Goal: Communication & Community: Answer question/provide support

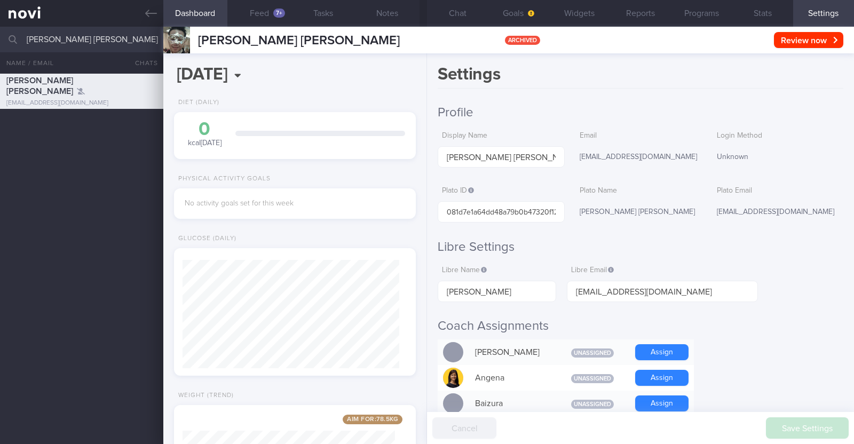
select select "7"
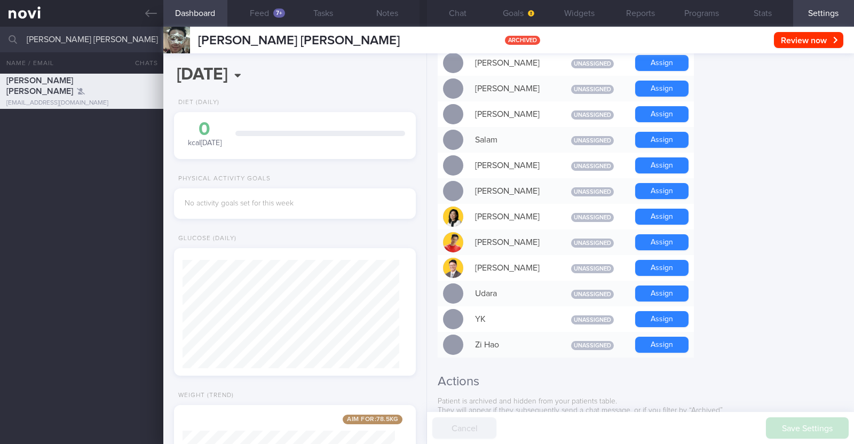
scroll to position [869, 0]
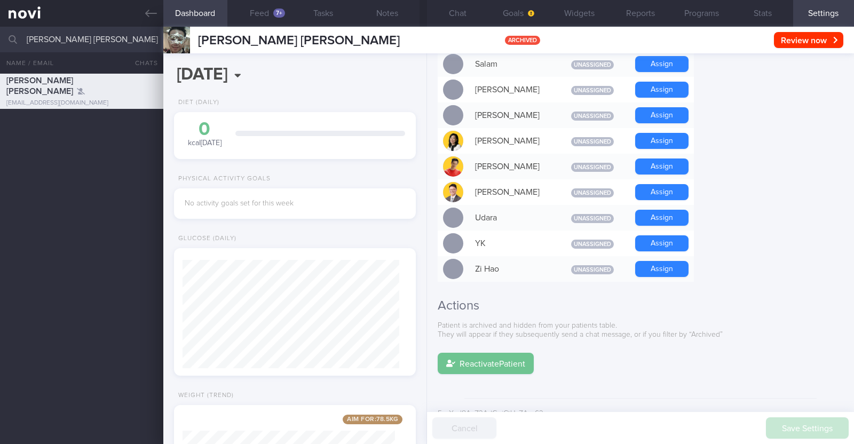
click at [497, 353] on button "Reactivate Patient" at bounding box center [486, 363] width 96 height 21
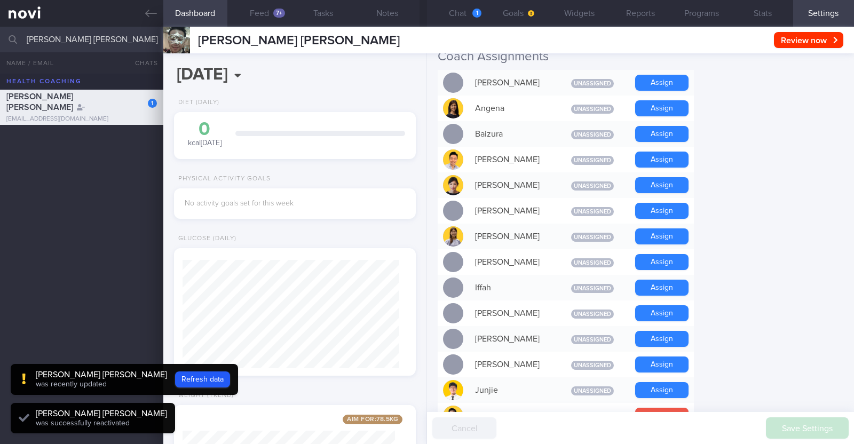
scroll to position [269, 0]
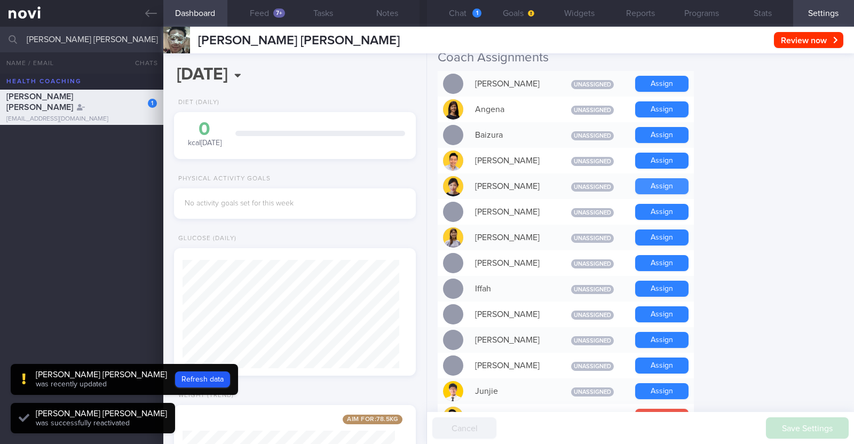
click at [674, 186] on button "Assign" at bounding box center [661, 186] width 53 height 16
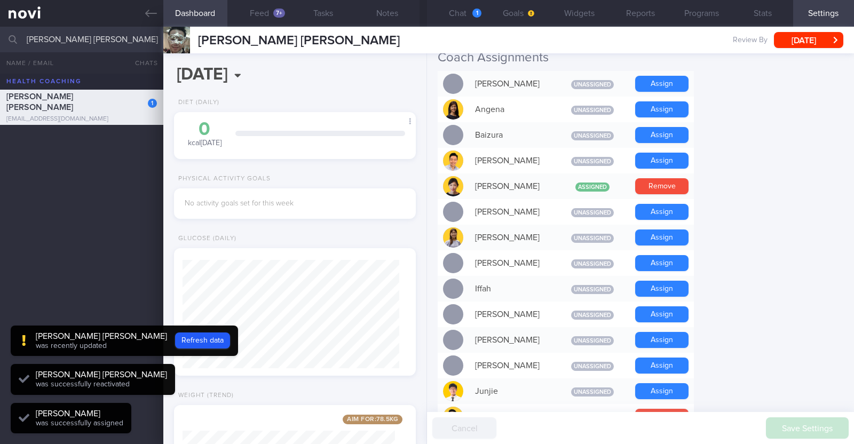
scroll to position [147, 237]
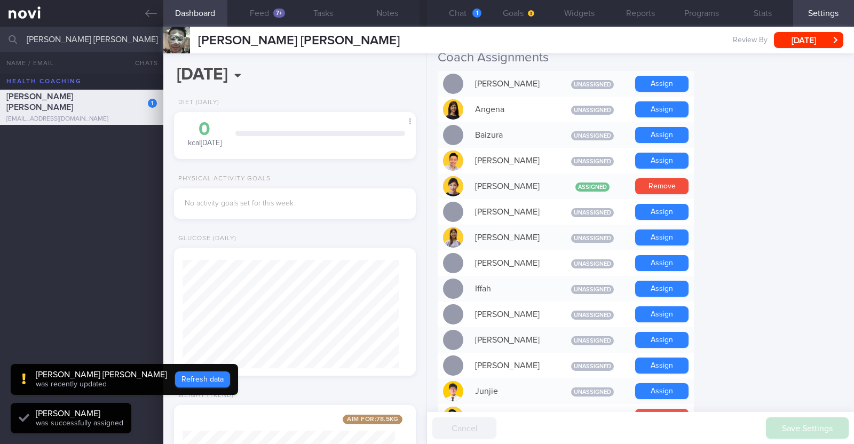
click at [175, 373] on button "Refresh data" at bounding box center [202, 380] width 55 height 16
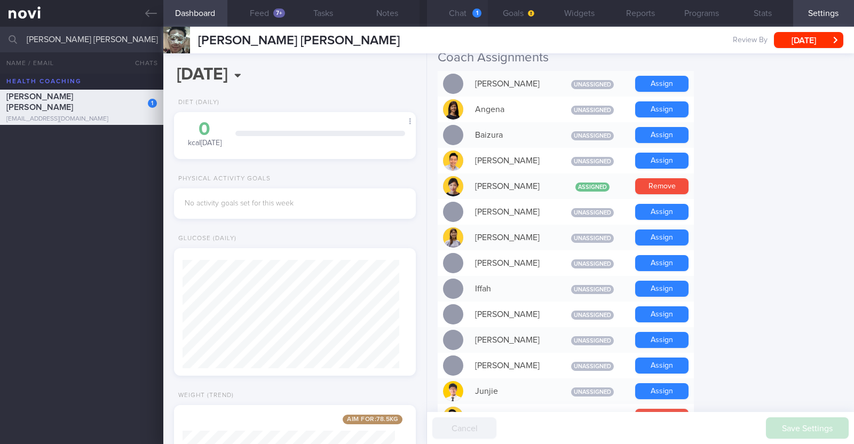
click at [460, 9] on button "Chat 1" at bounding box center [457, 13] width 61 height 27
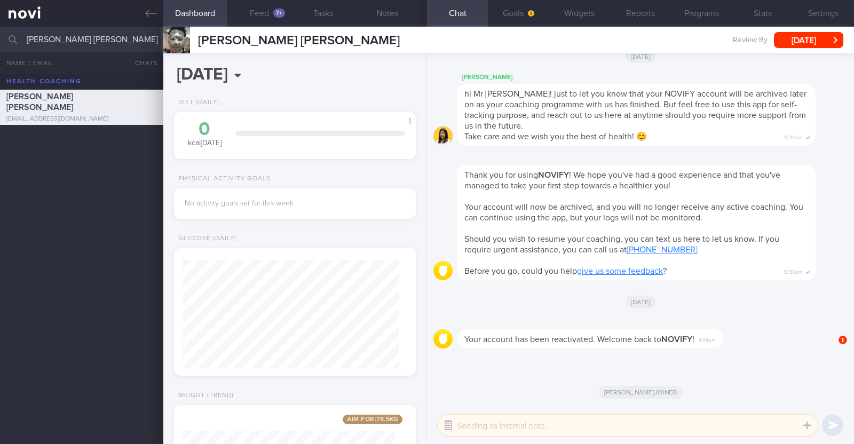
click at [447, 426] on button "button" at bounding box center [448, 425] width 19 height 19
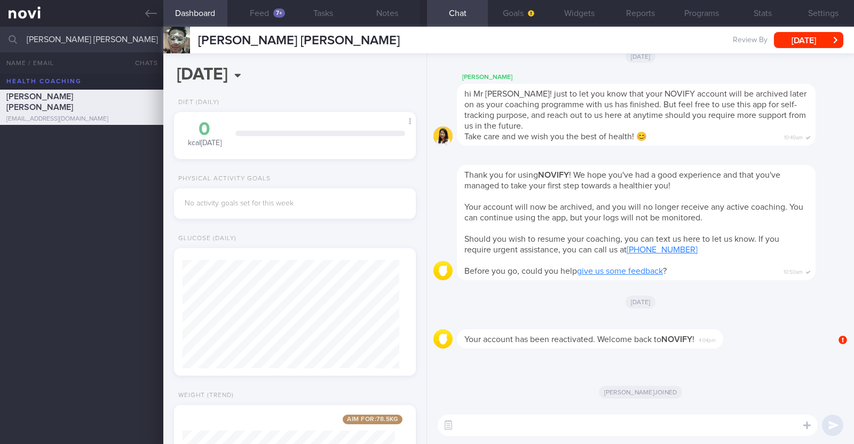
click at [717, 427] on textarea at bounding box center [628, 425] width 380 height 21
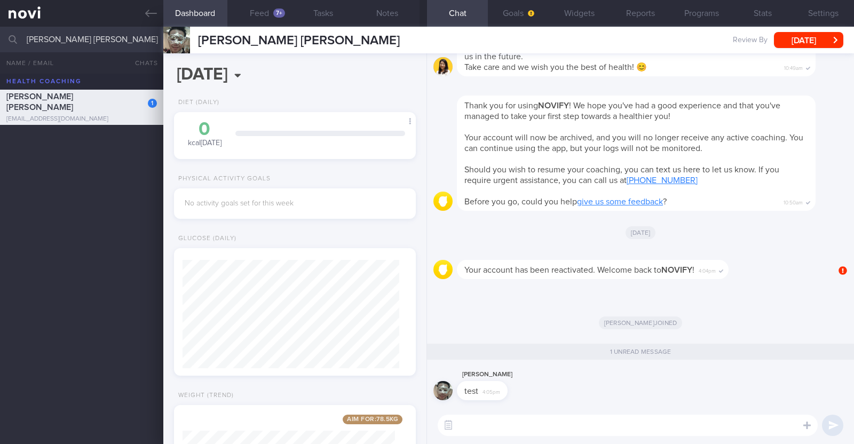
click at [729, 425] on textarea at bounding box center [628, 425] width 380 height 21
type textarea "Hi:)"
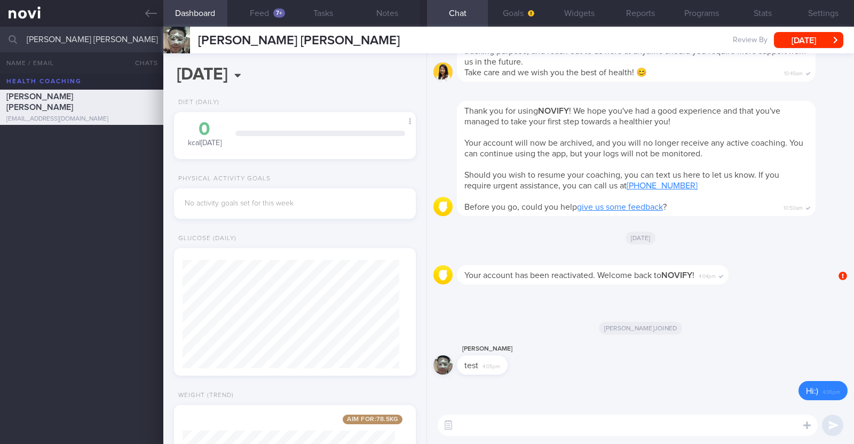
scroll to position [117, 237]
click at [815, 15] on button "Settings" at bounding box center [823, 13] width 61 height 27
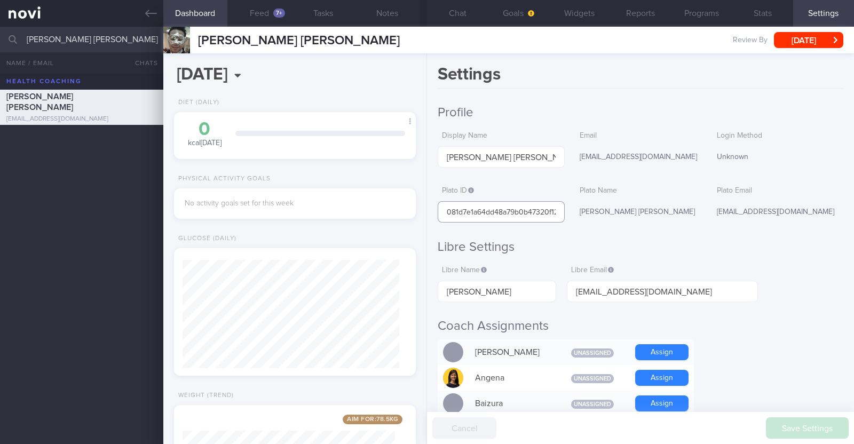
click at [539, 215] on input "081d7e1a64dd48a79b0b47320f12bb77" at bounding box center [501, 211] width 127 height 21
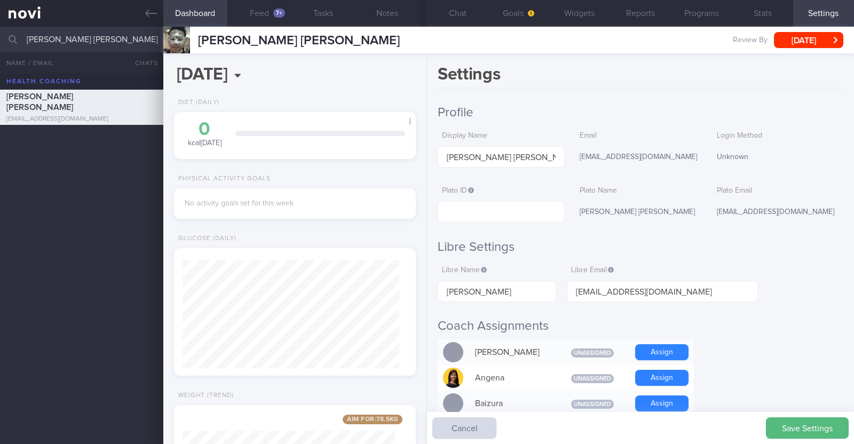
click at [739, 248] on h2 "Libre Settings" at bounding box center [641, 247] width 406 height 16
click at [792, 421] on button "Save Settings" at bounding box center [807, 428] width 83 height 21
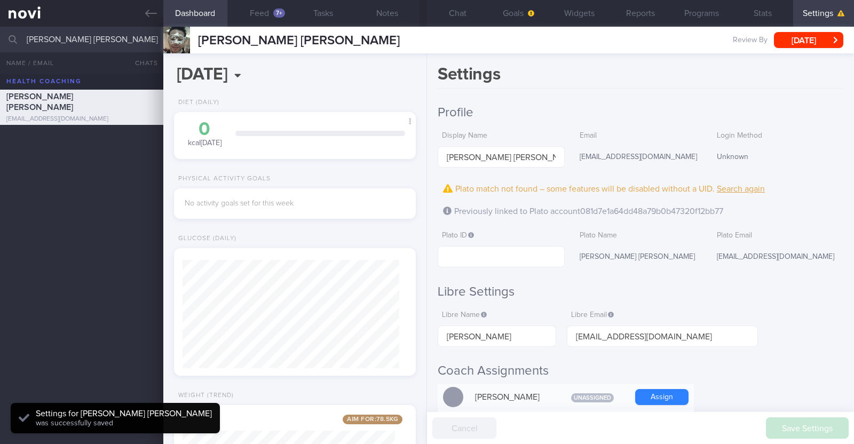
scroll to position [119, 237]
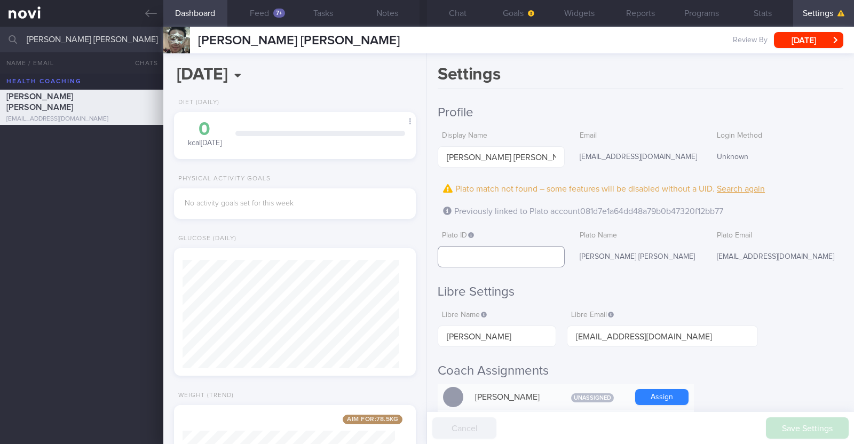
click at [487, 258] on input "text" at bounding box center [501, 256] width 127 height 21
paste input "081d7e1a64dd48a79b0b47320f12bb77"
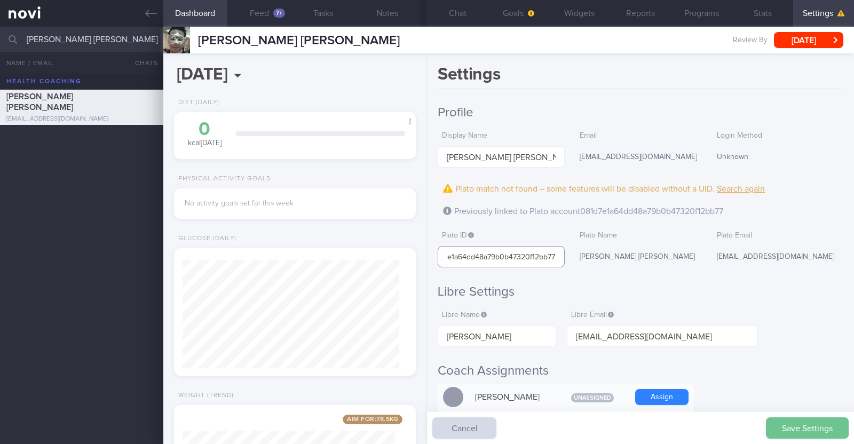
type input "081d7e1a64dd48a79b0b47320f12bb77"
click at [830, 424] on button "Save Settings" at bounding box center [807, 428] width 83 height 21
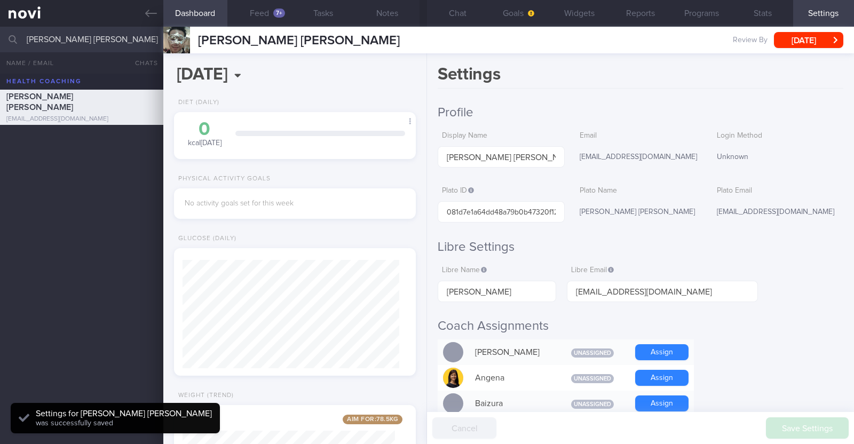
scroll to position [119, 237]
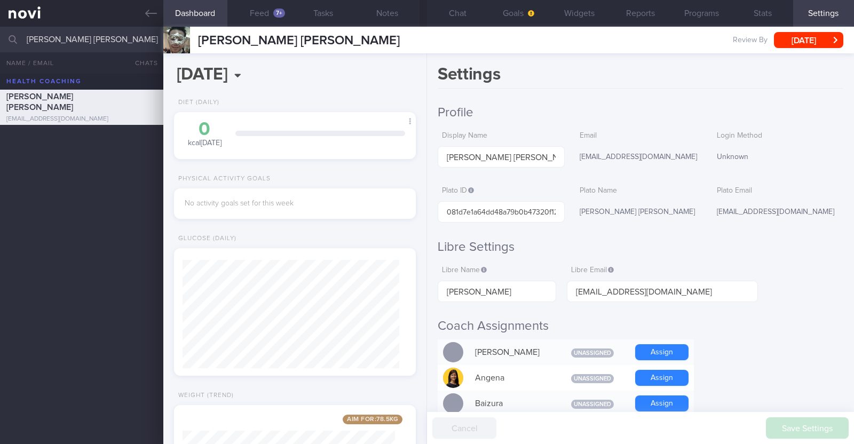
click at [563, 62] on div "Settings Profile Display Name Jonathan Ling Shiang Lin Email jbjovi2002@gmail.c…" at bounding box center [640, 248] width 427 height 391
select select "7"
click at [558, 19] on button "Widgets" at bounding box center [579, 13] width 61 height 27
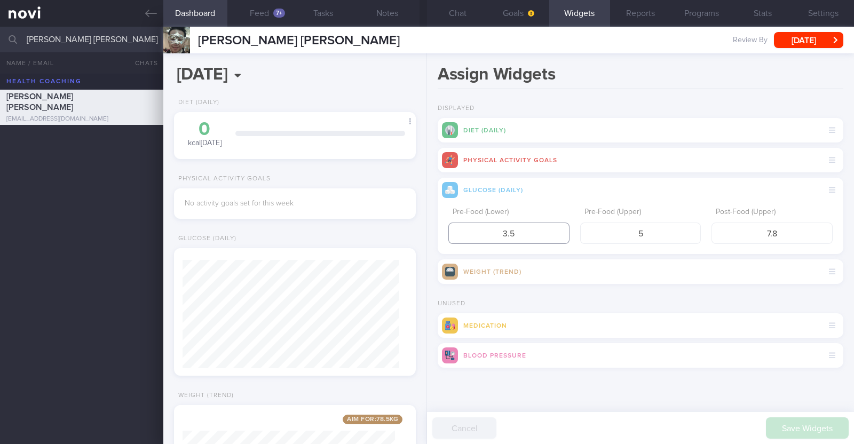
click at [529, 228] on input "3.5" at bounding box center [508, 233] width 121 height 21
type input "3.9"
click at [807, 423] on button "Save Widgets" at bounding box center [807, 428] width 83 height 21
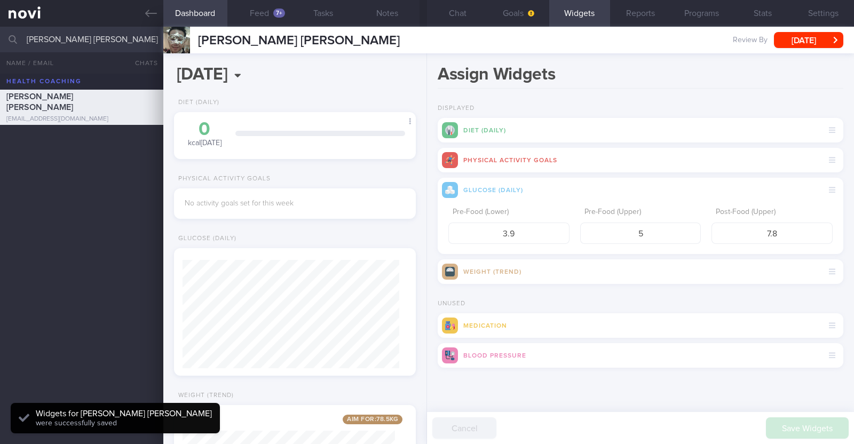
scroll to position [108, 216]
click at [527, 11] on span "button" at bounding box center [530, 13] width 9 height 9
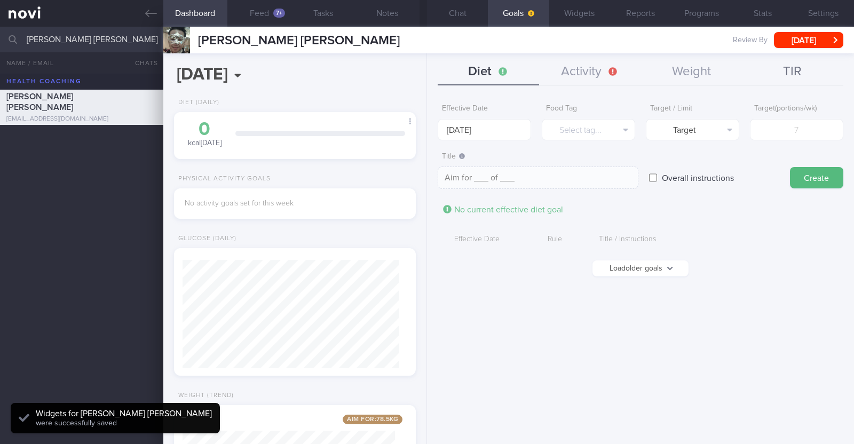
click at [785, 72] on button "TIR" at bounding box center [792, 72] width 101 height 27
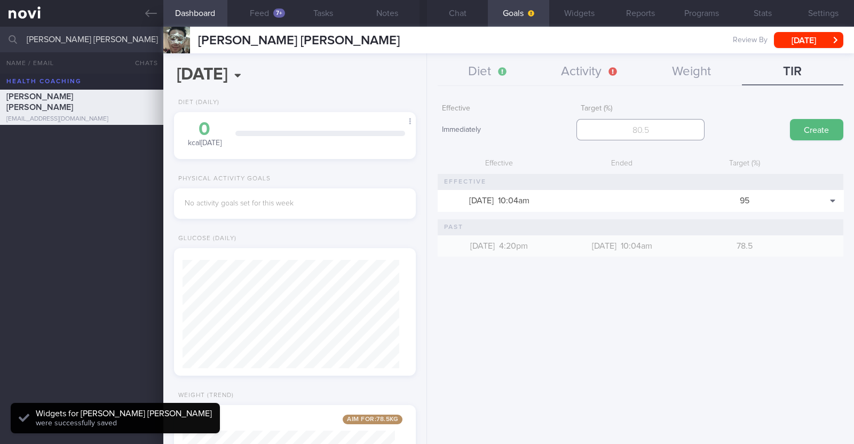
click at [655, 136] on input "number" at bounding box center [641, 129] width 128 height 21
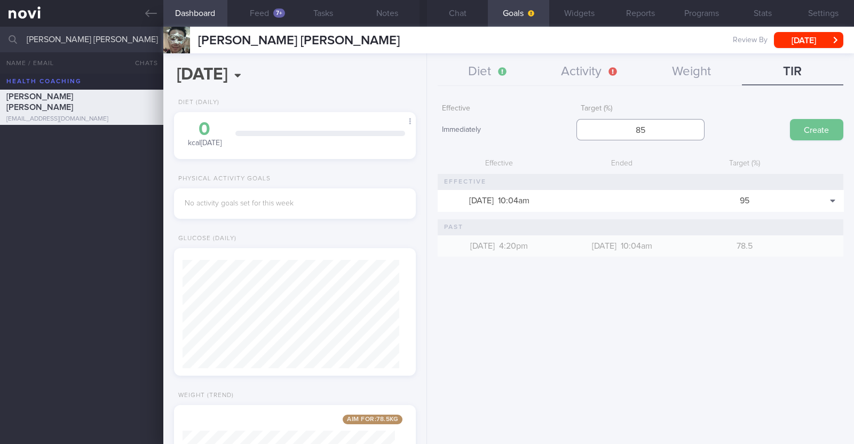
type input "85"
click at [816, 121] on button "Create" at bounding box center [816, 129] width 53 height 21
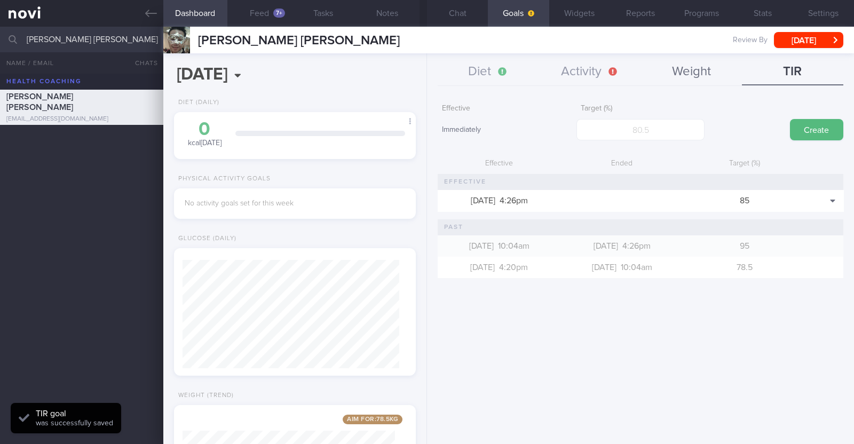
click at [699, 74] on button "Weight" at bounding box center [691, 72] width 101 height 27
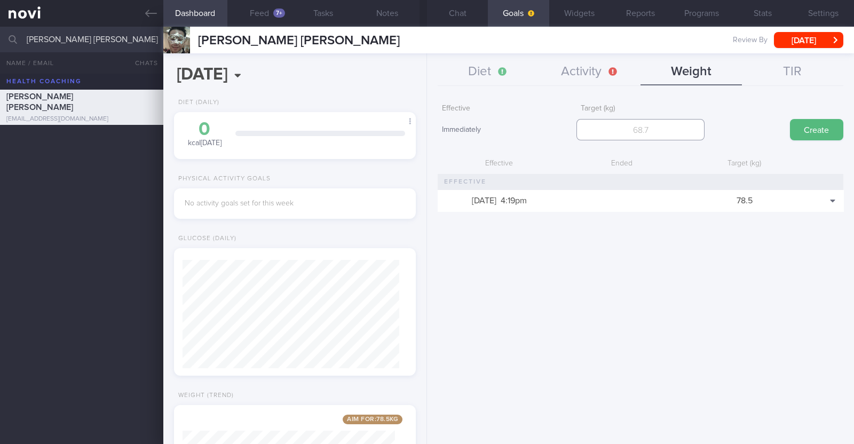
click at [618, 128] on input "number" at bounding box center [641, 129] width 128 height 21
type input "80.9"
click at [804, 124] on button "Create" at bounding box center [816, 129] width 53 height 21
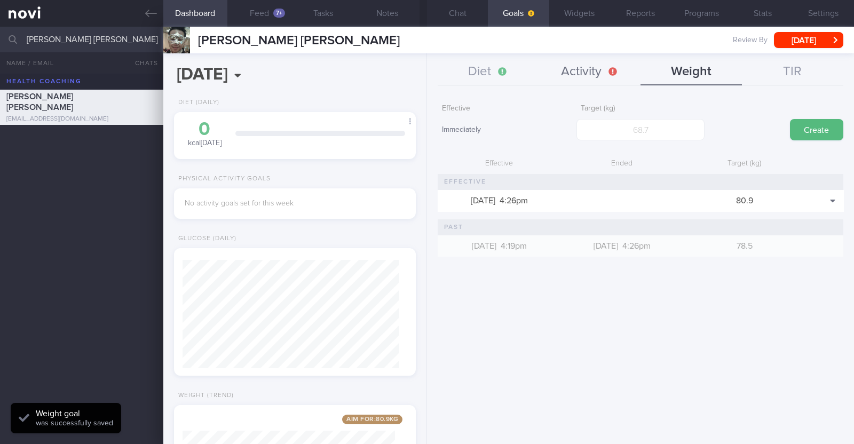
click at [571, 73] on button "Activity" at bounding box center [589, 72] width 101 height 27
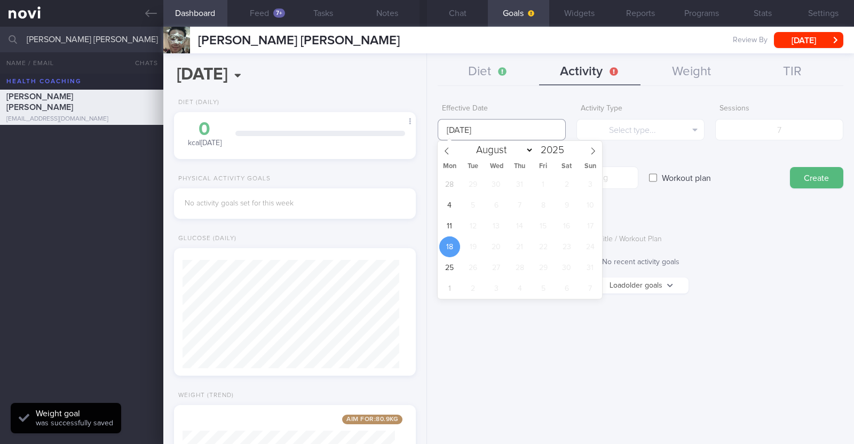
drag, startPoint x: 514, startPoint y: 133, endPoint x: 355, endPoint y: 124, distance: 159.3
click at [355, 124] on div "Dashboard Feed 7+ Tasks Notes Chat Goals Widgets Reports Programs Stats Setting…" at bounding box center [508, 236] width 691 height 418
click at [452, 225] on span "11" at bounding box center [449, 226] width 21 height 21
type input "11 Aug 2025"
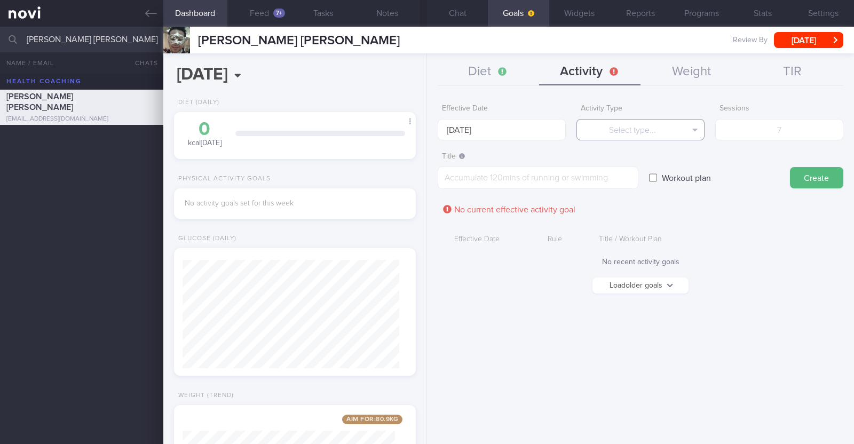
click at [619, 129] on button "Select type..." at bounding box center [641, 129] width 128 height 21
click at [632, 199] on button "Steps" at bounding box center [640, 199] width 127 height 16
click at [766, 131] on input "number" at bounding box center [779, 129] width 128 height 21
type input "56000"
click at [533, 183] on textarea at bounding box center [538, 178] width 201 height 22
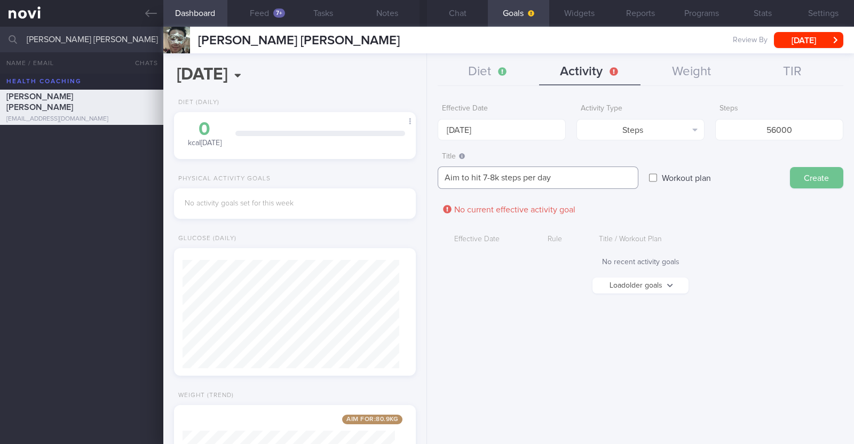
type textarea "Aim to hit 7-8k steps per day"
click at [821, 176] on button "Create" at bounding box center [816, 177] width 53 height 21
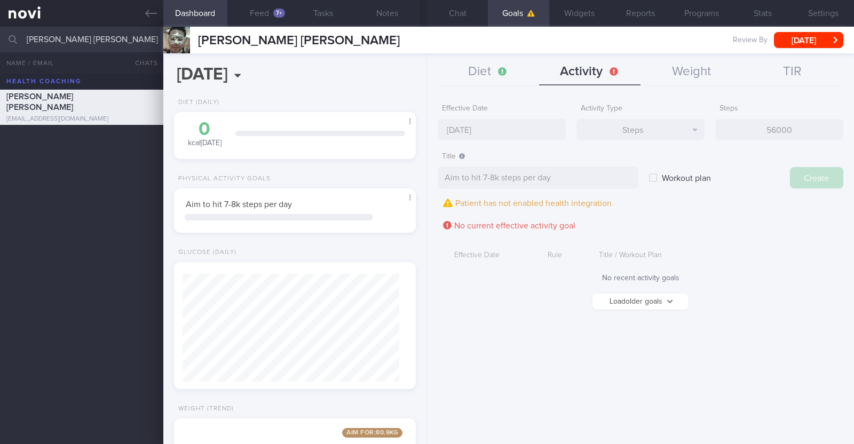
type input "[DATE]"
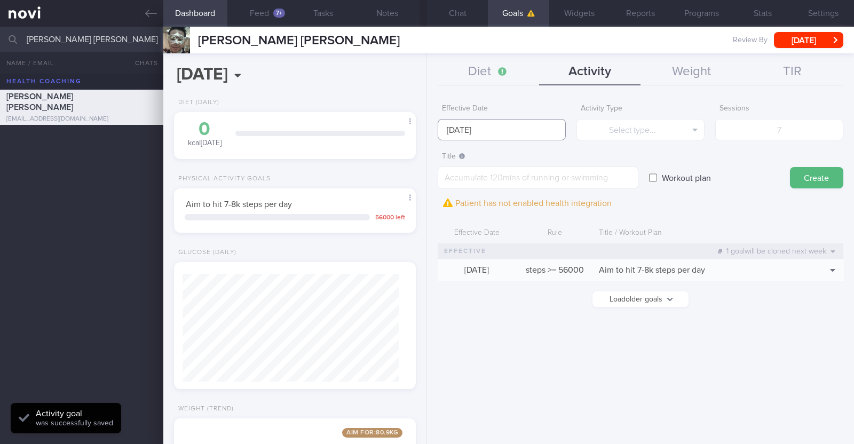
click at [468, 124] on input "[DATE]" at bounding box center [502, 129] width 128 height 21
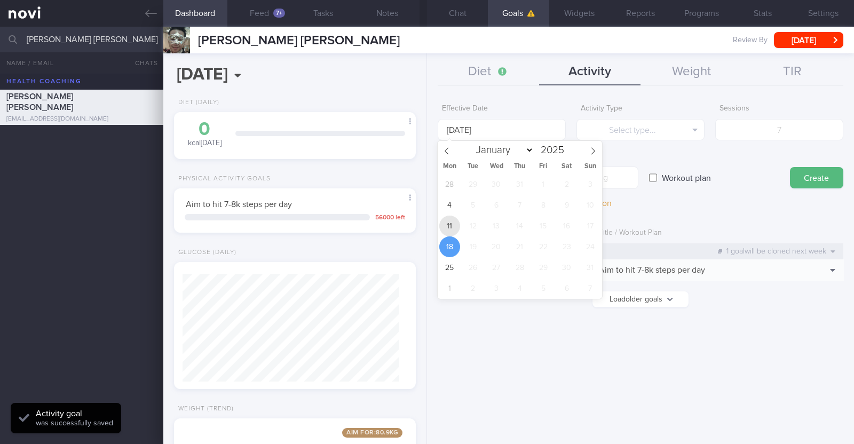
click at [442, 229] on span "11" at bounding box center [449, 226] width 21 height 21
type input "11 Aug 2025"
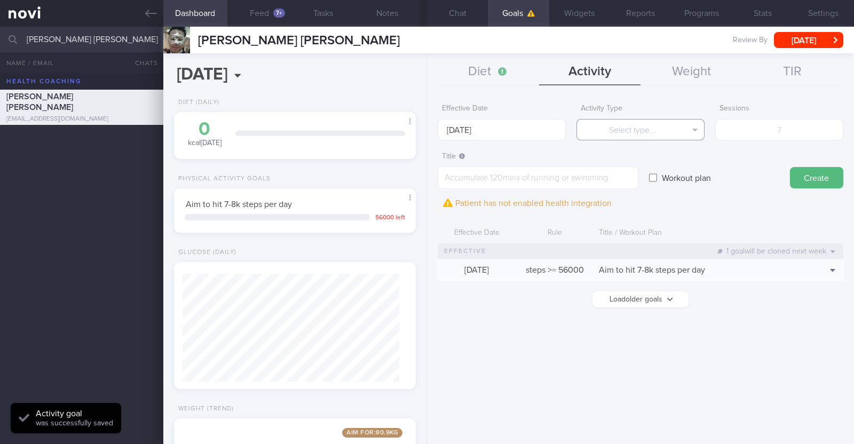
click at [603, 136] on button "Select type..." at bounding box center [641, 129] width 128 height 21
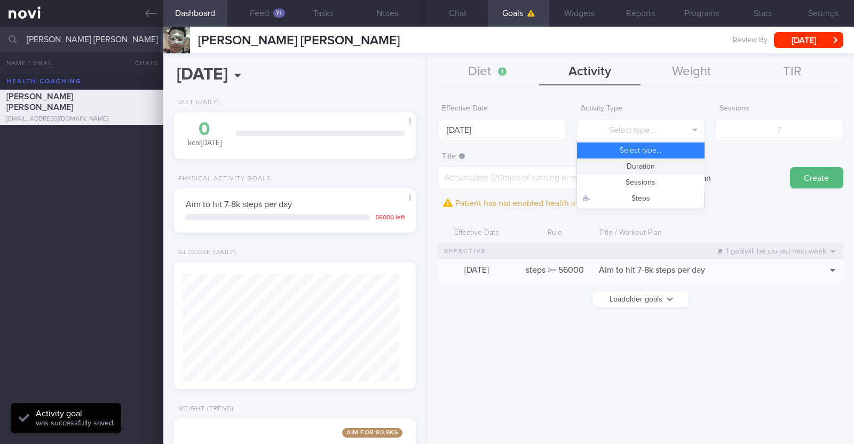
click at [621, 168] on button "Duration" at bounding box center [640, 167] width 127 height 16
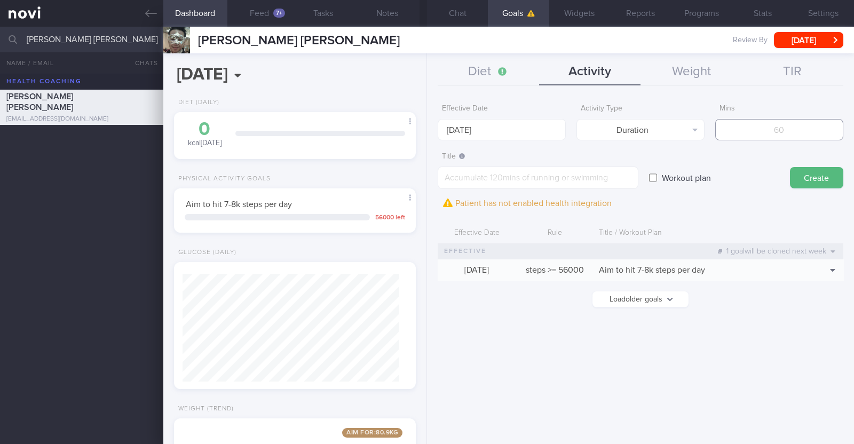
click at [761, 129] on input "number" at bounding box center [779, 129] width 128 height 21
type input "150"
click at [580, 175] on textarea at bounding box center [538, 178] width 201 height 22
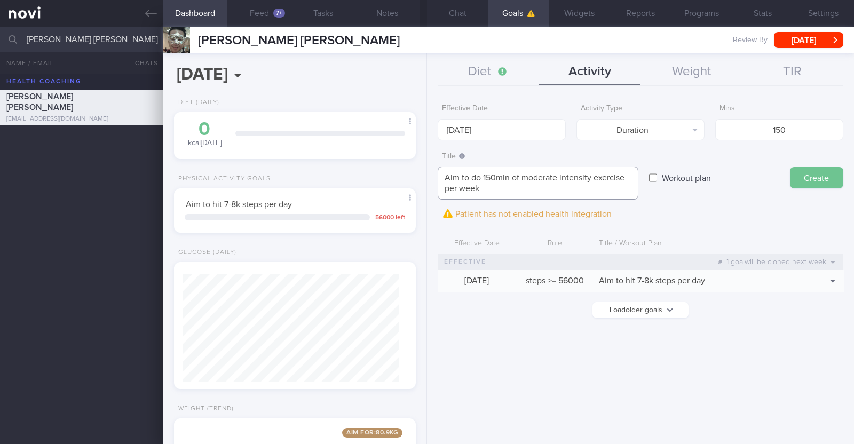
type textarea "Aim to do 150min of moderate intensity exercise per week"
click at [812, 175] on button "Create" at bounding box center [816, 177] width 53 height 21
type input "[DATE]"
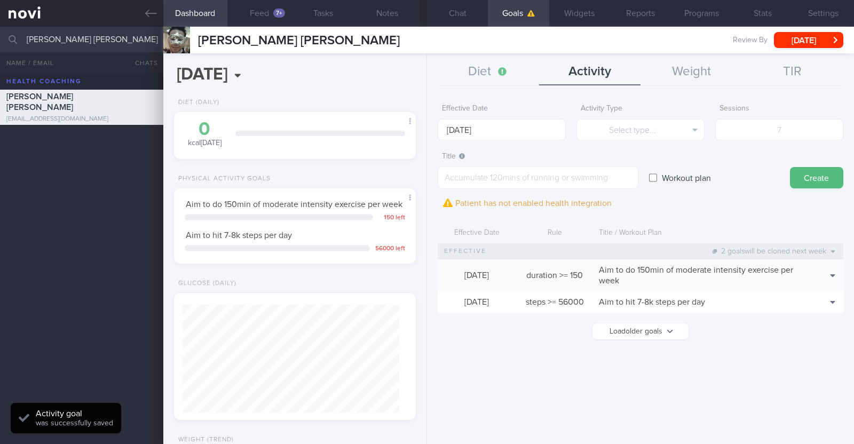
click at [523, 140] on form "Effective Date 18 Aug 2025 Activity Type Select type... Select type... Duration…" at bounding box center [641, 224] width 406 height 251
click at [523, 132] on input "[DATE]" at bounding box center [502, 129] width 128 height 21
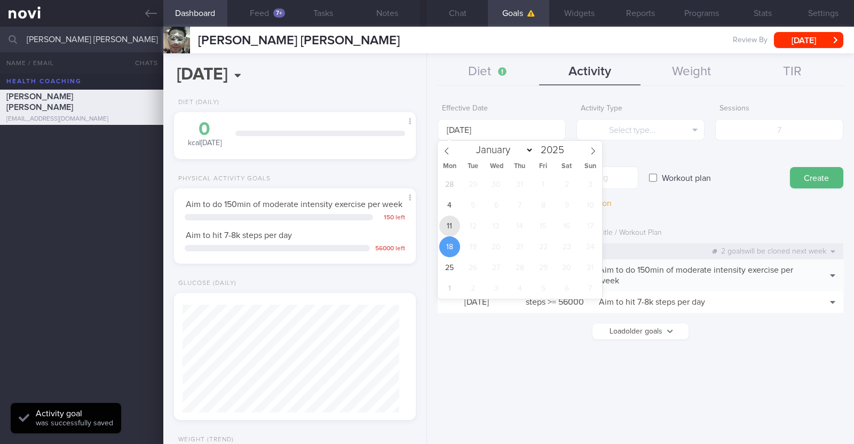
click at [451, 223] on span "11" at bounding box center [449, 226] width 21 height 21
type input "11 Aug 2025"
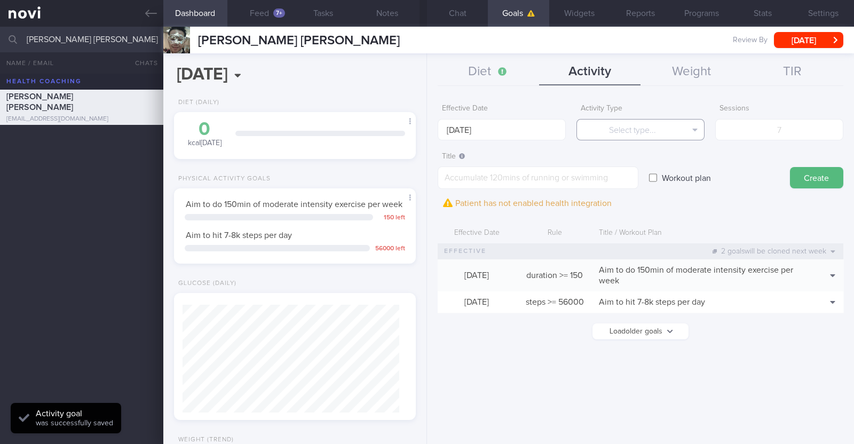
click at [648, 129] on button "Select type..." at bounding box center [641, 129] width 128 height 21
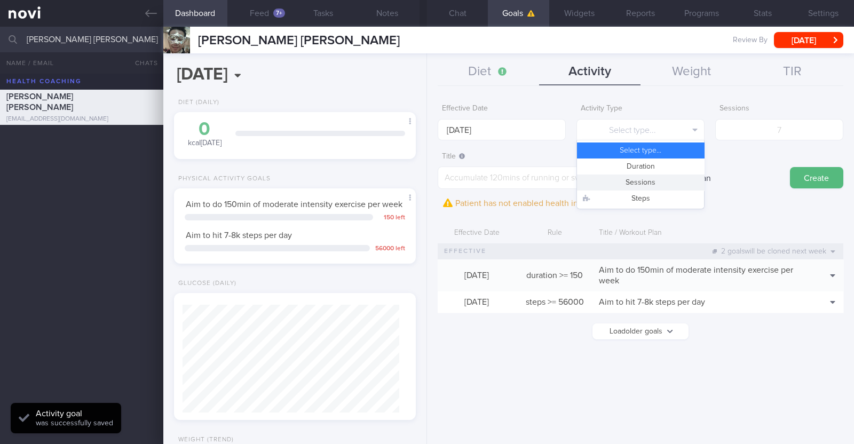
click at [643, 179] on button "Sessions" at bounding box center [640, 183] width 127 height 16
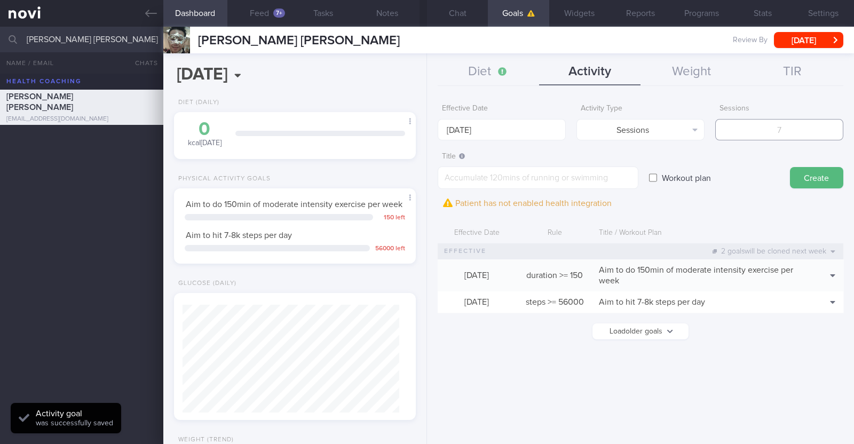
click at [750, 129] on input "number" at bounding box center [779, 129] width 128 height 21
type input "2"
click at [478, 180] on textarea at bounding box center [538, 178] width 201 height 22
click at [478, 178] on textarea at bounding box center [538, 178] width 201 height 22
paste textarea "Aim to do 2x strength training sessions per week."
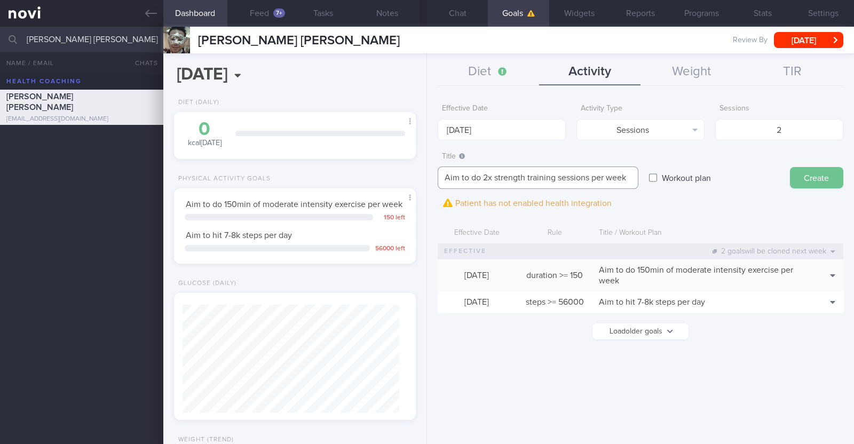
type textarea "Aim to do 2x strength training sessions per week"
click at [798, 177] on button "Create" at bounding box center [816, 177] width 53 height 21
type input "[DATE]"
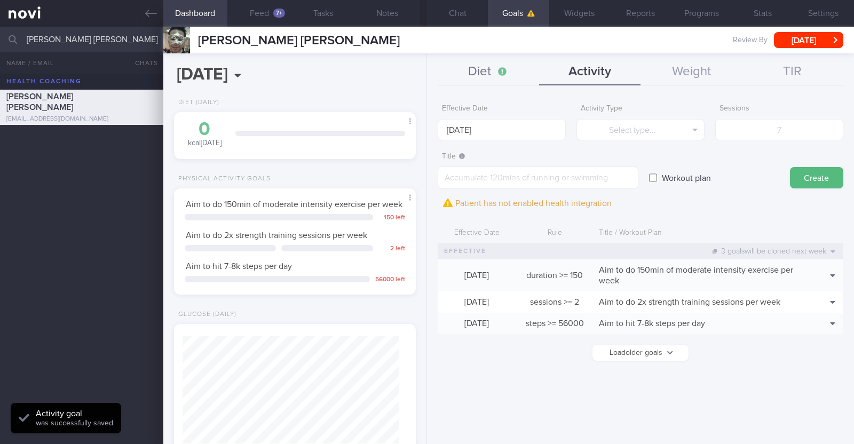
click at [484, 76] on button "Diet" at bounding box center [488, 72] width 101 height 27
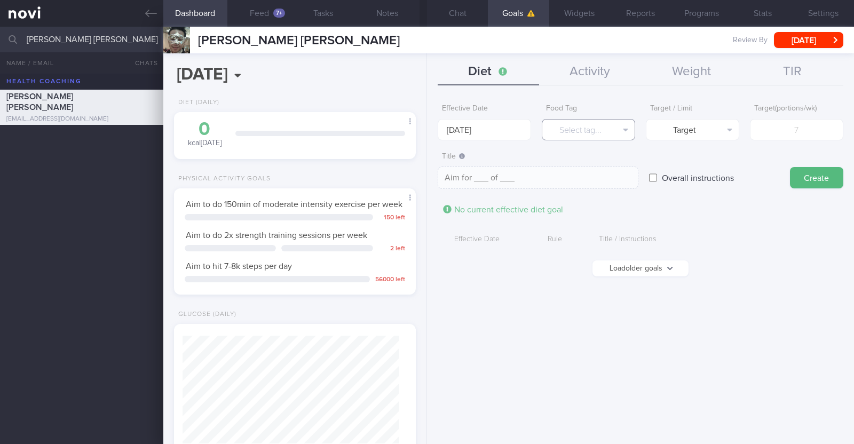
click at [581, 136] on button "Select tag..." at bounding box center [588, 129] width 93 height 21
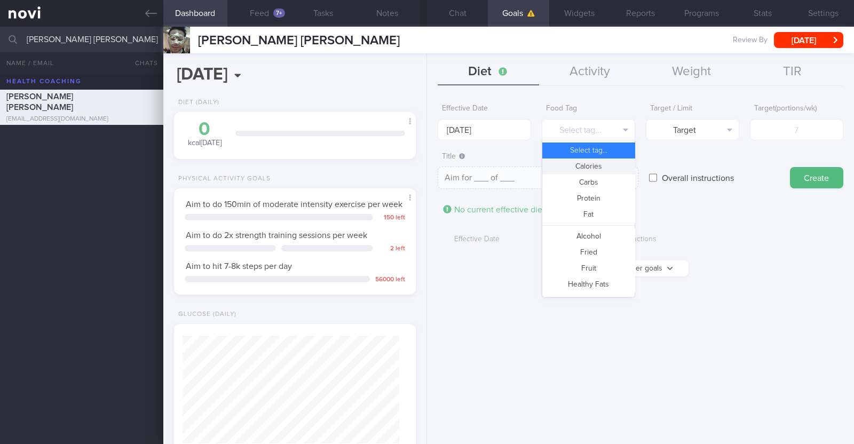
click at [593, 162] on button "Calories" at bounding box center [588, 167] width 92 height 16
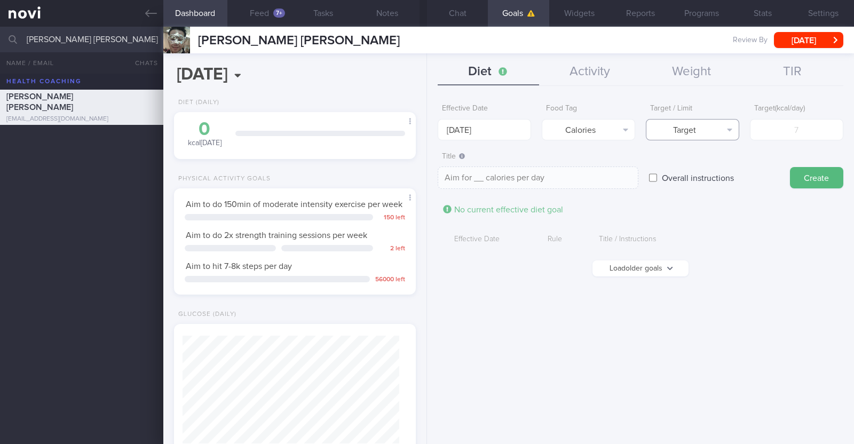
click at [670, 123] on button "Target" at bounding box center [692, 129] width 93 height 21
drag, startPoint x: 675, startPoint y: 166, endPoint x: 750, endPoint y: 139, distance: 79.4
click at [676, 166] on button "Limit" at bounding box center [693, 167] width 92 height 16
type textarea "Keep to __ calories per day"
click at [775, 132] on input "number" at bounding box center [796, 129] width 93 height 21
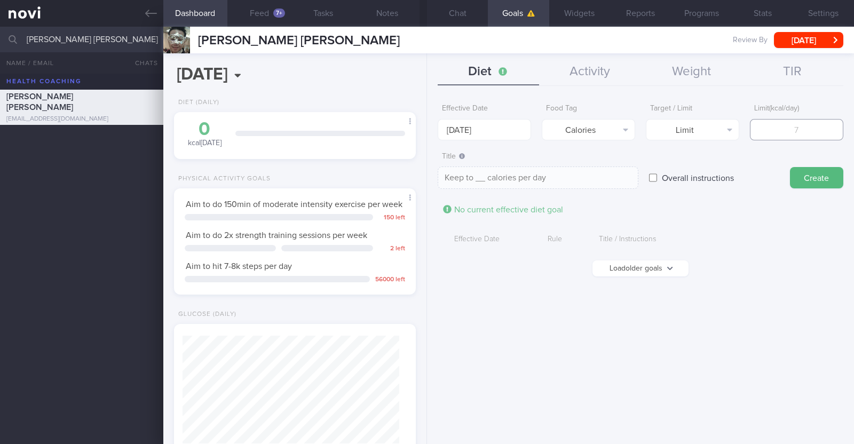
type input "1"
type textarea "Keep to 1 calories per day"
type input "18"
type textarea "Keep to 18 calories per day"
type input "180"
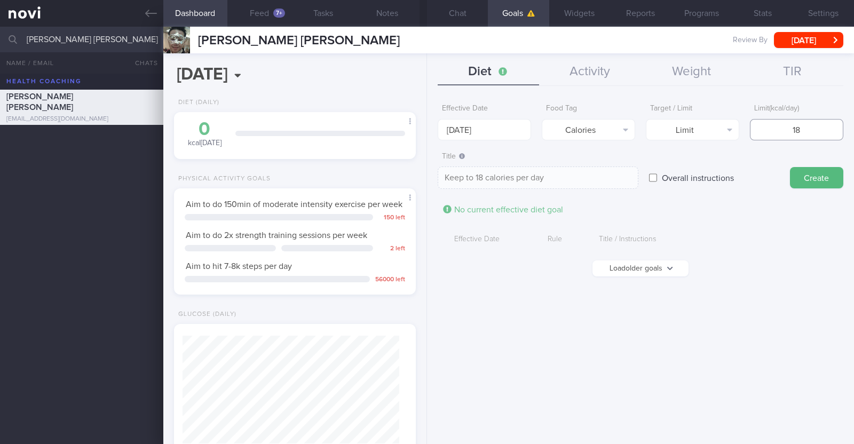
type textarea "Keep to 180 calories per day"
type input "1800"
type textarea "Keep to 1800 calories per day"
type input "1800"
click at [822, 169] on button "Create" at bounding box center [816, 177] width 53 height 21
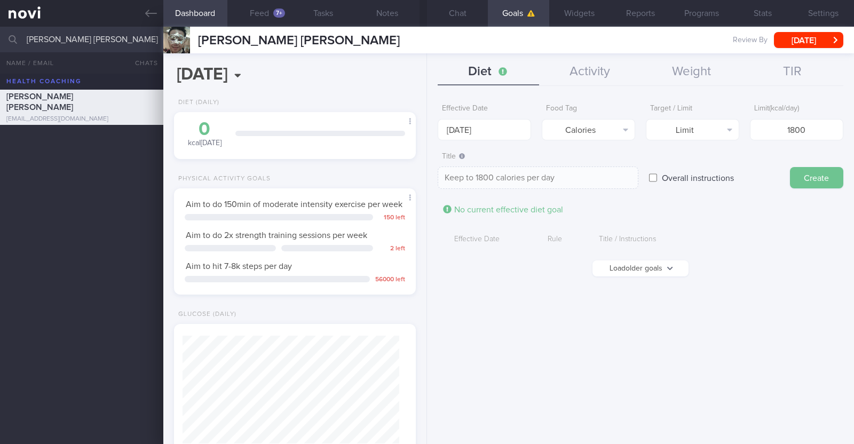
type textarea "Aim for ___ of ___"
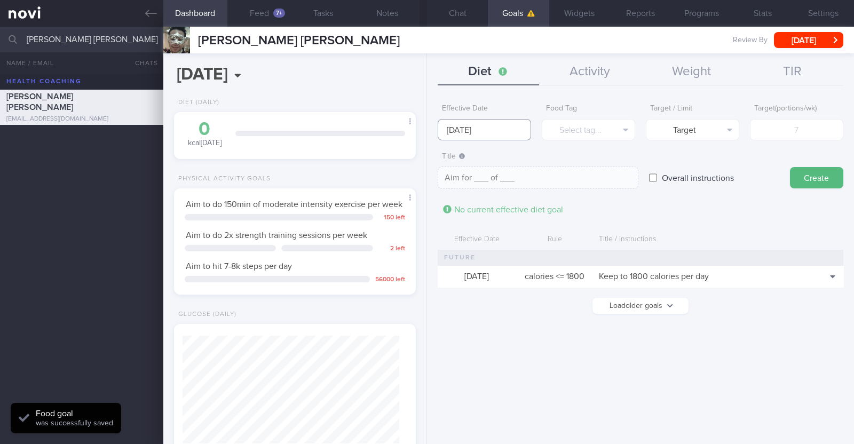
click at [489, 131] on input "[DATE]" at bounding box center [484, 129] width 93 height 21
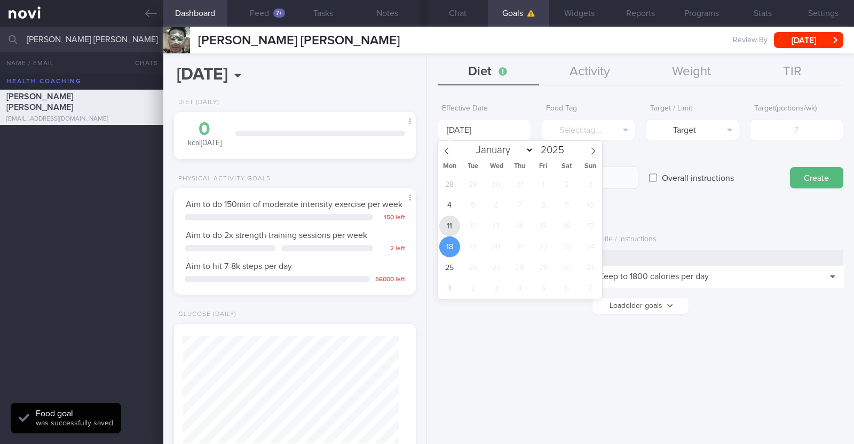
click at [448, 218] on span "11" at bounding box center [449, 226] width 21 height 21
type input "11 Aug 2025"
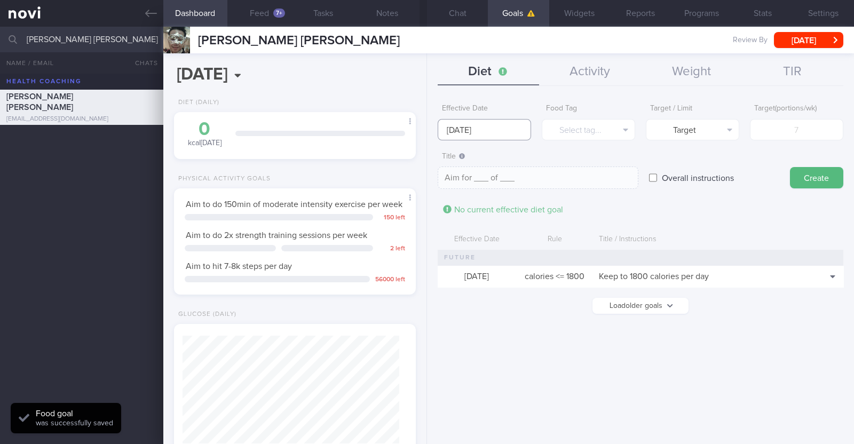
click at [509, 135] on input "11 Aug 2025" at bounding box center [484, 129] width 93 height 21
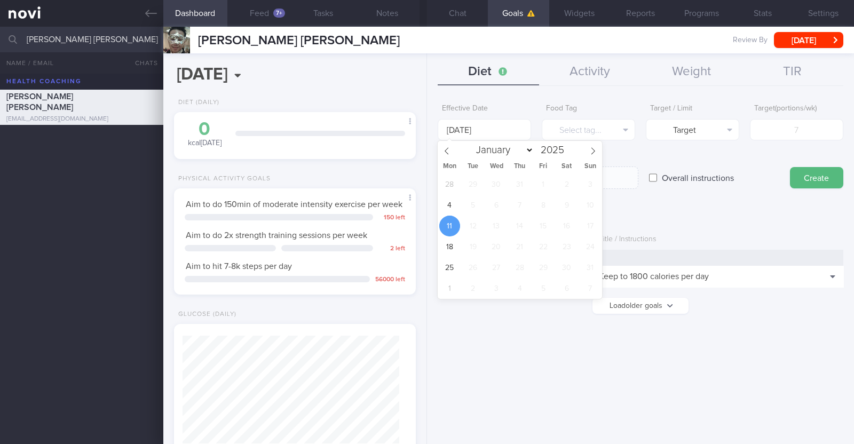
click at [452, 224] on span "11" at bounding box center [449, 226] width 21 height 21
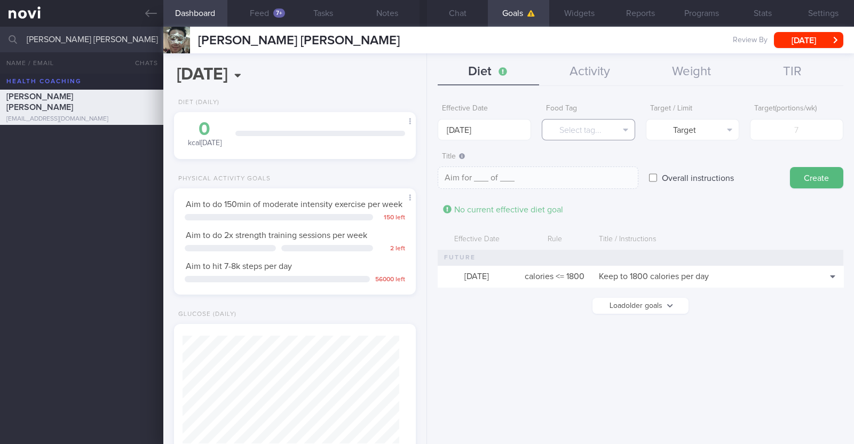
click at [578, 132] on button "Select tag..." at bounding box center [588, 129] width 93 height 21
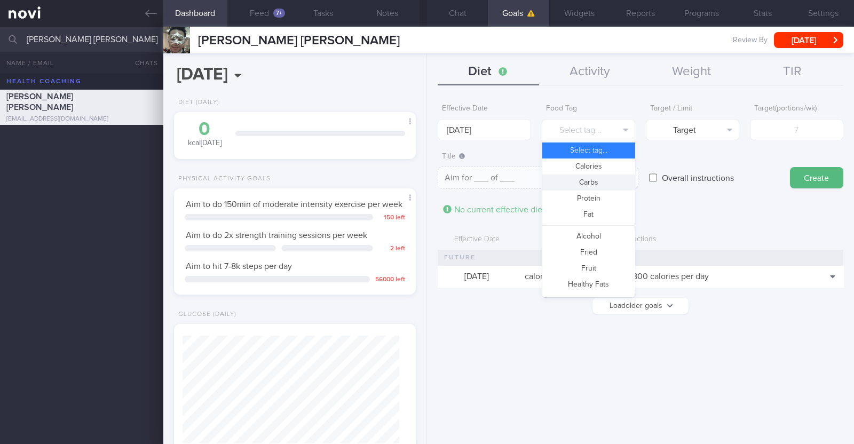
click at [593, 185] on button "Carbs" at bounding box center [588, 183] width 92 height 16
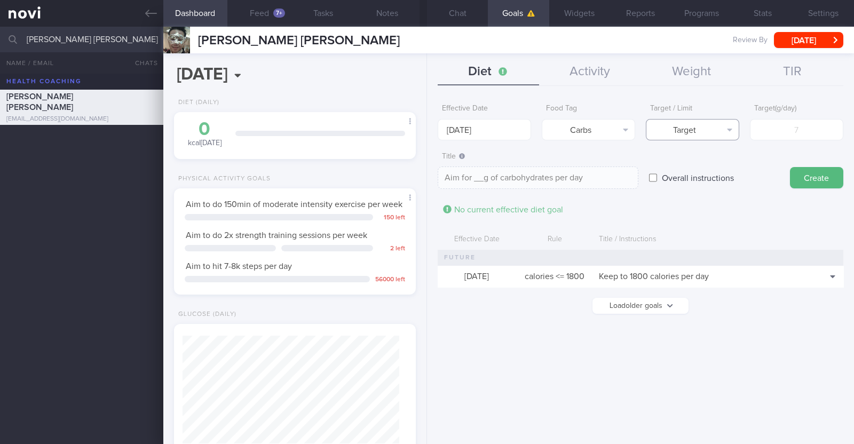
click at [697, 134] on button "Target" at bounding box center [692, 129] width 93 height 21
click at [694, 162] on button "Limit" at bounding box center [693, 167] width 92 height 16
type textarea "Keep to __g of carbohydrates per day"
click at [797, 121] on input "number" at bounding box center [796, 129] width 93 height 21
type input "1"
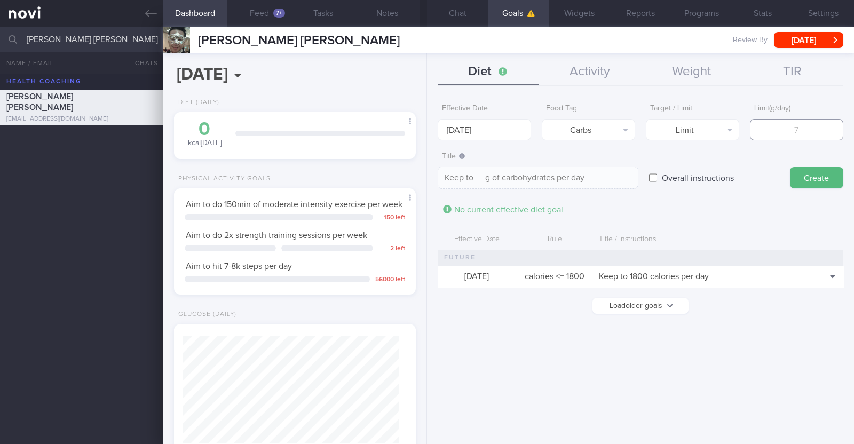
type textarea "Keep to 1g of carbohydrates per day"
type input "18"
type textarea "Keep to 18g of carbohydrates per day"
type input "180"
type textarea "Keep to 180g of carbohydrates per day"
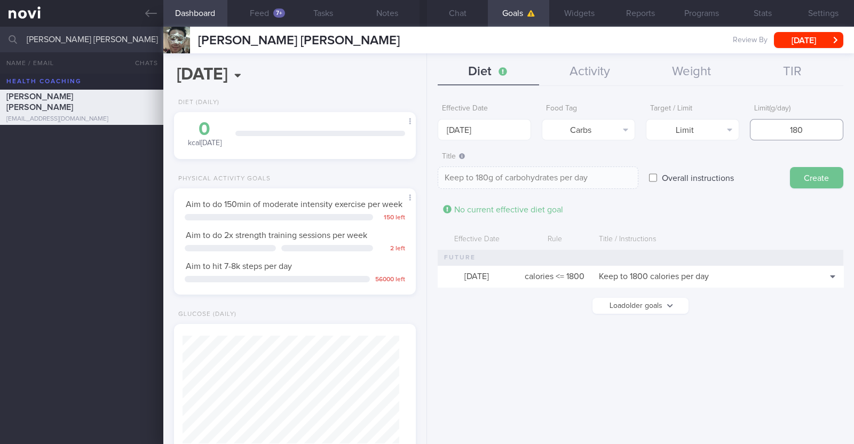
type input "180"
click at [818, 171] on button "Create" at bounding box center [816, 177] width 53 height 21
type input "[DATE]"
type textarea "Aim for ___ of ___"
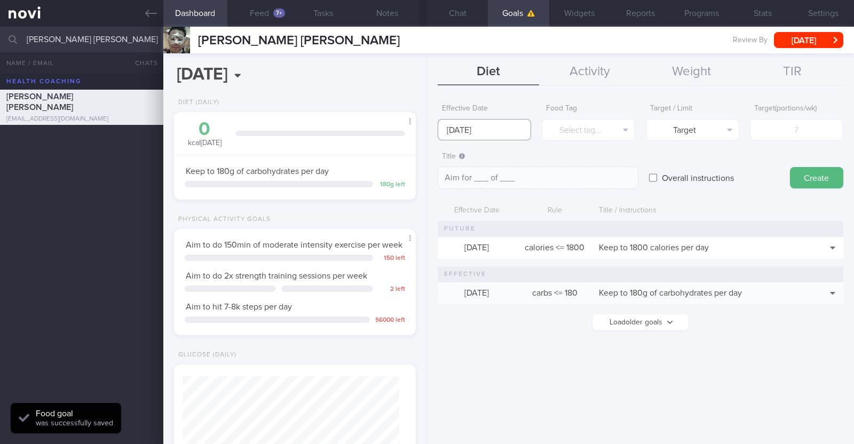
click at [482, 130] on input "[DATE]" at bounding box center [484, 129] width 93 height 21
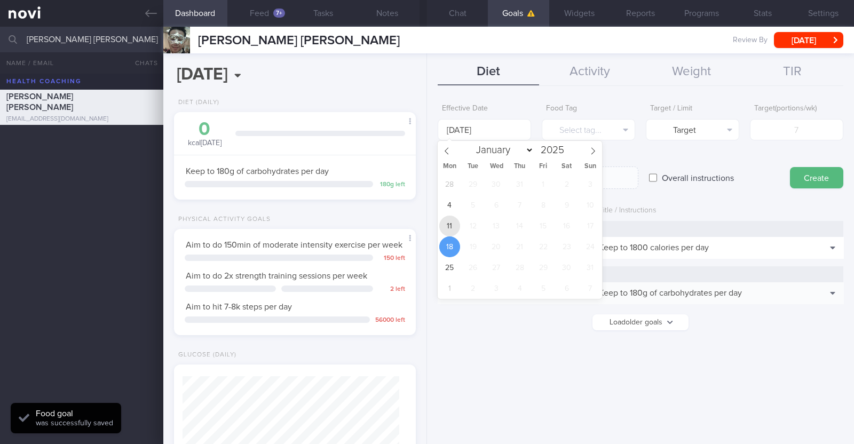
click at [443, 229] on span "11" at bounding box center [449, 226] width 21 height 21
type input "11 Aug 2025"
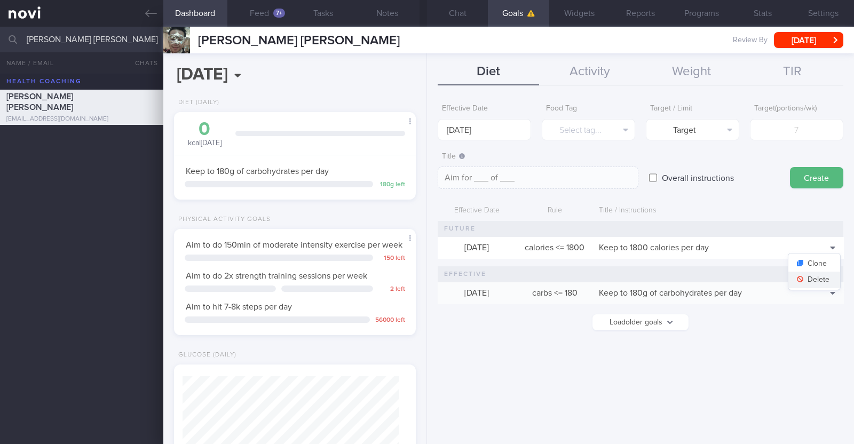
click at [814, 277] on button "Delete" at bounding box center [815, 280] width 52 height 16
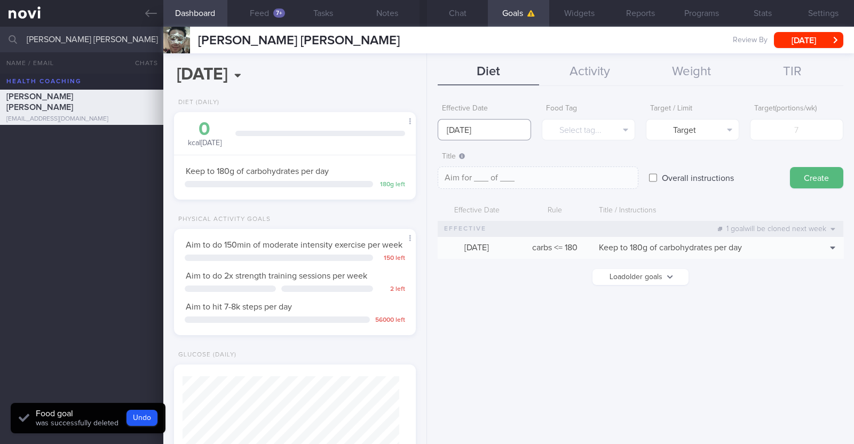
click at [505, 131] on input "11 Aug 2025" at bounding box center [484, 129] width 93 height 21
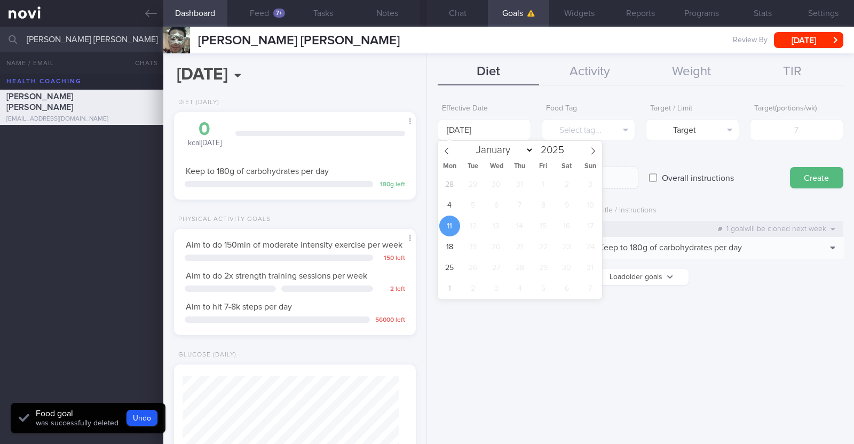
click at [449, 228] on span "11" at bounding box center [449, 226] width 21 height 21
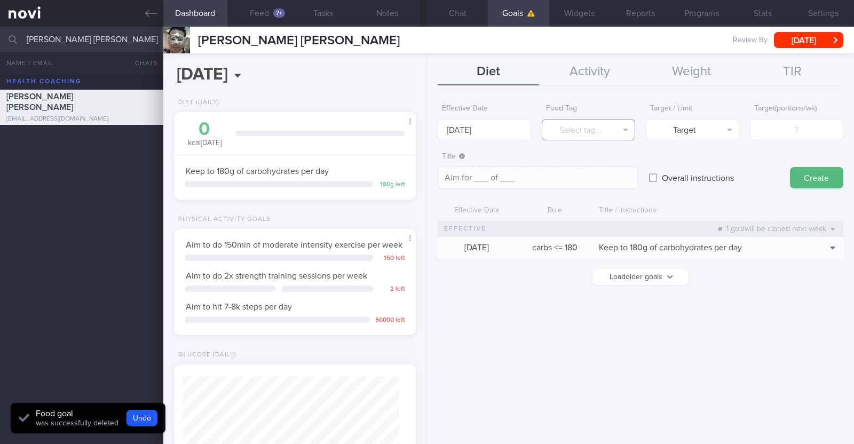
click at [590, 133] on button "Select tag..." at bounding box center [588, 129] width 93 height 21
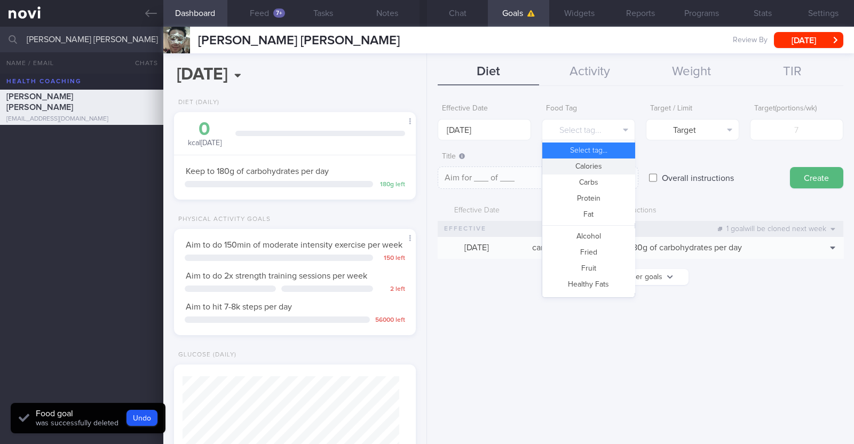
click at [582, 168] on button "Calories" at bounding box center [588, 167] width 92 height 16
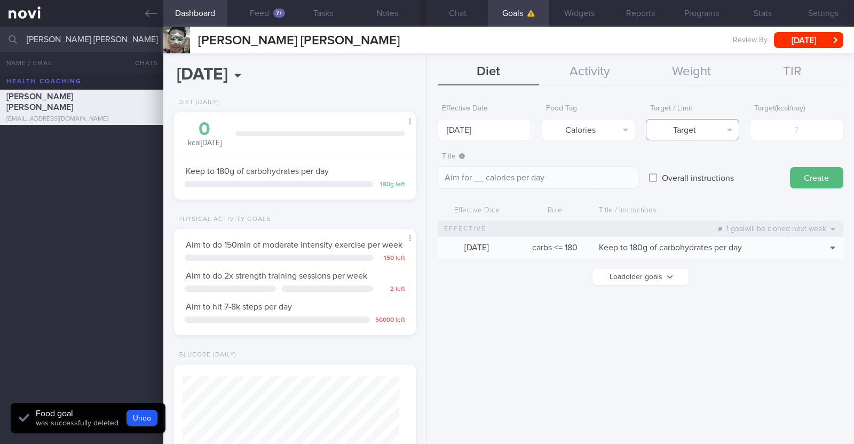
click at [711, 129] on button "Target" at bounding box center [692, 129] width 93 height 21
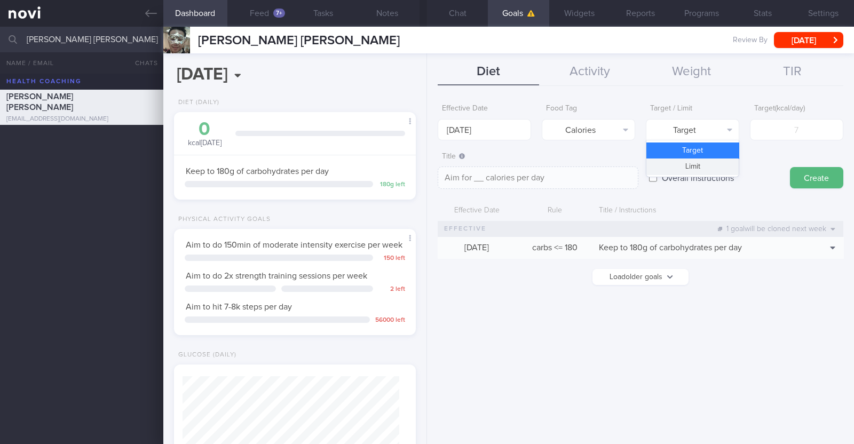
click at [709, 160] on button "Limit" at bounding box center [693, 167] width 92 height 16
type textarea "Keep to __ calories per day"
click at [781, 135] on input "number" at bounding box center [796, 129] width 93 height 21
type input "1"
type textarea "Keep to 1 calories per day"
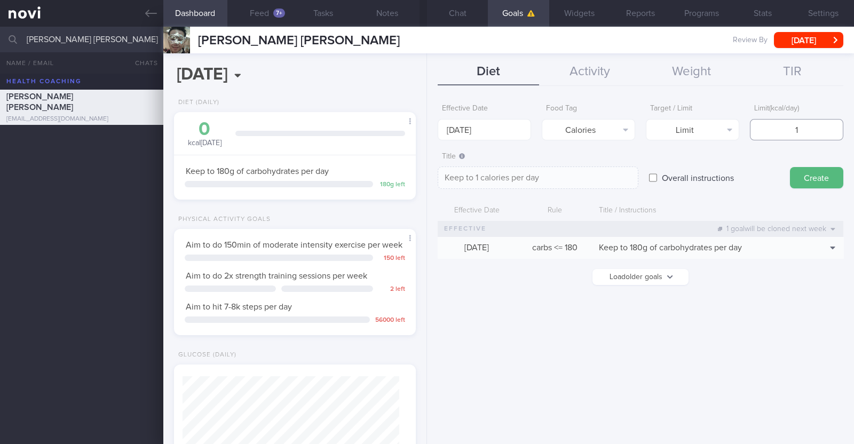
type input "18"
type textarea "Keep to 18 calories per day"
type input "180"
type textarea "Keep to 180 calories per day"
type input "1800"
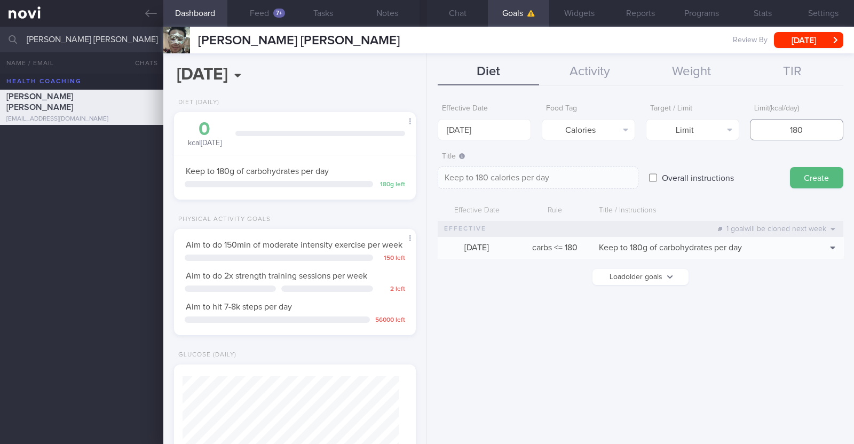
type textarea "Keep to 1800 calories per day"
type input "1800"
click at [815, 178] on button "Create" at bounding box center [816, 177] width 53 height 21
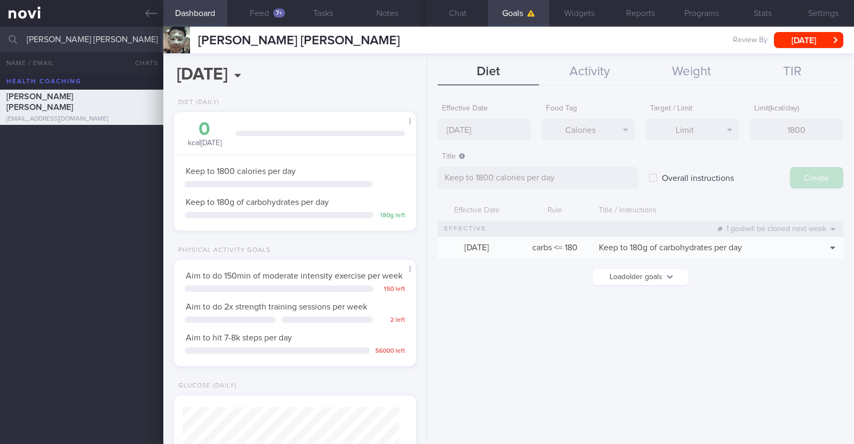
type input "[DATE]"
type textarea "Aim for ___ of ___"
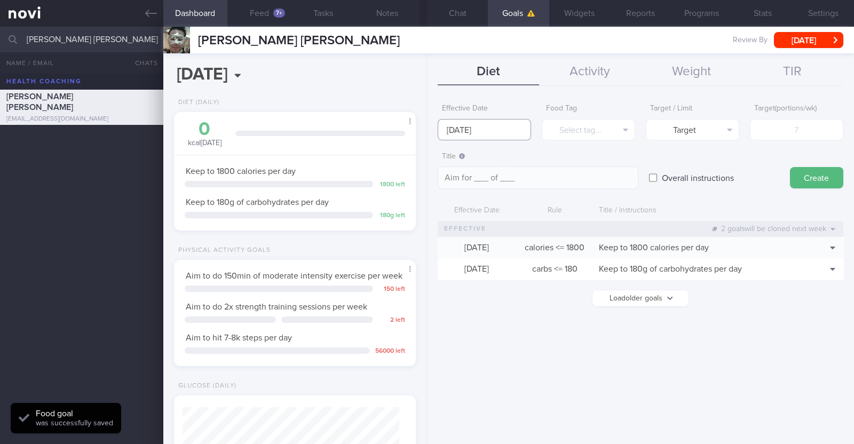
click at [523, 128] on input "[DATE]" at bounding box center [484, 129] width 93 height 21
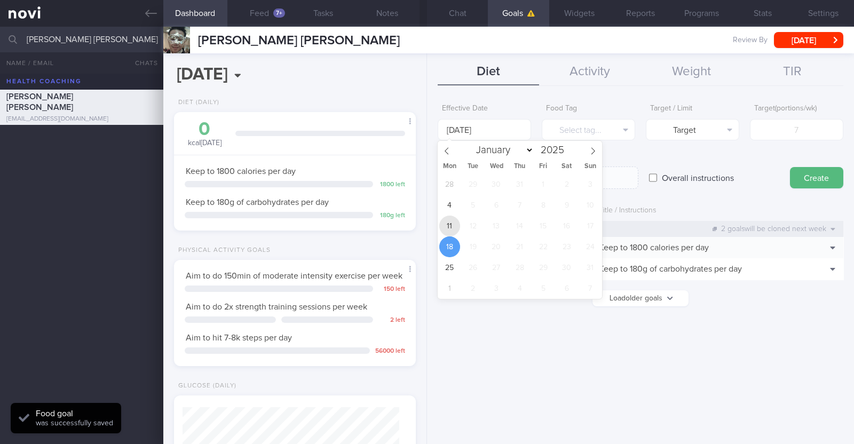
click at [451, 228] on span "11" at bounding box center [449, 226] width 21 height 21
type input "11 Aug 2025"
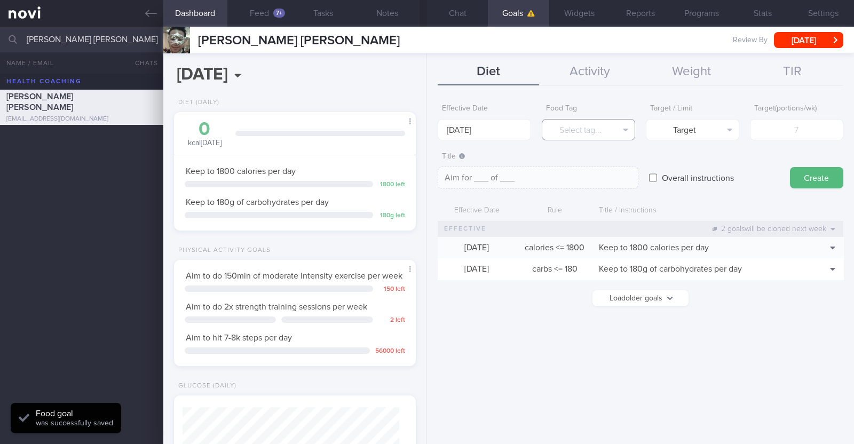
click at [568, 129] on button "Select tag..." at bounding box center [588, 129] width 93 height 21
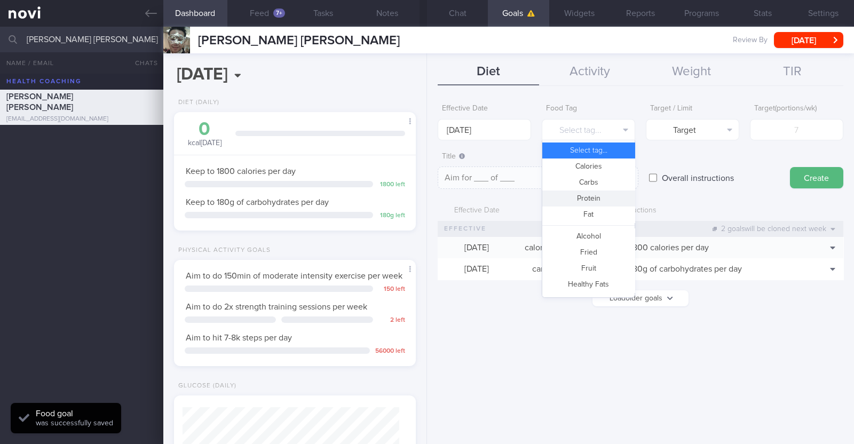
click at [590, 201] on button "Protein" at bounding box center [588, 199] width 92 height 16
type textarea "Aim for __g of protein per day"
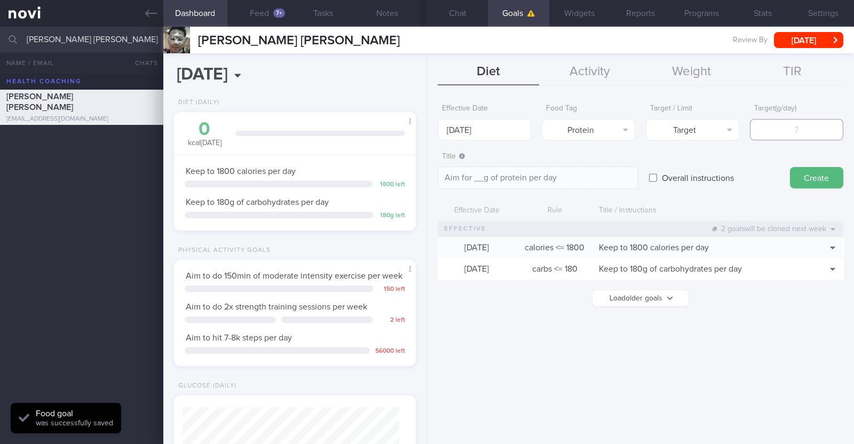
click at [790, 134] on input "number" at bounding box center [796, 129] width 93 height 21
type input "1"
type textarea "Aim for 1g of protein per day"
type input "11"
type textarea "Aim for 11g of protein per day"
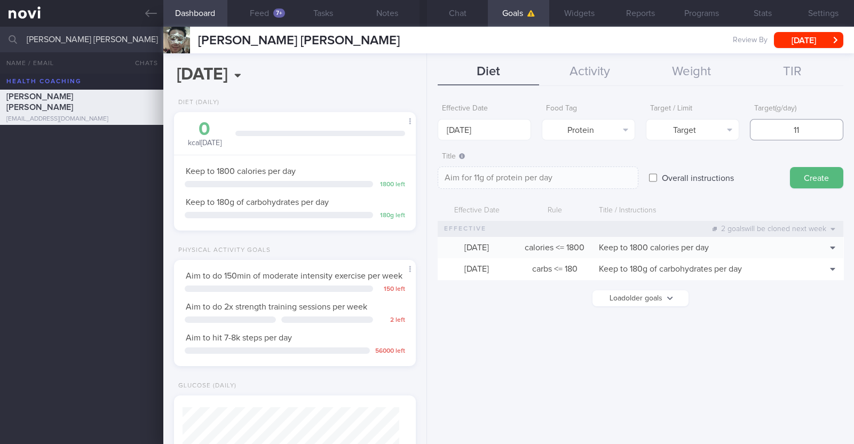
type input "110"
type textarea "Aim for 110g of protein per day"
type input "110"
click at [802, 184] on button "Create" at bounding box center [816, 177] width 53 height 21
type input "[DATE]"
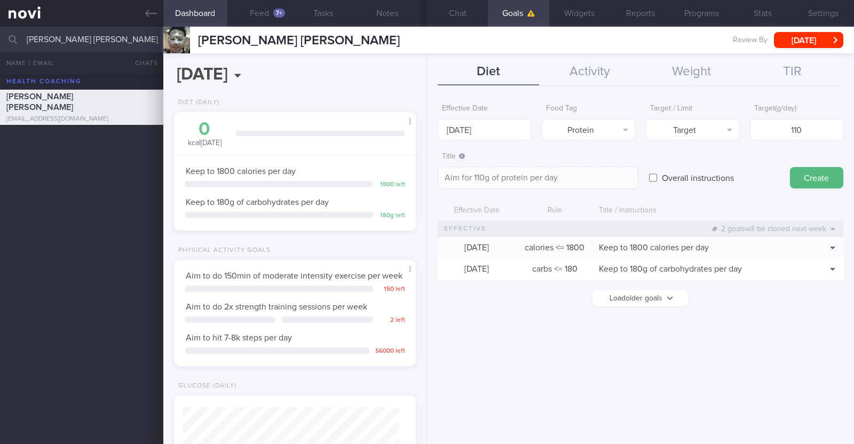
type textarea "Aim for ___ of ___"
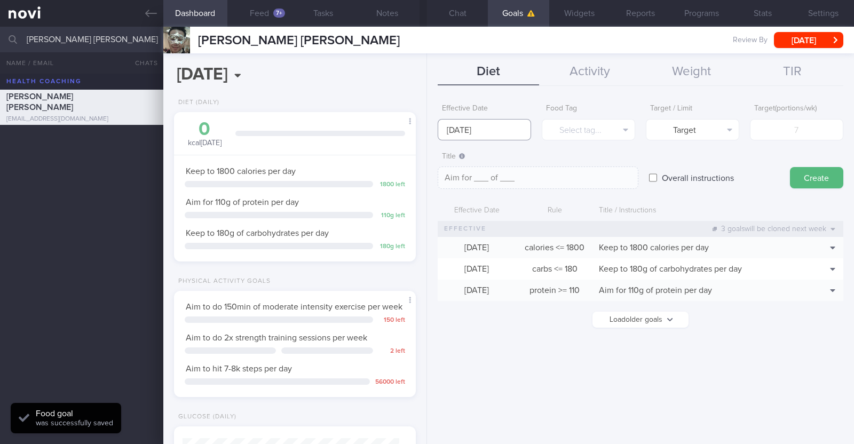
click at [492, 128] on input "[DATE]" at bounding box center [484, 129] width 93 height 21
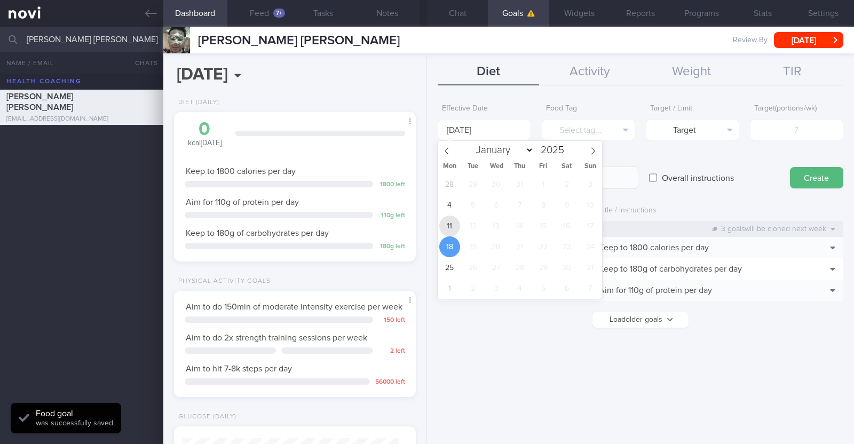
click at [444, 220] on span "11" at bounding box center [449, 226] width 21 height 21
type input "11 Aug 2025"
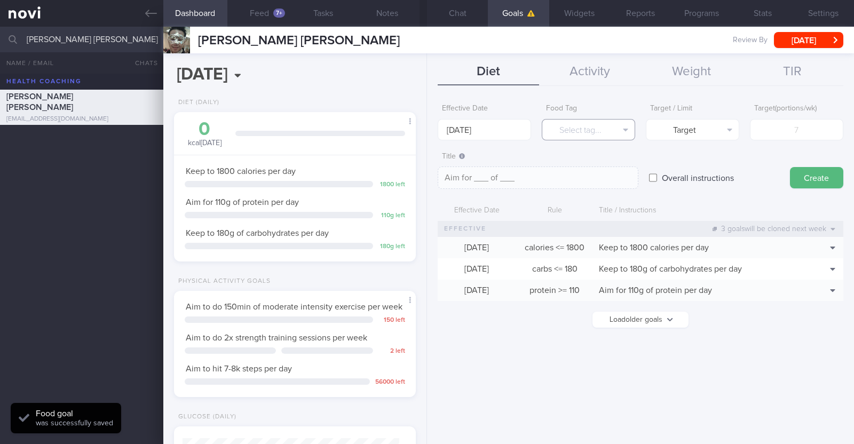
click at [566, 129] on button "Select tag..." at bounding box center [588, 129] width 93 height 21
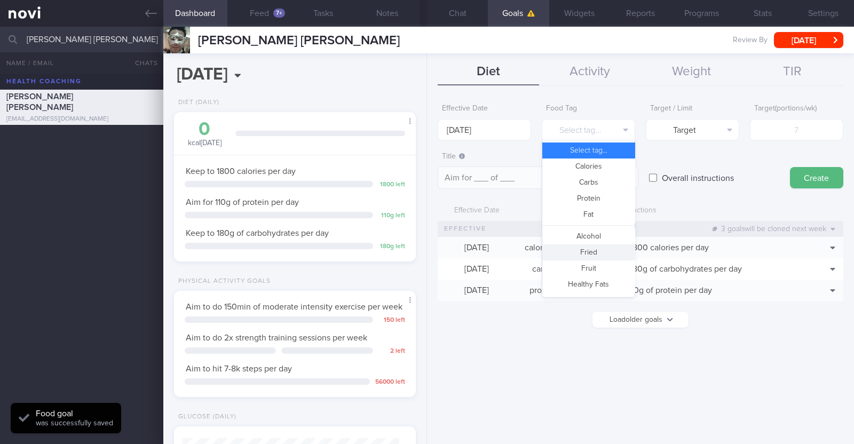
click at [577, 252] on button "Fried" at bounding box center [588, 253] width 92 height 16
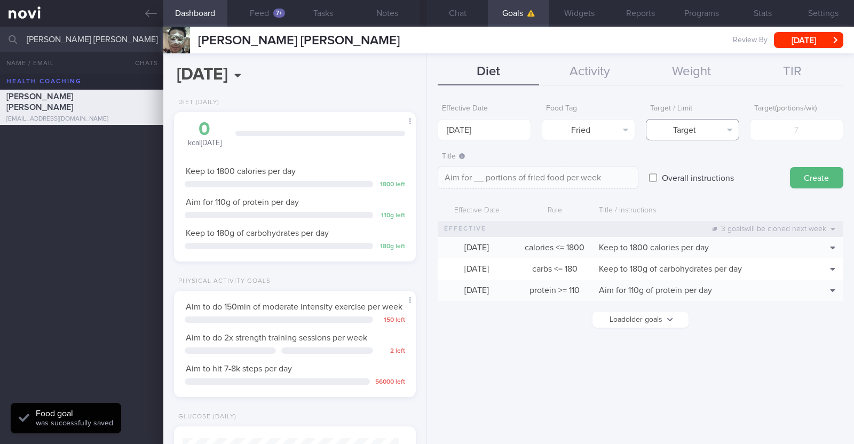
click at [702, 127] on button "Target" at bounding box center [692, 129] width 93 height 21
click at [698, 161] on button "Limit" at bounding box center [693, 167] width 92 height 16
type textarea "Keep to __ portions of fried food per week"
click at [773, 133] on input "number" at bounding box center [796, 129] width 93 height 21
type input "2"
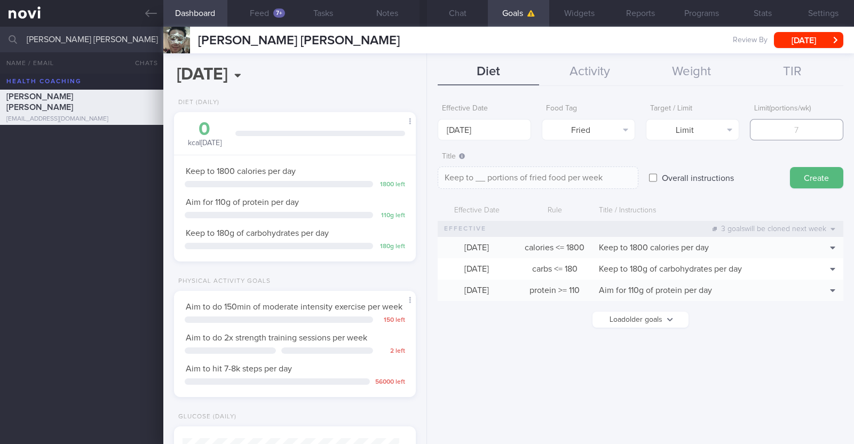
type textarea "Keep to 2 portions of fried food per week"
type input "2"
click at [814, 175] on button "Create" at bounding box center [816, 177] width 53 height 21
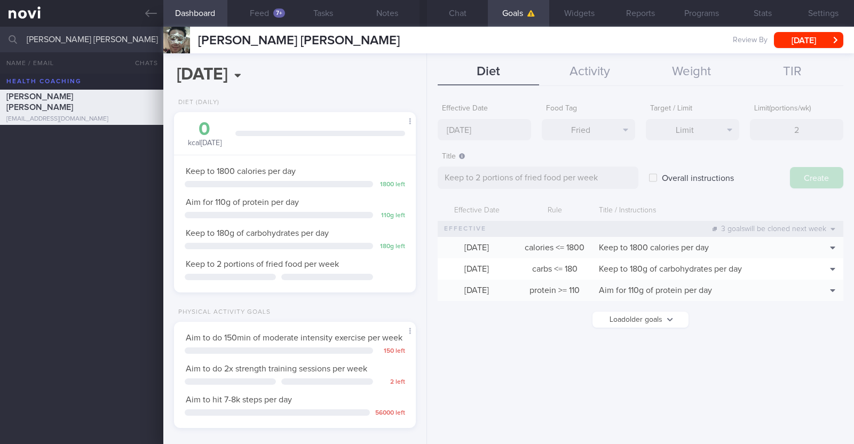
type input "18 Aug 2025"
type textarea "Aim for ___ of ___"
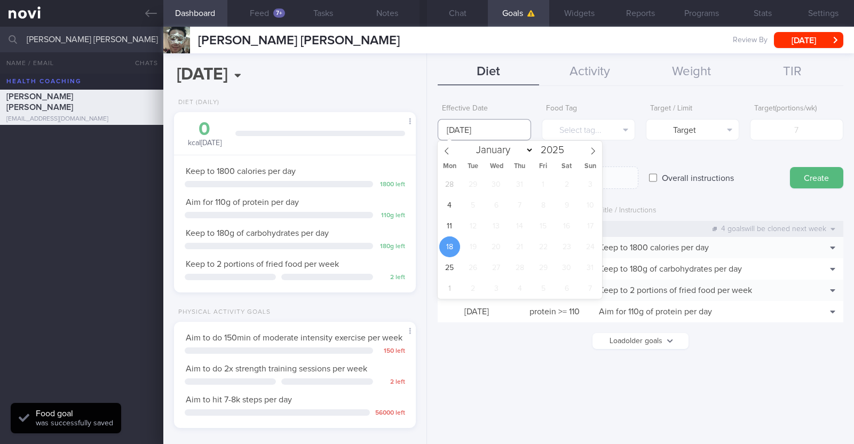
click at [503, 132] on input "18 Aug 2025" at bounding box center [484, 129] width 93 height 21
click at [454, 228] on span "11" at bounding box center [449, 226] width 21 height 21
type input "11 Aug 2025"
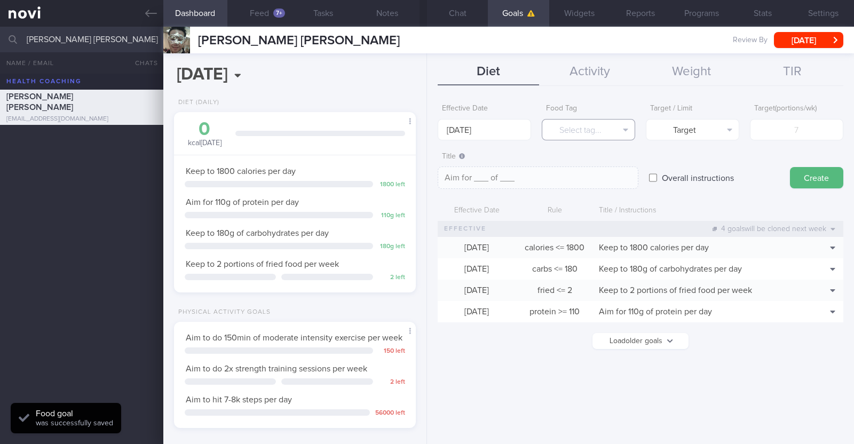
click at [582, 120] on button "Select tag..." at bounding box center [588, 129] width 93 height 21
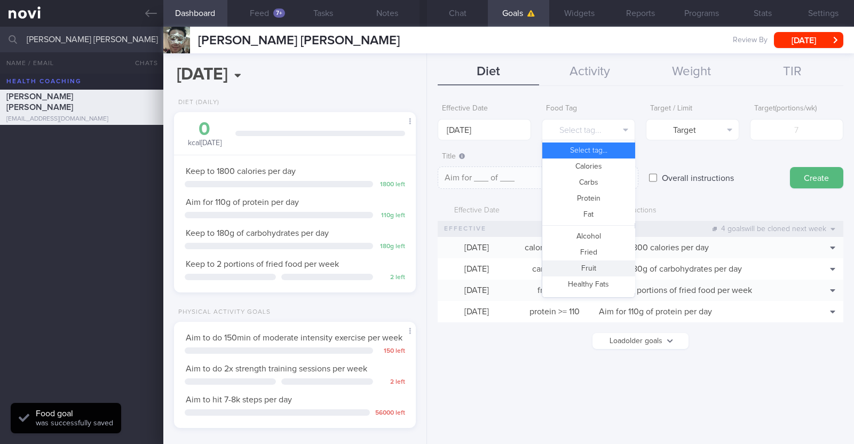
click at [581, 264] on button "Fruit" at bounding box center [588, 269] width 92 height 16
type textarea "Aim for __ portions of fruits per week"
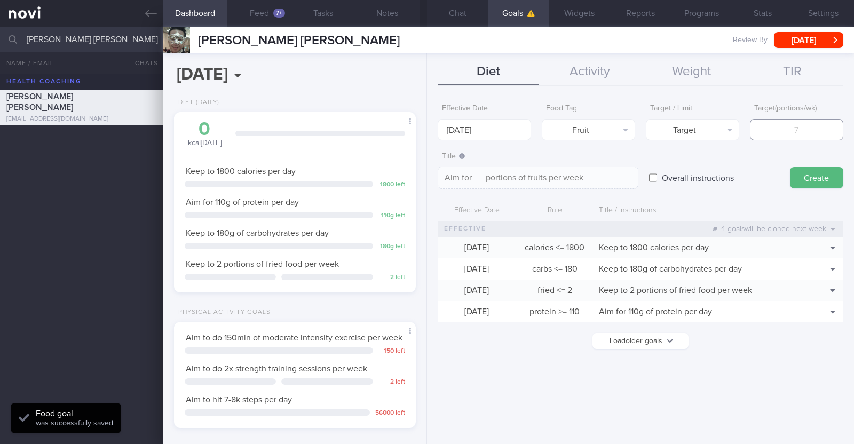
click at [797, 133] on input "number" at bounding box center [796, 129] width 93 height 21
type input "7"
type textarea "Aim for 7 portions of fruits per week"
type input "7"
click at [823, 177] on button "Create" at bounding box center [816, 177] width 53 height 21
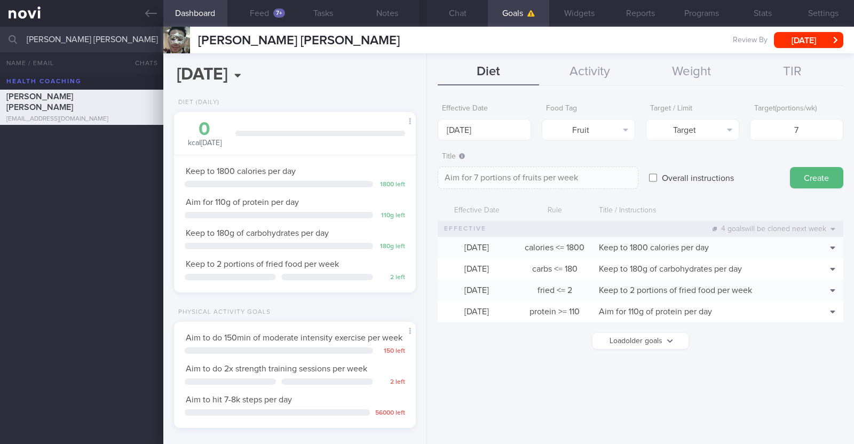
type input "18 Aug 2025"
type textarea "Aim for ___ of ___"
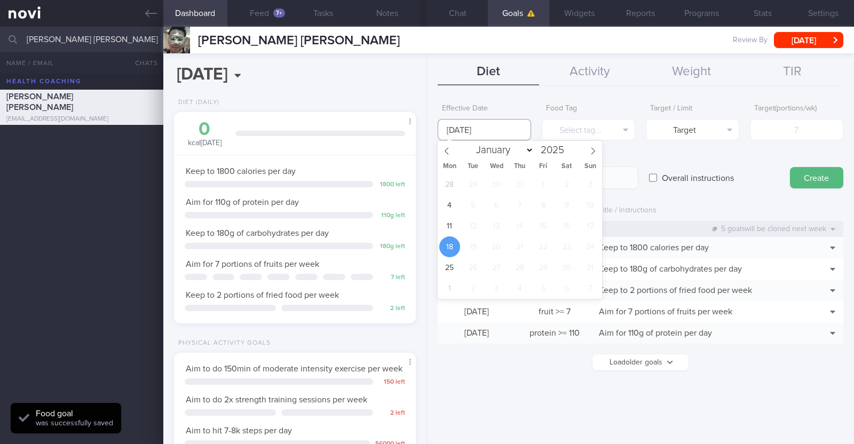
click at [508, 135] on input "18 Aug 2025" at bounding box center [484, 129] width 93 height 21
click at [453, 228] on span "11" at bounding box center [449, 226] width 21 height 21
type input "11 Aug 2025"
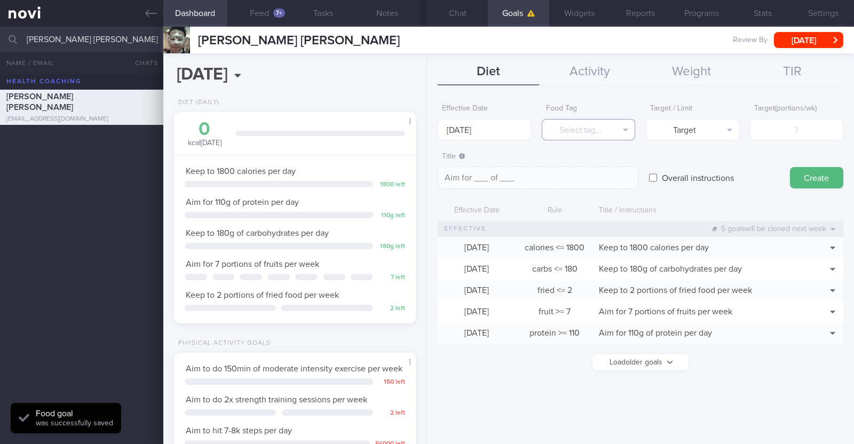
click at [602, 131] on button "Select tag..." at bounding box center [588, 129] width 93 height 21
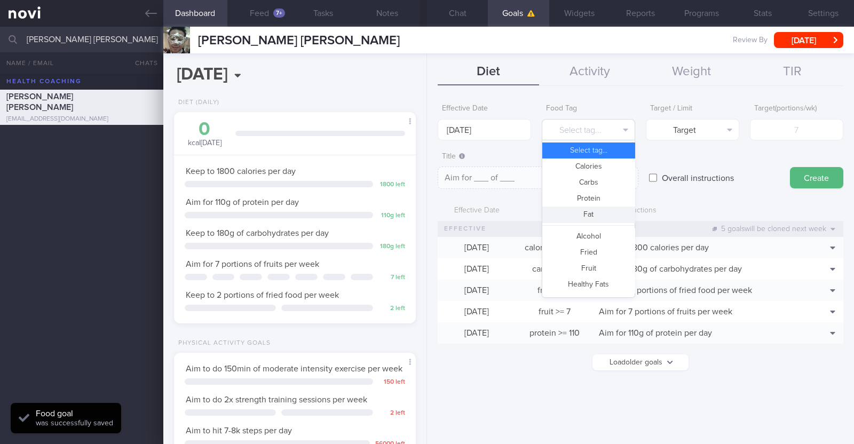
scroll to position [318, 0]
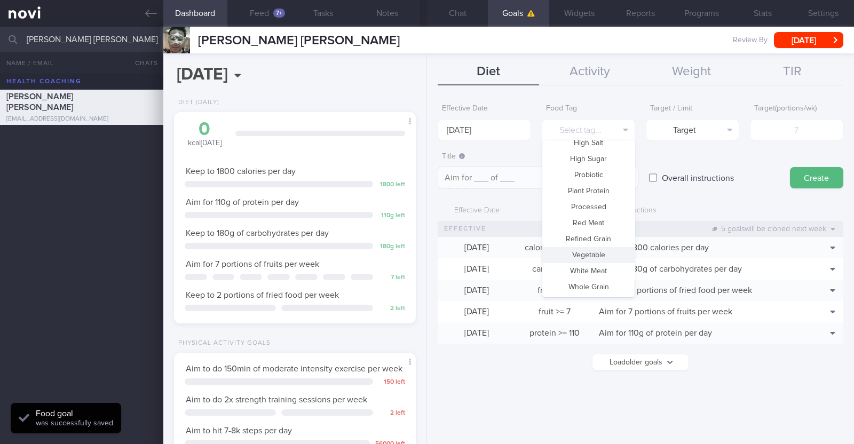
click at [571, 257] on button "Vegetable" at bounding box center [588, 255] width 92 height 16
type textarea "Aim for __ portions of vegetables per week"
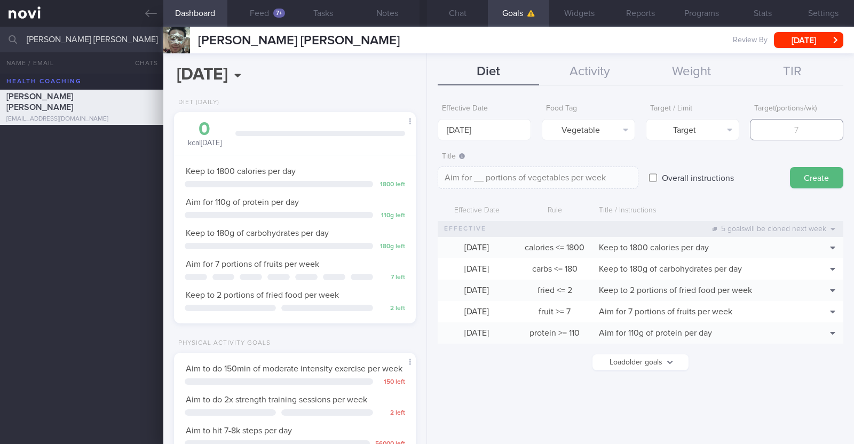
click at [798, 130] on input "number" at bounding box center [796, 129] width 93 height 21
type input "7"
type textarea "Aim for 7 portions of vegetables per week"
type input "7"
click at [824, 181] on button "Create" at bounding box center [816, 177] width 53 height 21
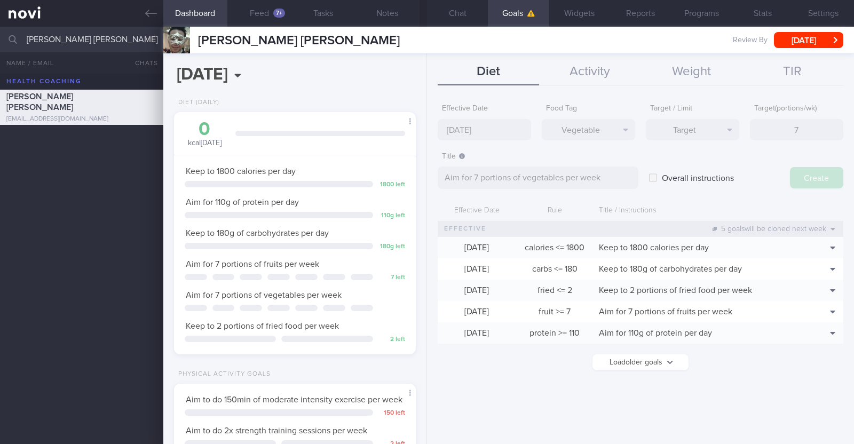
type input "18 Aug 2025"
type textarea "Aim for ___ of ___"
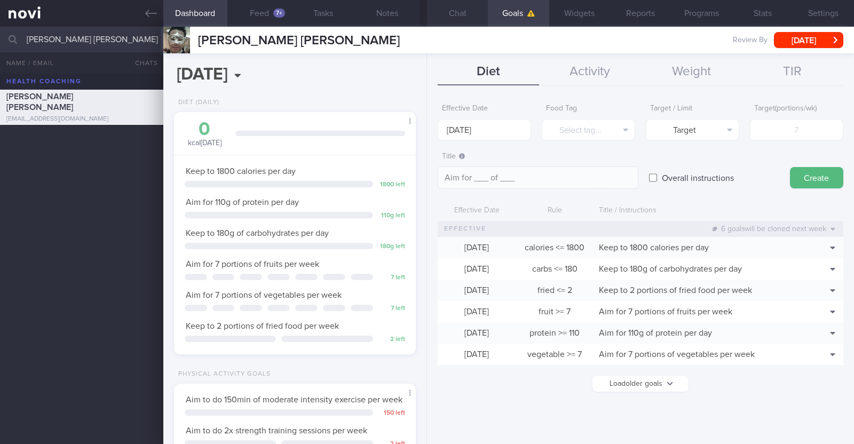
click at [473, 14] on button "Chat" at bounding box center [457, 13] width 61 height 27
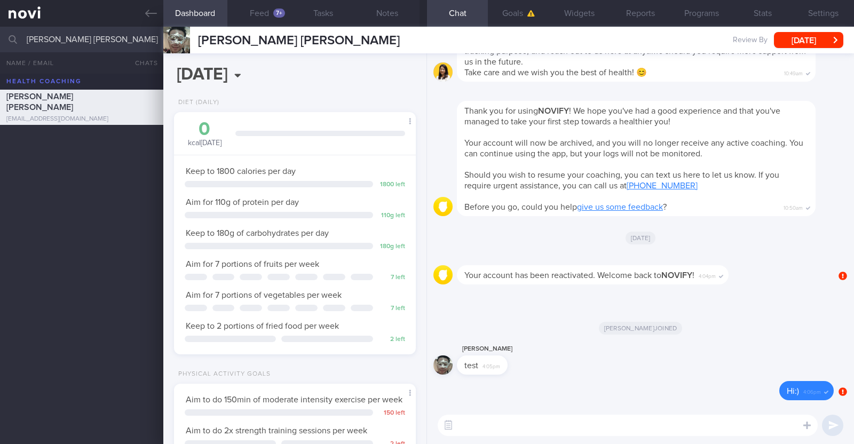
click at [491, 429] on textarea at bounding box center [628, 425] width 380 height 21
paste textarea "Hi [Name], It was a pleasure speaking with you today. The Lifestyle Improvement…"
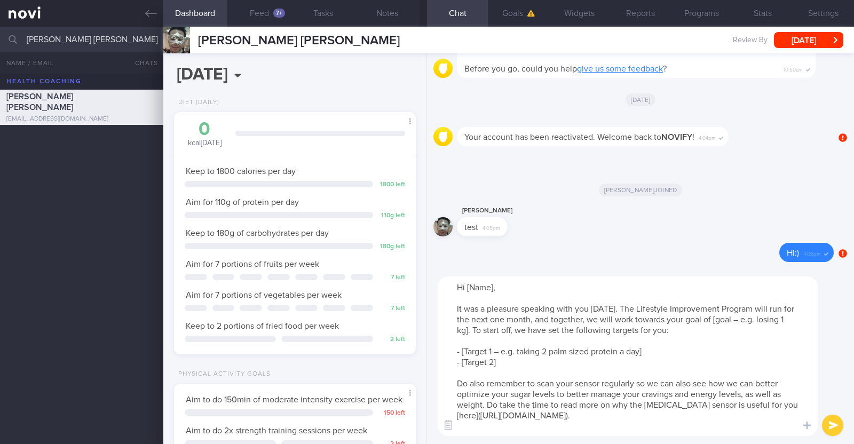
click at [496, 286] on textarea "Hi [Name], It was a pleasure speaking with you today. The Lifestyle Improvement…" at bounding box center [628, 357] width 380 height 160
drag, startPoint x: 713, startPoint y: 320, endPoint x: 756, endPoint y: 317, distance: 43.4
click at [756, 317] on textarea "Hi Jonathan, It was a pleasure speaking with you today. The Lifestyle Improveme…" at bounding box center [628, 357] width 380 height 160
click at [739, 321] on textarea "Hi Jonathan, It was a pleasure speaking with you today. The Lifestyle Improveme…" at bounding box center [628, 357] width 380 height 160
click at [765, 316] on textarea "Hi Jonathan, It was a pleasure speaking with you today. The Lifestyle Improveme…" at bounding box center [628, 357] width 380 height 160
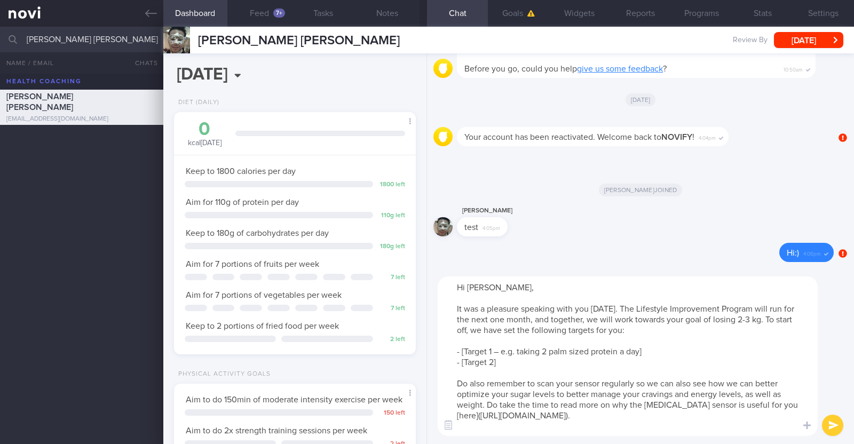
drag, startPoint x: 648, startPoint y: 353, endPoint x: 462, endPoint y: 348, distance: 185.3
click at [462, 348] on textarea "Hi Jonathan, It was a pleasure speaking with you today. The Lifestyle Improveme…" at bounding box center [628, 357] width 380 height 160
type textarea "Hi Jonathan, It was a pleasure speaking with you today. The Lifestyle Improveme…"
select select "7"
drag, startPoint x: 505, startPoint y: 361, endPoint x: 462, endPoint y: 367, distance: 43.0
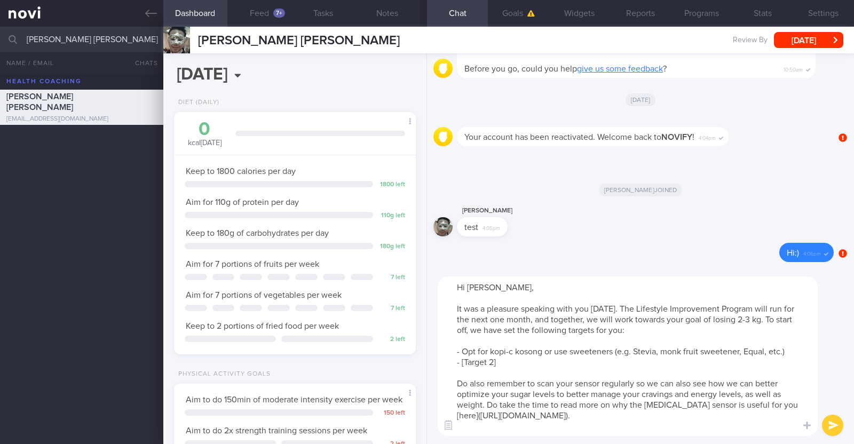
click at [462, 367] on textarea "Hi [PERSON_NAME], It was a pleasure speaking with you [DATE]. The Lifestyle Imp…" at bounding box center [628, 357] width 380 height 160
type textarea "Hi [PERSON_NAME], It was a pleasure speaking with you [DATE]. The Lifestyle Imp…"
click at [823, 420] on button "submit" at bounding box center [832, 425] width 21 height 21
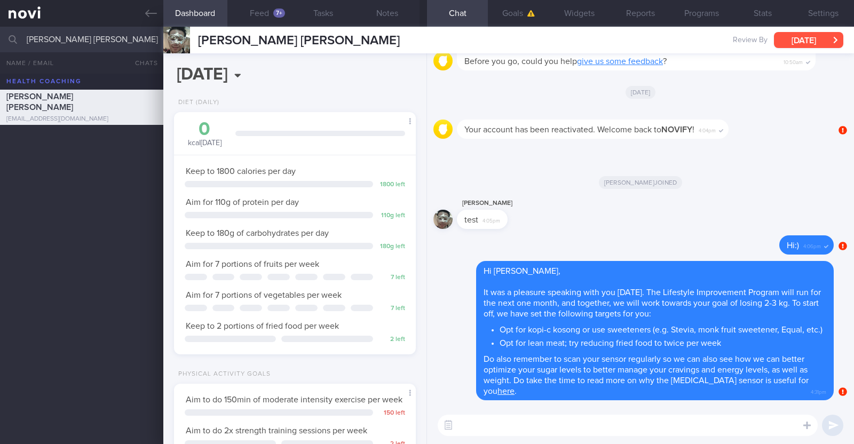
click at [814, 44] on button "[DATE]" at bounding box center [808, 40] width 69 height 16
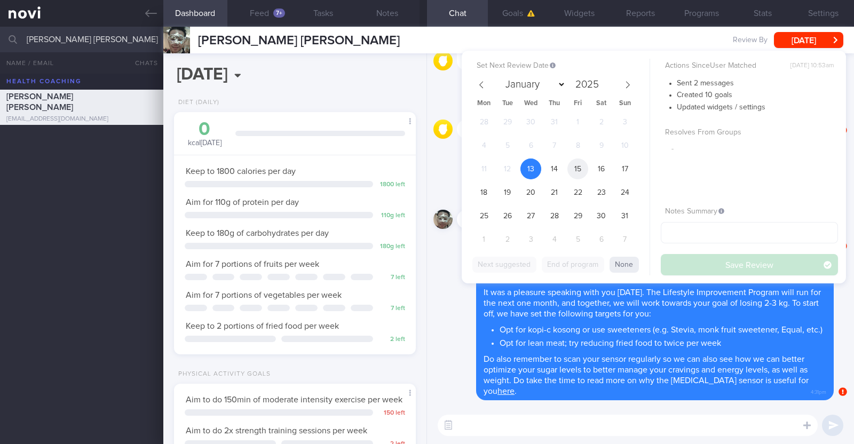
click at [574, 168] on span "15" at bounding box center [578, 169] width 21 height 21
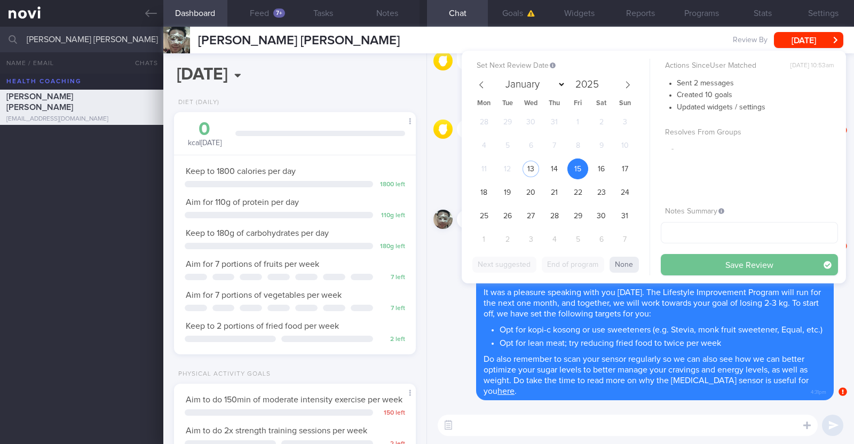
click at [713, 270] on button "Save Review" at bounding box center [749, 264] width 177 height 21
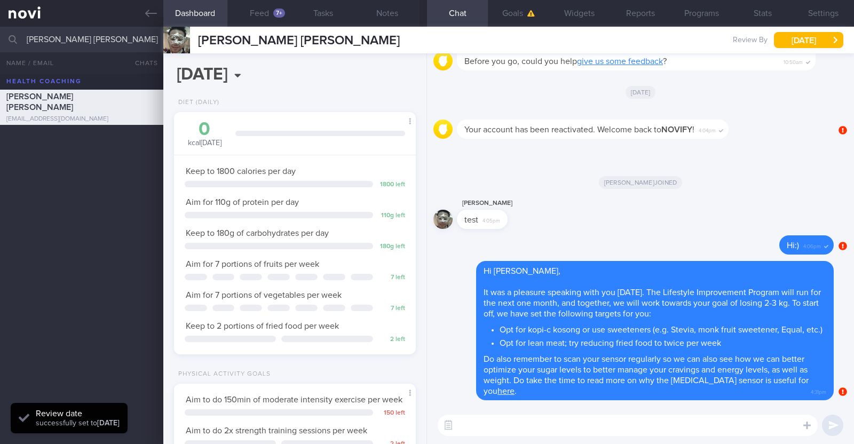
scroll to position [108, 216]
click at [711, 220] on div "Jonathan Ling test 4:05pm" at bounding box center [641, 216] width 414 height 38
click at [804, 11] on button "Settings" at bounding box center [823, 13] width 61 height 27
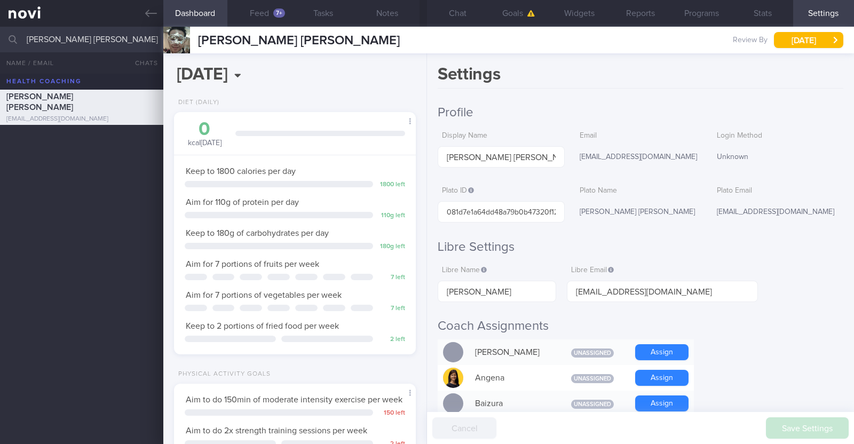
click at [376, 20] on button "Notes" at bounding box center [388, 13] width 64 height 27
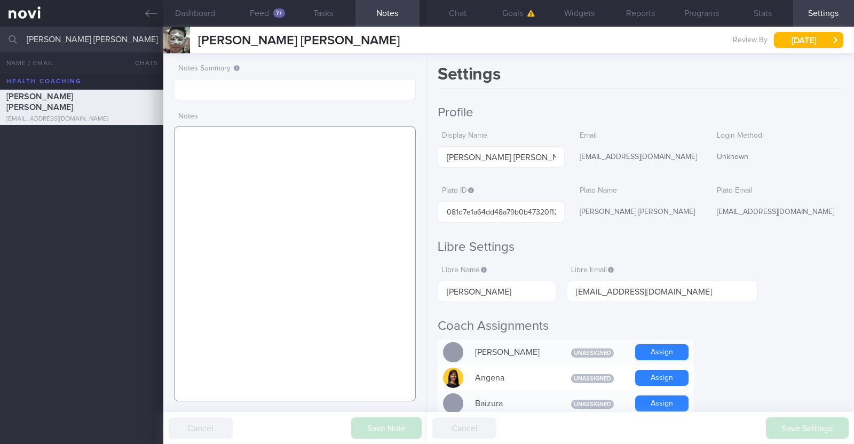
click at [297, 167] on textarea at bounding box center [295, 264] width 242 height 275
paste textarea "Comorbidities HLD (diagnosed 5 years ago, does not want to start on meds)"
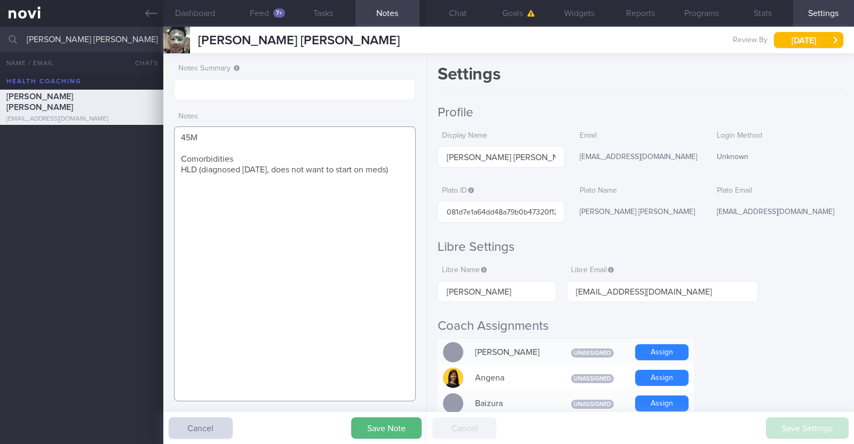
click at [245, 157] on textarea "45M Comorbidities HLD (diagnosed 5 years ago, does not want to start on meds)" at bounding box center [295, 264] width 242 height 275
click at [235, 180] on textarea "45M Comorbidities: HLD (diagnosed 5 years ago, does not want to start on meds)" at bounding box center [295, 264] width 242 height 275
paste textarea "Strength training x 2/week (3h with more rest time in between sets)"
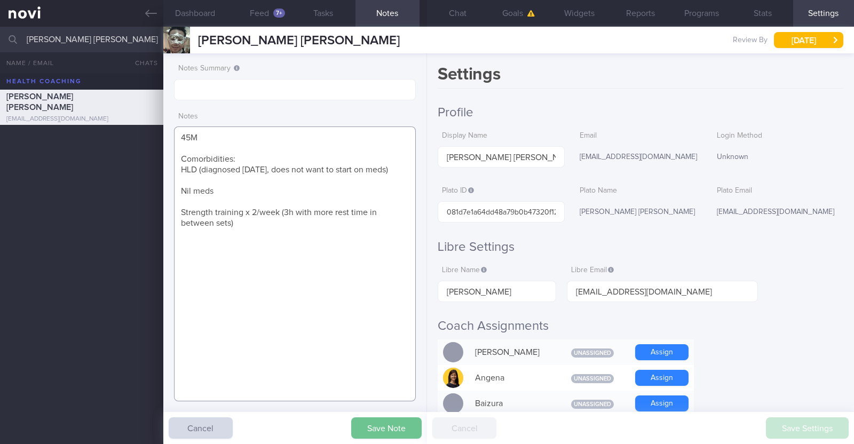
type textarea "45M Comorbidities: HLD (diagnosed 5 years ago, does not want to start on meds) …"
click at [390, 433] on button "Save Note" at bounding box center [386, 428] width 70 height 21
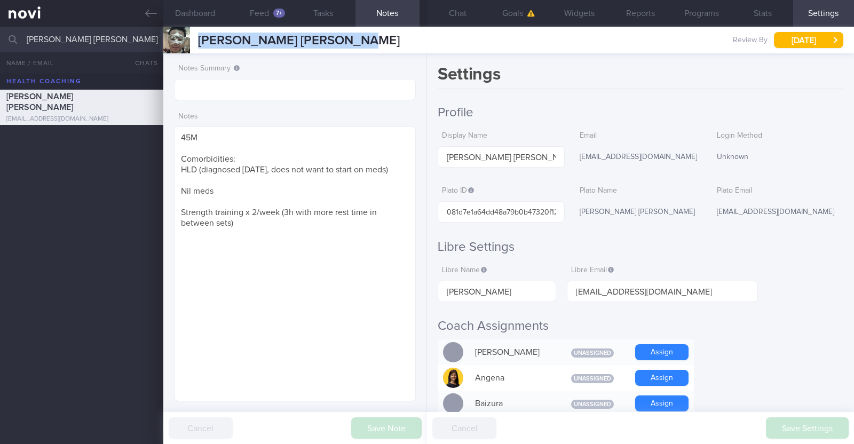
drag, startPoint x: 347, startPoint y: 41, endPoint x: 168, endPoint y: 44, distance: 178.9
click at [168, 44] on div "Jonathan Ling Shiang Lin Jonathan Ling Shiang Lin jbjovi2002@gmail.com Review B…" at bounding box center [508, 40] width 691 height 27
copy div "[PERSON_NAME] [PERSON_NAME]"
drag, startPoint x: 238, startPoint y: 237, endPoint x: 130, endPoint y: 130, distance: 152.5
click at [130, 130] on div "Patients New Users Coaches Jonathan Ling Shiang Lin Archived patients Assigned …" at bounding box center [427, 236] width 854 height 418
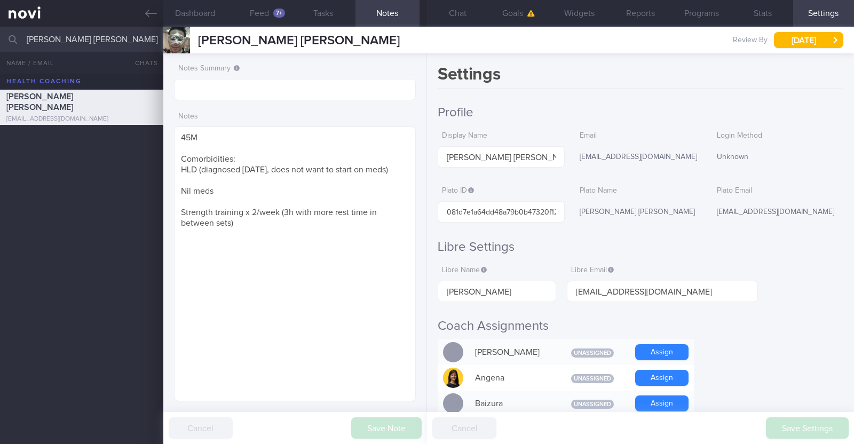
drag, startPoint x: 126, startPoint y: 36, endPoint x: 0, endPoint y: 31, distance: 126.1
click at [0, 31] on input "[PERSON_NAME] [PERSON_NAME]" at bounding box center [427, 40] width 854 height 26
click at [810, 188] on label "Plato Email" at bounding box center [778, 191] width 122 height 10
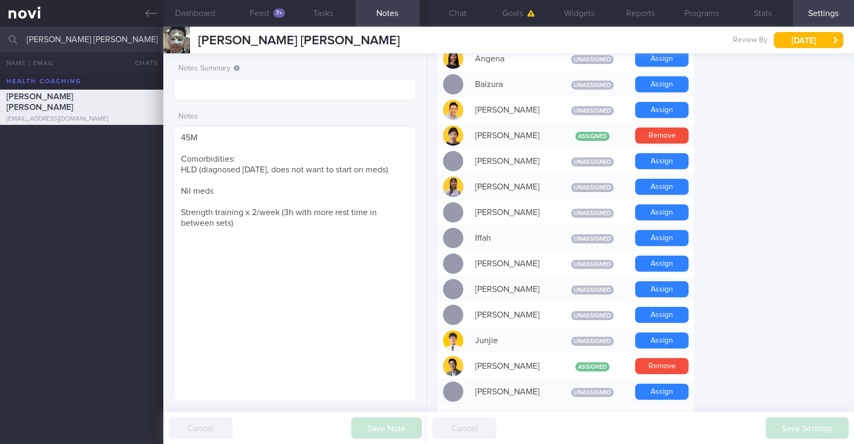
scroll to position [400, 0]
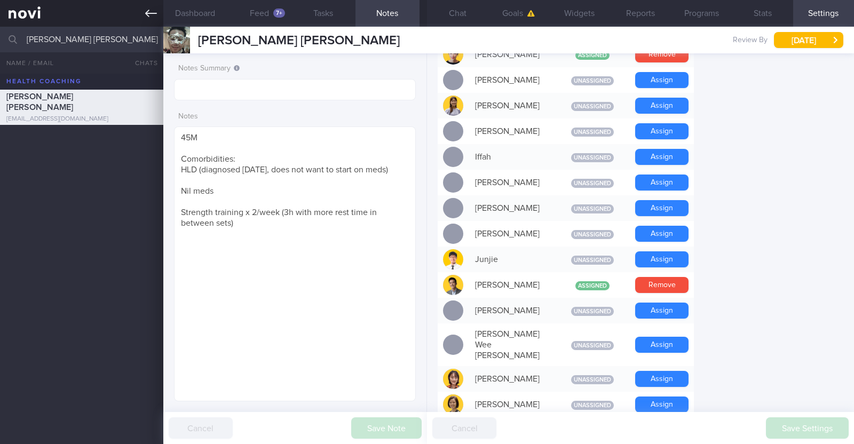
drag, startPoint x: 129, startPoint y: 36, endPoint x: 0, endPoint y: 10, distance: 131.2
click at [0, 11] on div "Patients New Users Coaches Jonathan Ling Shiang Lin Archived patients Assigned …" at bounding box center [427, 222] width 854 height 444
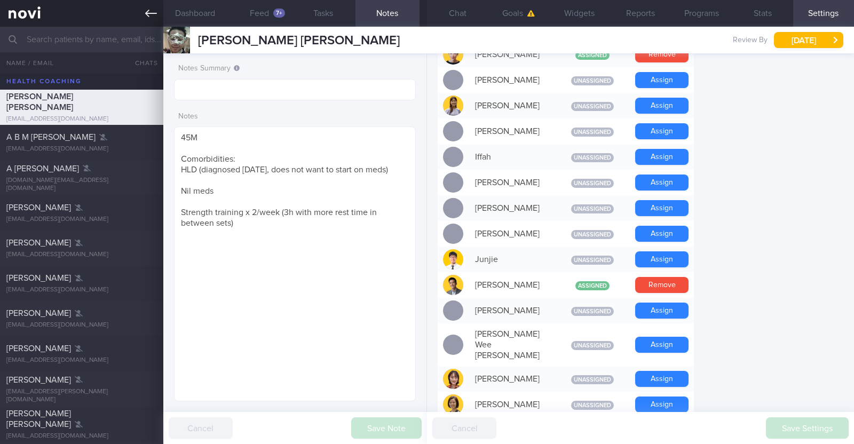
click at [145, 15] on icon at bounding box center [151, 13] width 12 height 12
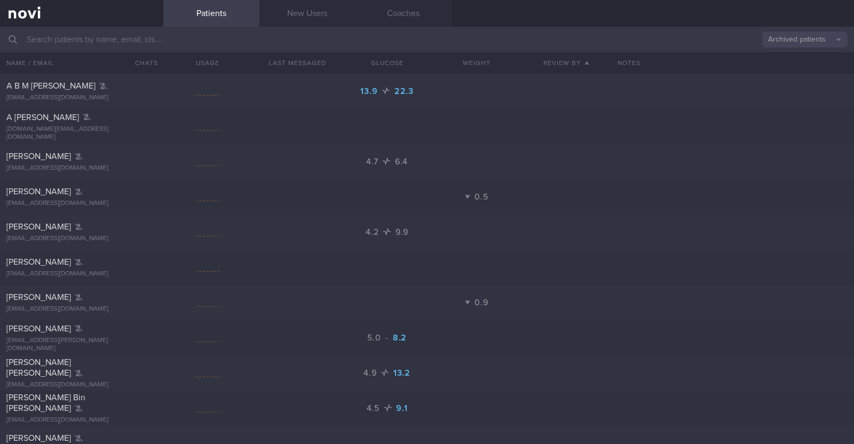
click at [808, 36] on button "Archived patients" at bounding box center [804, 40] width 85 height 16
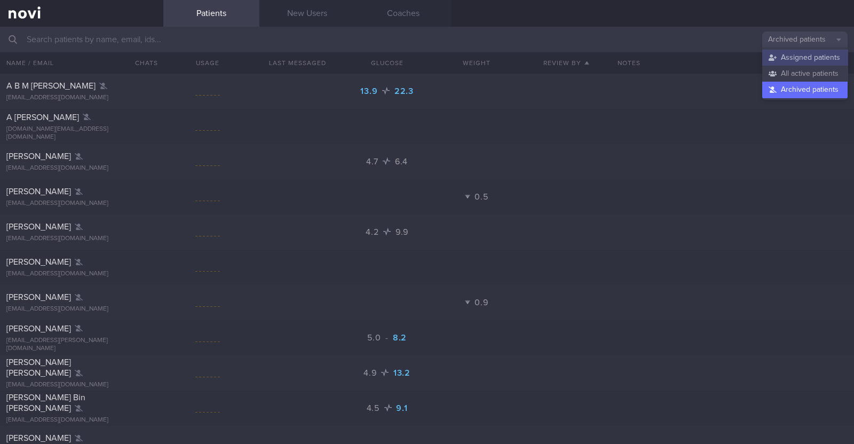
click at [798, 62] on button "Assigned patients" at bounding box center [804, 58] width 85 height 16
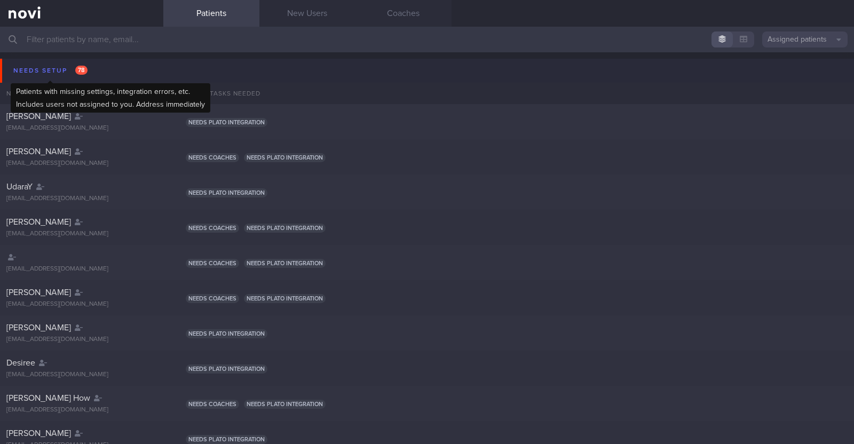
click at [49, 64] on div "Needs setup 78" at bounding box center [51, 71] width 80 height 14
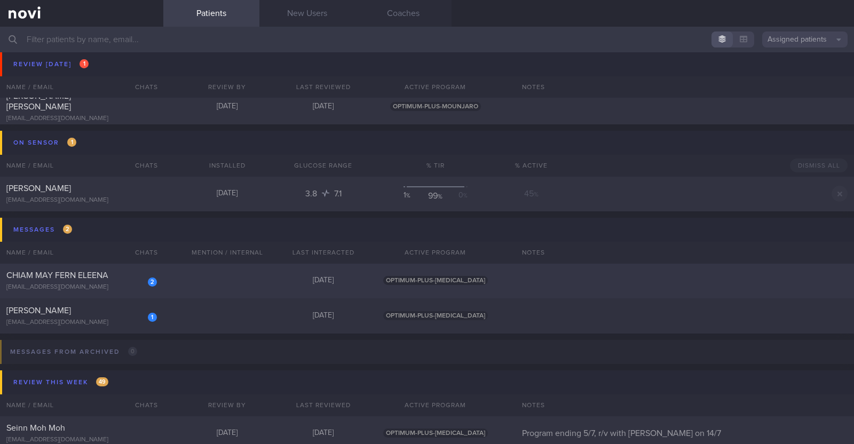
scroll to position [66, 0]
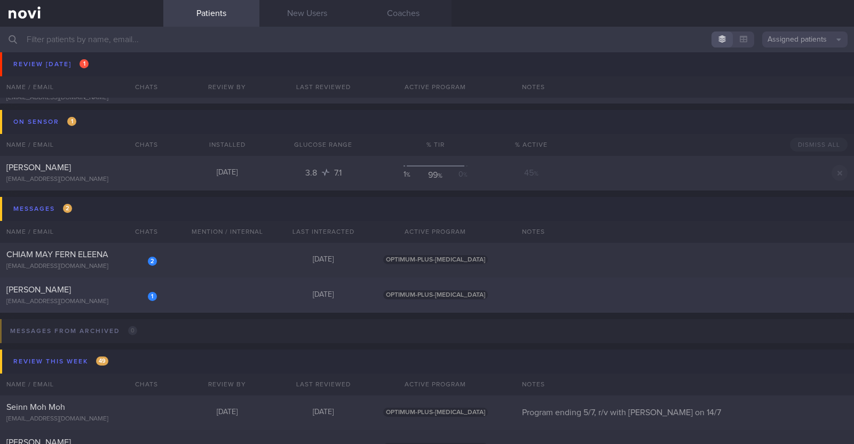
click at [192, 300] on div "1 Sally Lai sallylai2014@gmail.com Today OPTIMUM-PLUS-WEGOVY" at bounding box center [427, 295] width 854 height 35
select select "7"
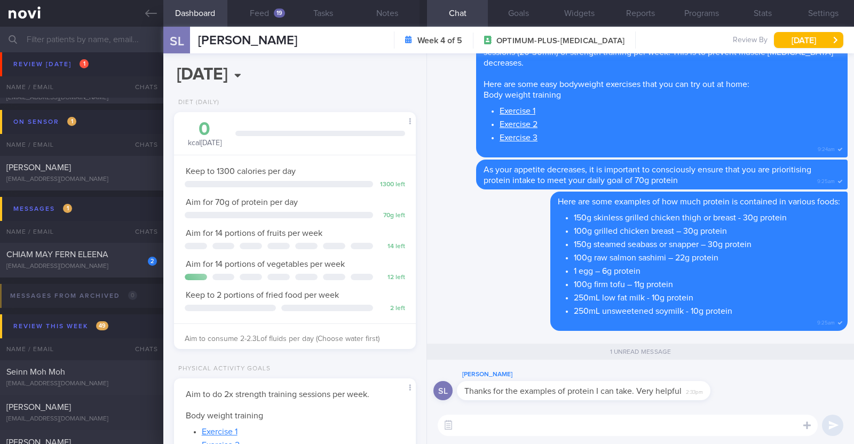
click at [534, 422] on textarea at bounding box center [628, 425] width 380 height 21
type textarea "Most welcome :)"
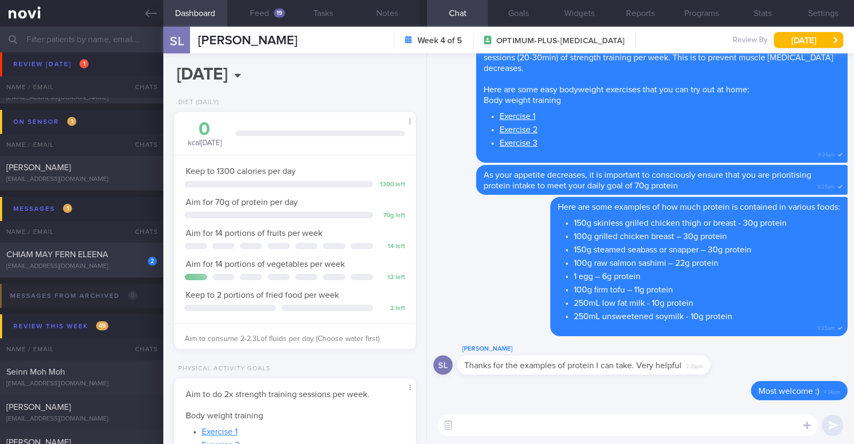
click at [90, 253] on span "CHIAM MAY FERN ELEENA" at bounding box center [57, 254] width 102 height 9
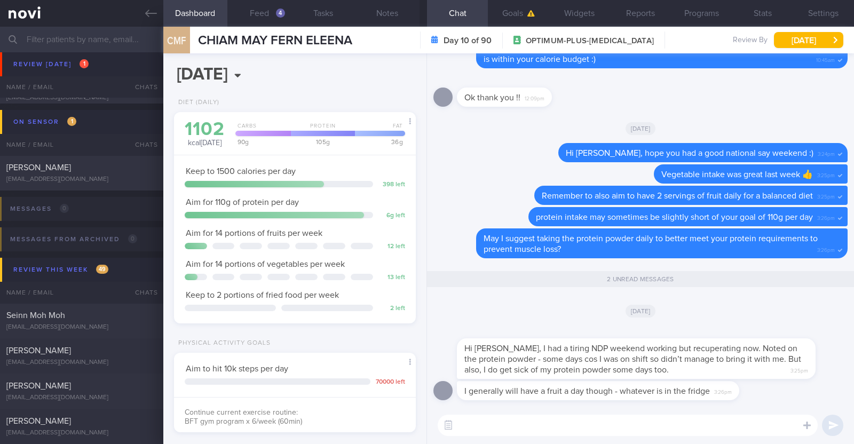
scroll to position [121, 212]
click at [630, 431] on textarea at bounding box center [628, 425] width 380 height 21
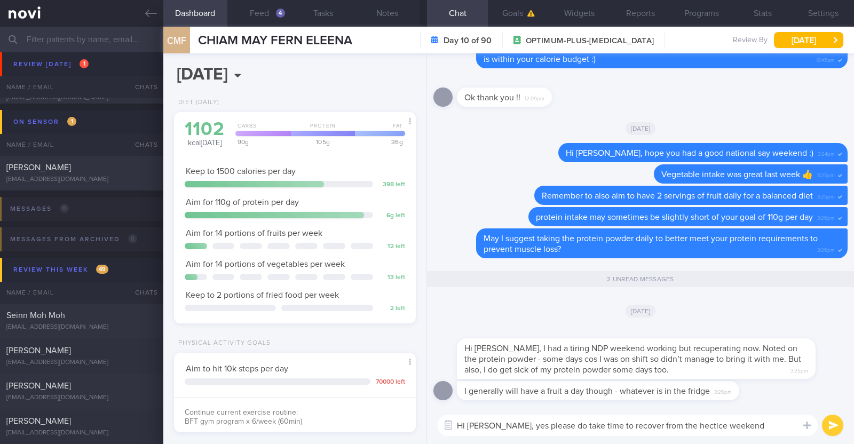
click at [687, 427] on textarea "Hi Eleena, yes please do take time to recover from the hectice weekend" at bounding box center [628, 425] width 380 height 21
type textarea "Hi [PERSON_NAME], yes please do take time to recover from the hectic weekend"
click at [769, 420] on textarea "Hi [PERSON_NAME], yes please do take time to recover from the hectic weekend" at bounding box center [628, 425] width 380 height 21
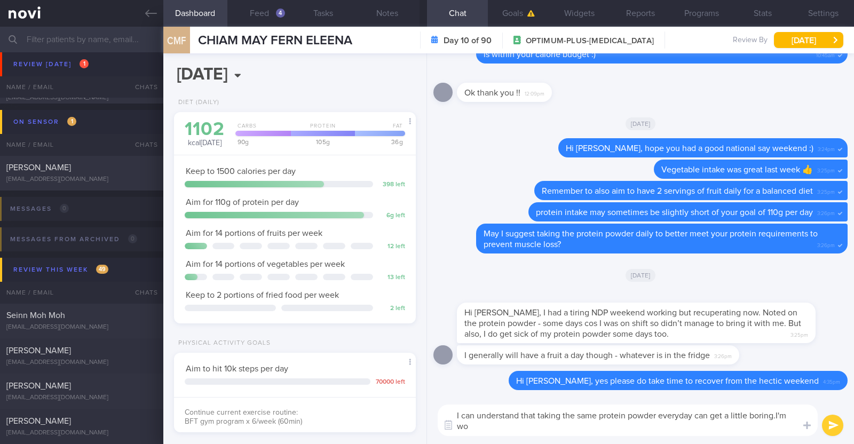
scroll to position [0, 0]
click at [777, 418] on textarea "I can understand that taking the same protein powder everyday can get a little …" at bounding box center [628, 421] width 380 height 32
click at [608, 427] on textarea "I can understand that taking the same protein powder everyday can get a little …" at bounding box center [628, 421] width 380 height 32
click at [595, 424] on textarea "I can understand that taking the same protein powder everyday can get a little …" at bounding box center [628, 421] width 380 height 32
click at [673, 423] on textarea "I can understand that taking the same protein powder everyday can get a little …" at bounding box center [628, 421] width 380 height 32
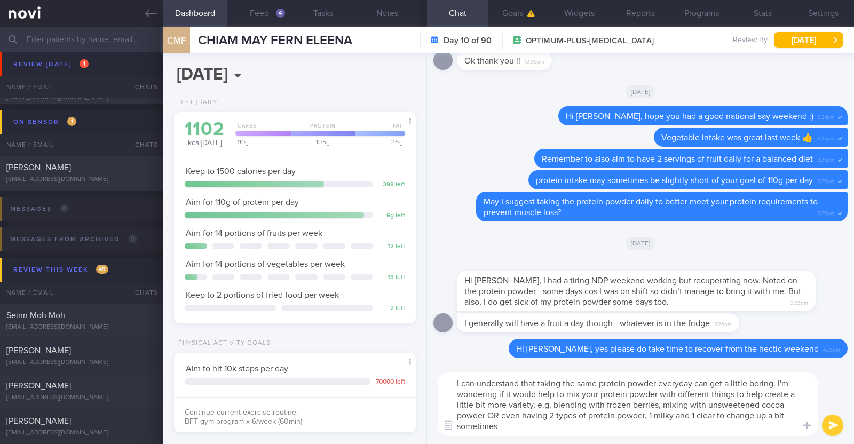
type textarea "I can understand that taking the same protein powder everyday can get a little …"
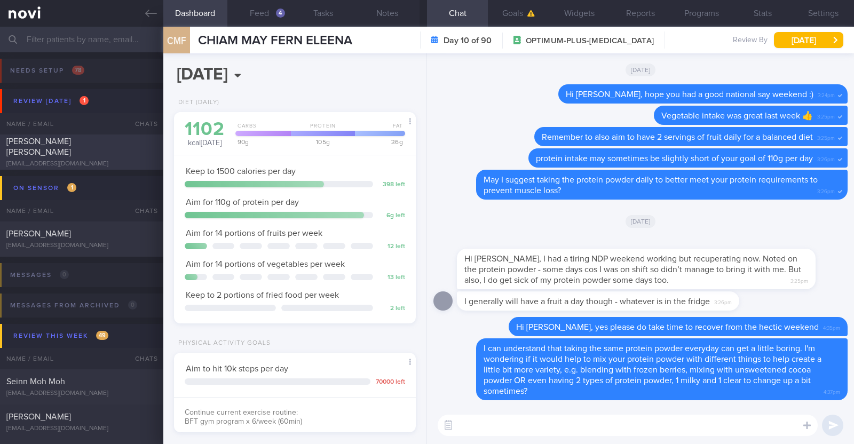
click at [124, 148] on div "[PERSON_NAME] [PERSON_NAME]" at bounding box center [80, 146] width 148 height 21
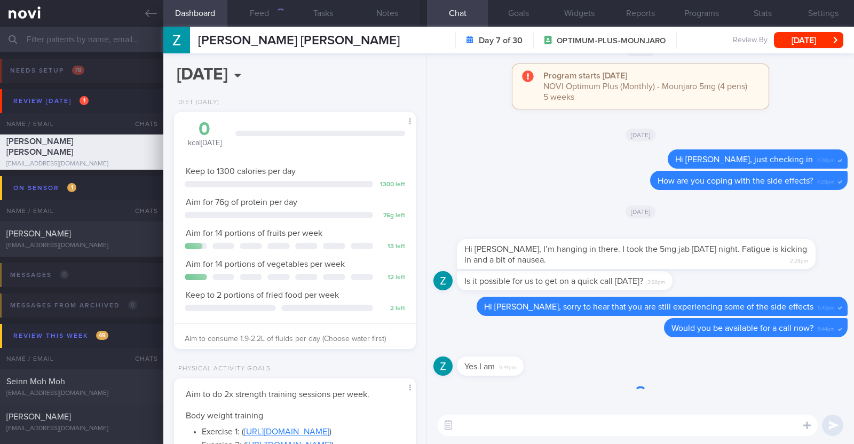
scroll to position [121, 212]
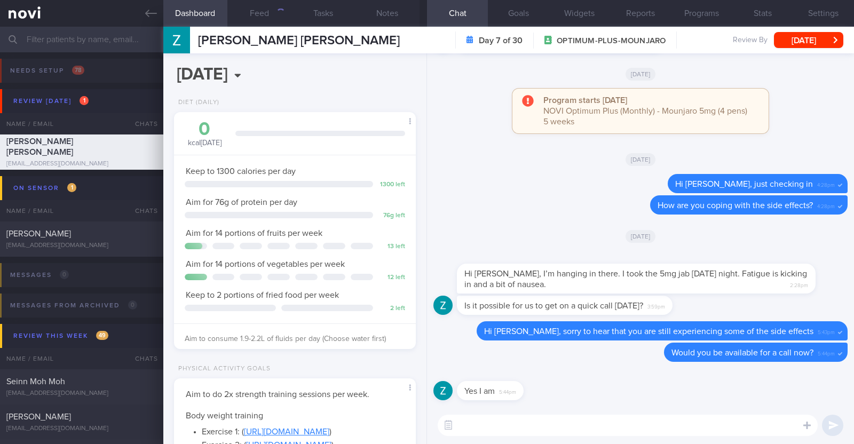
click at [542, 432] on textarea at bounding box center [628, 425] width 380 height 21
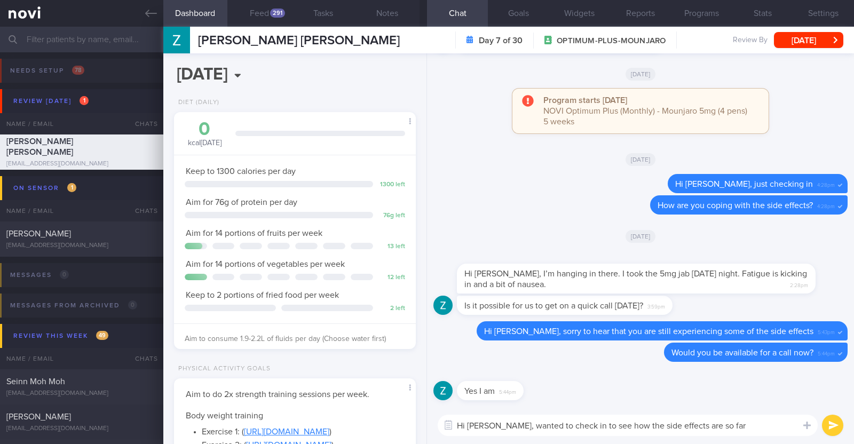
type textarea "Hi Zarina, wanted to check in to see how the side effects are so far?"
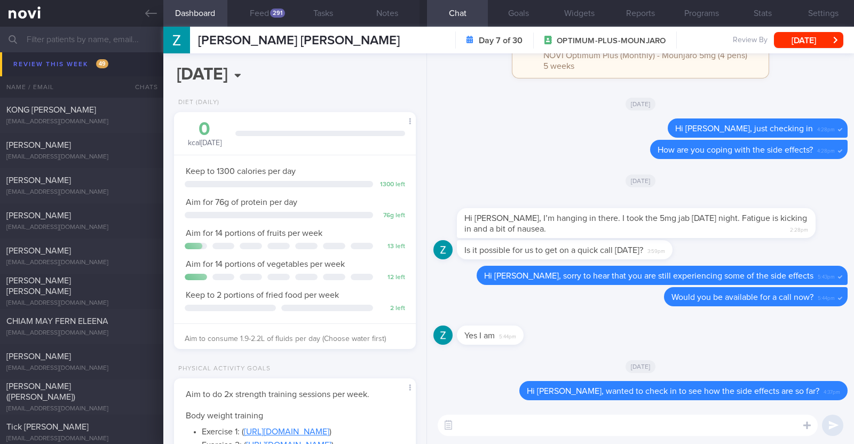
scroll to position [1401, 0]
click at [93, 34] on input "text" at bounding box center [427, 40] width 854 height 26
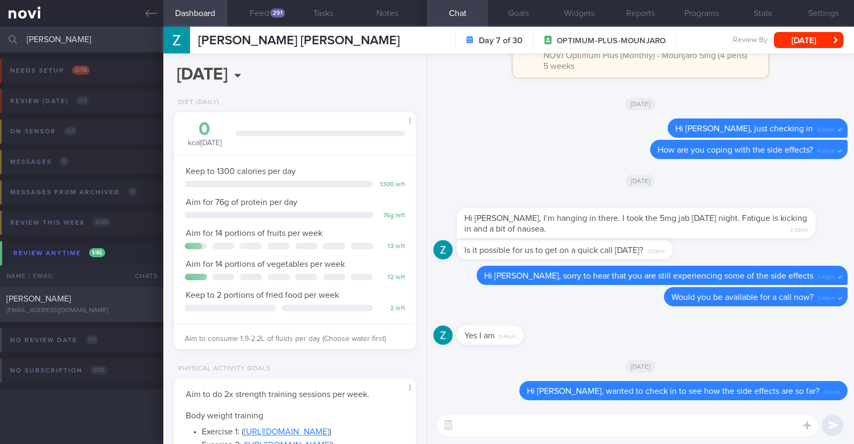
type input "anne"
click at [104, 294] on div "[PERSON_NAME]" at bounding box center [80, 299] width 148 height 11
type input "Away in PH [DATE]-[DATE]"
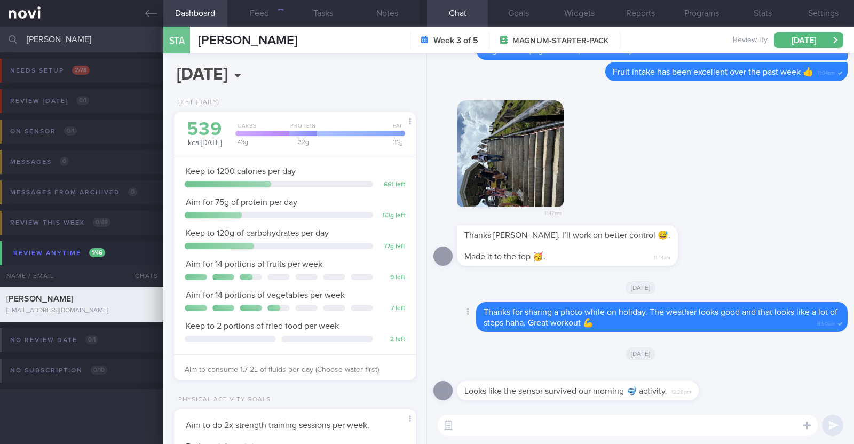
scroll to position [108, 216]
click at [492, 423] on textarea at bounding box center [628, 425] width 380 height 21
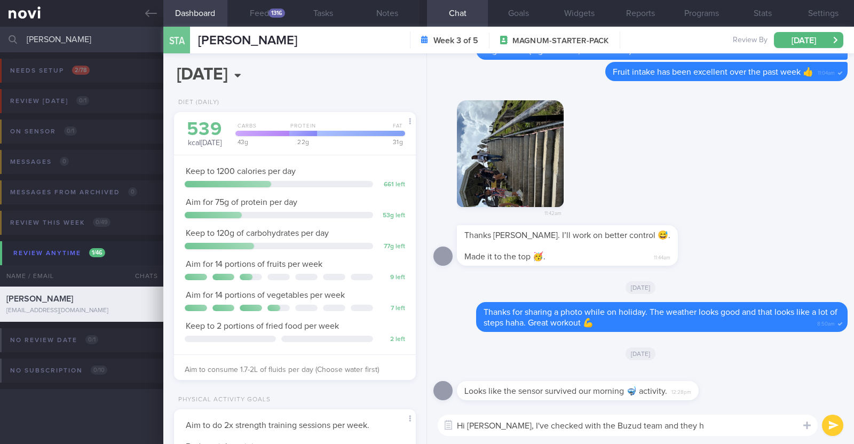
type textarea "Hi Anne, I've checked with the Buzud team and they ha"
select select "7"
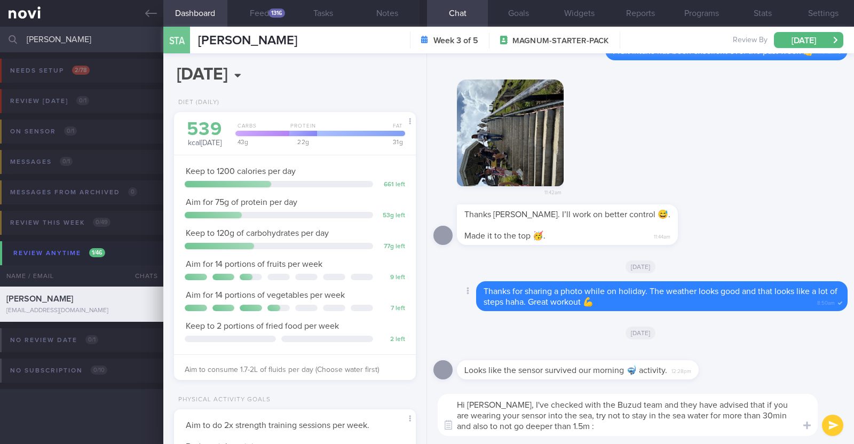
type textarea "Hi Anne, I've checked with the Buzud team and they have advised that if you are…"
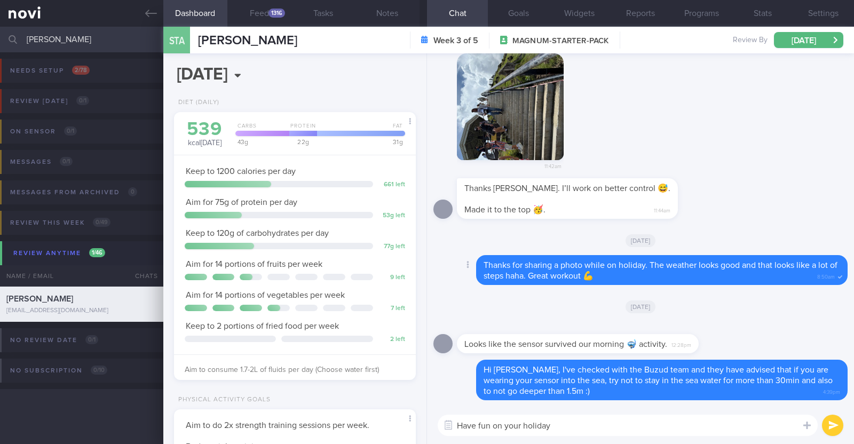
type textarea "Have fun on your holiday!"
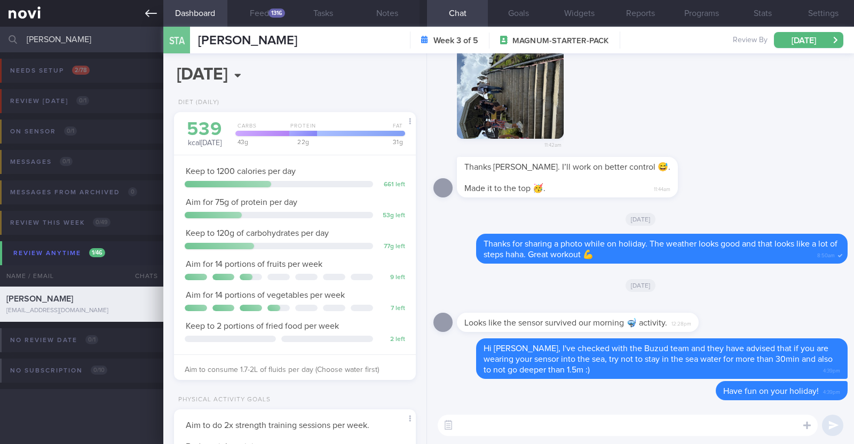
drag, startPoint x: 58, startPoint y: 38, endPoint x: 0, endPoint y: 14, distance: 62.3
click at [0, 14] on div "Patients New Users Coaches anne Assigned patients Assigned patients All active …" at bounding box center [427, 222] width 854 height 444
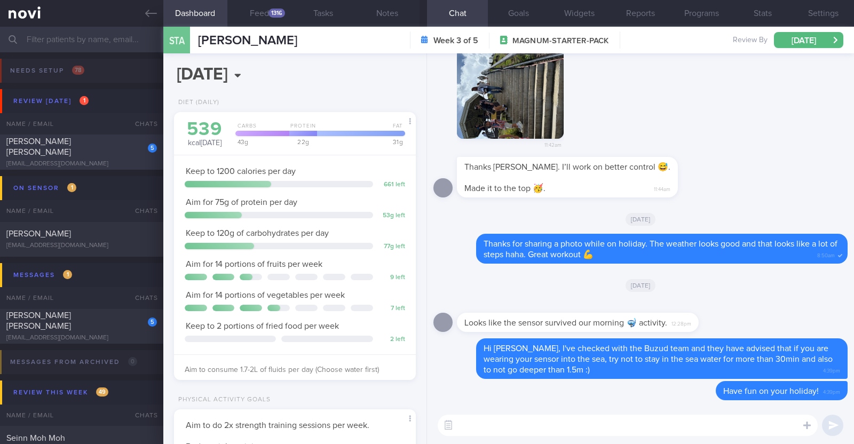
click at [71, 145] on span "Zarina Yamaguchi Roberson" at bounding box center [38, 146] width 65 height 19
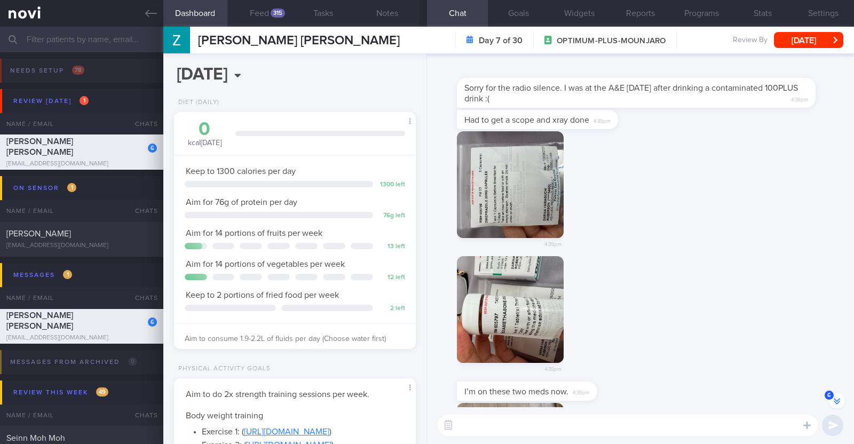
scroll to position [-58, 0]
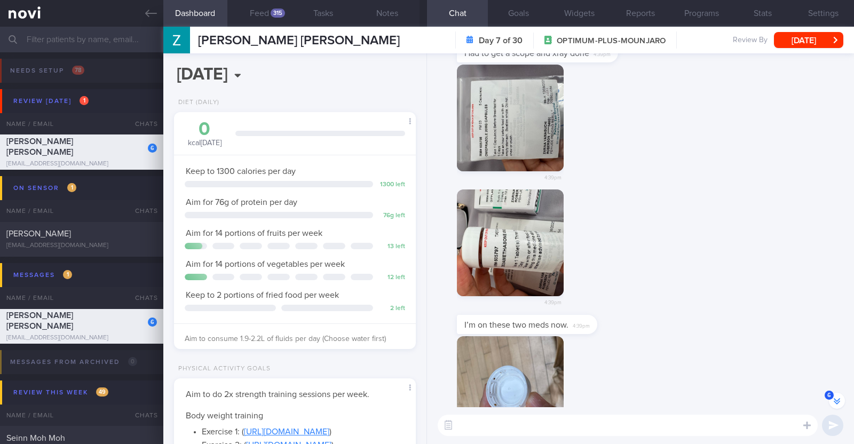
click at [531, 137] on button "button" at bounding box center [510, 118] width 107 height 107
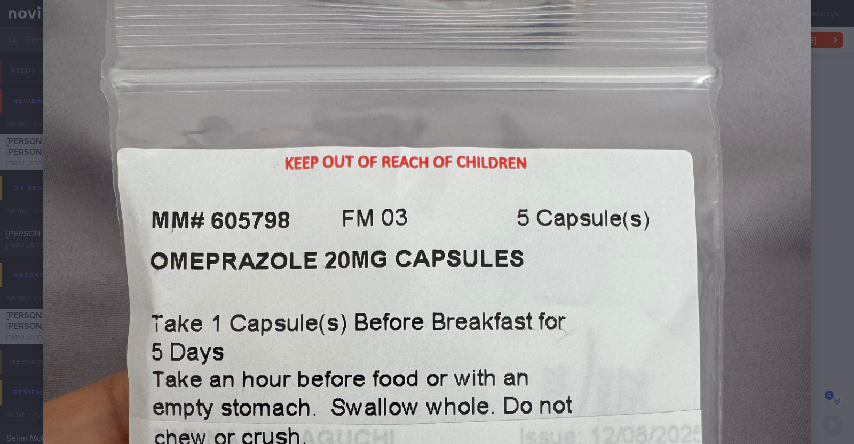
scroll to position [133, 0]
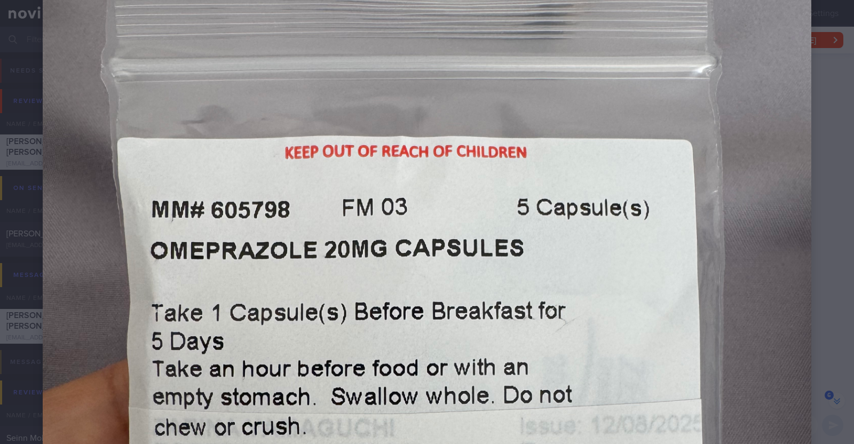
click at [811, 212] on div at bounding box center [427, 422] width 854 height 1111
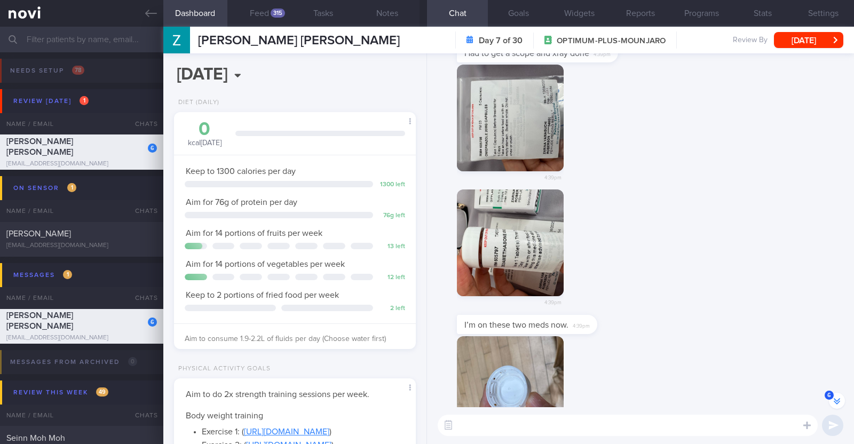
click at [530, 241] on button "button" at bounding box center [510, 243] width 107 height 107
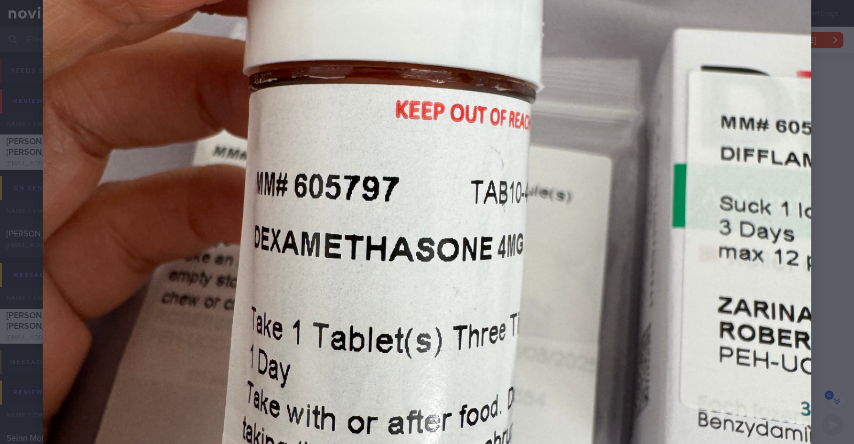
scroll to position [400, 0]
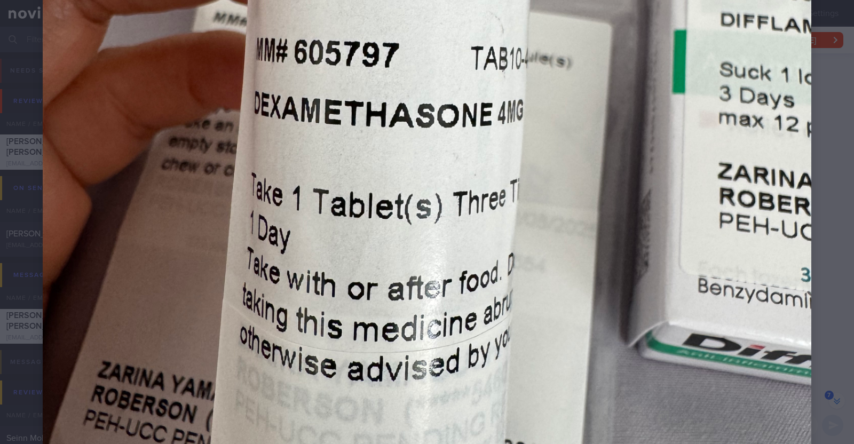
click at [812, 178] on div at bounding box center [427, 155] width 854 height 1111
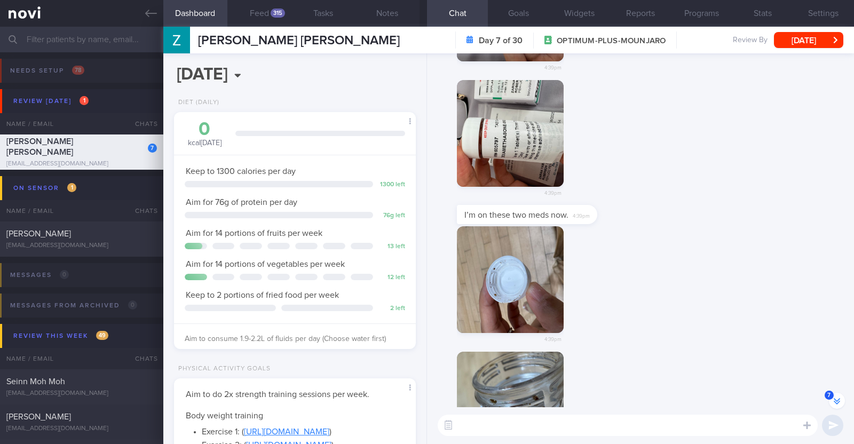
scroll to position [0, 0]
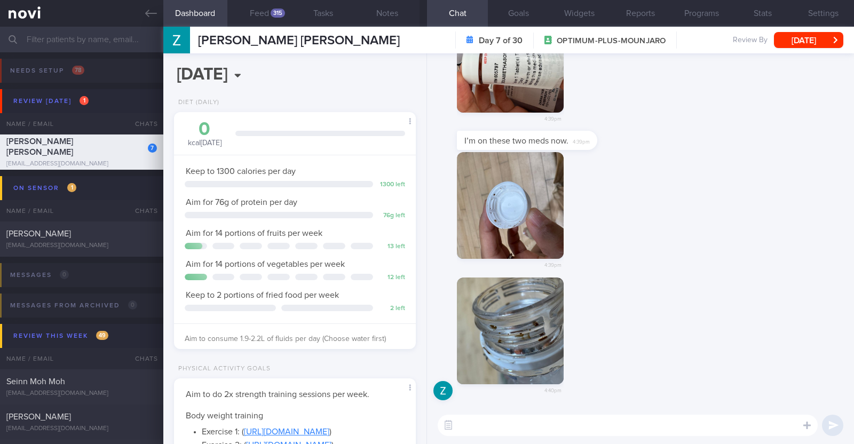
click at [526, 324] on button "button" at bounding box center [510, 331] width 107 height 107
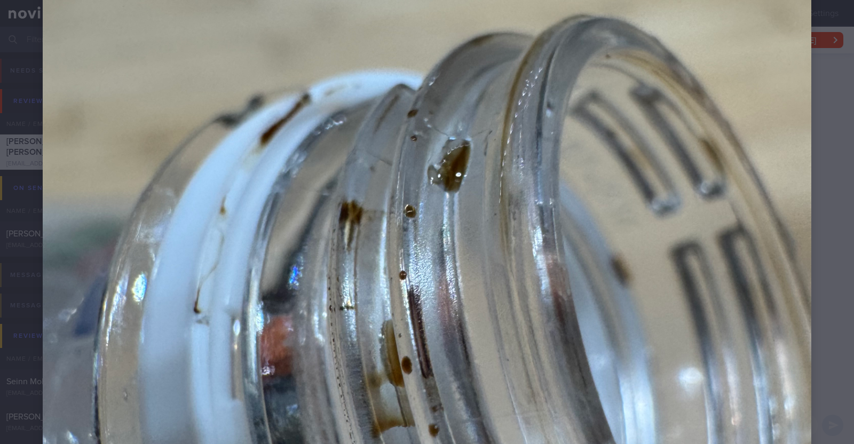
scroll to position [652, 0]
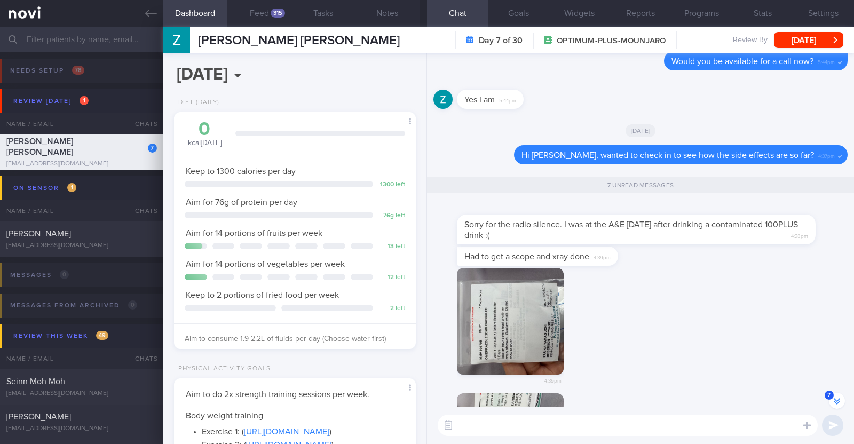
scroll to position [-400, 0]
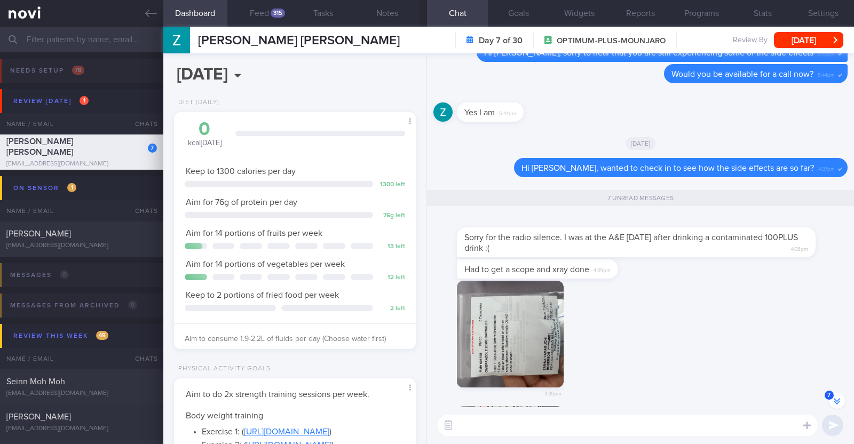
click at [609, 429] on textarea at bounding box center [628, 425] width 380 height 21
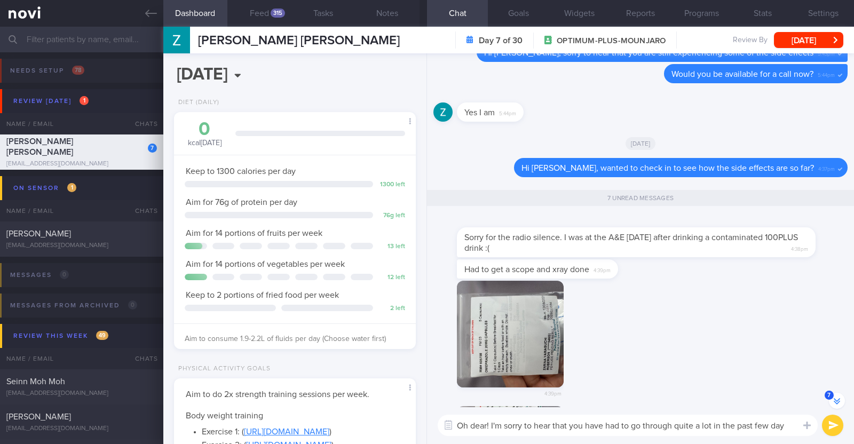
type textarea "Oh dear! I'm sorry to hear that you have had to go through quite a lot in the p…"
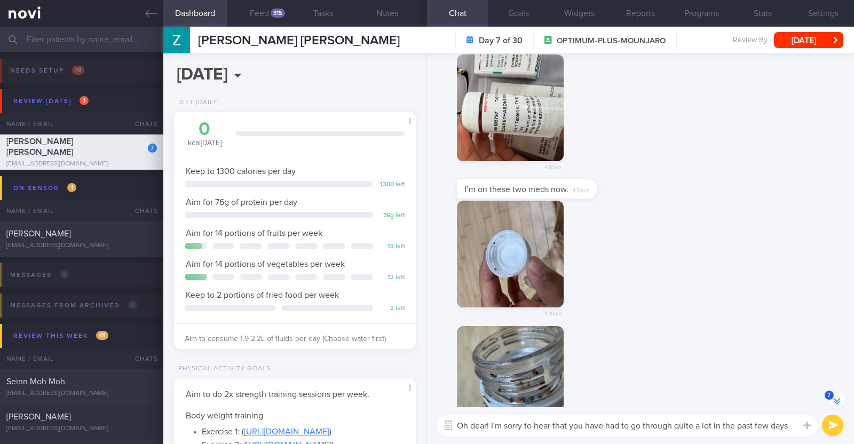
scroll to position [0, 0]
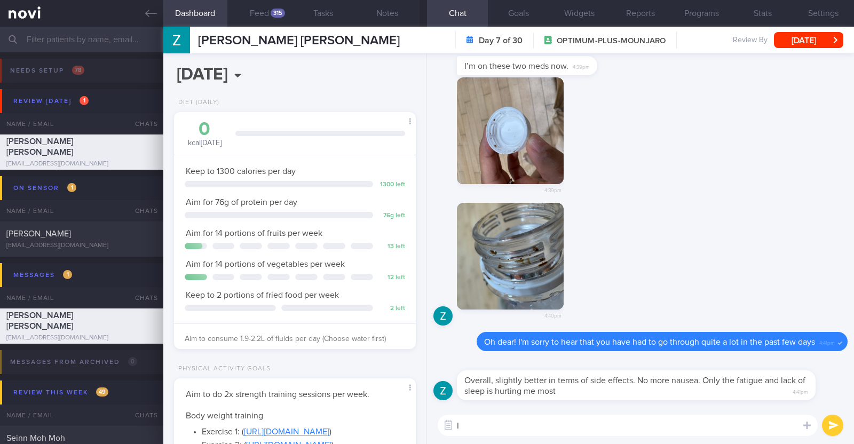
type textarea "I"
type textarea "Glad to hear that the nausea has resolved"
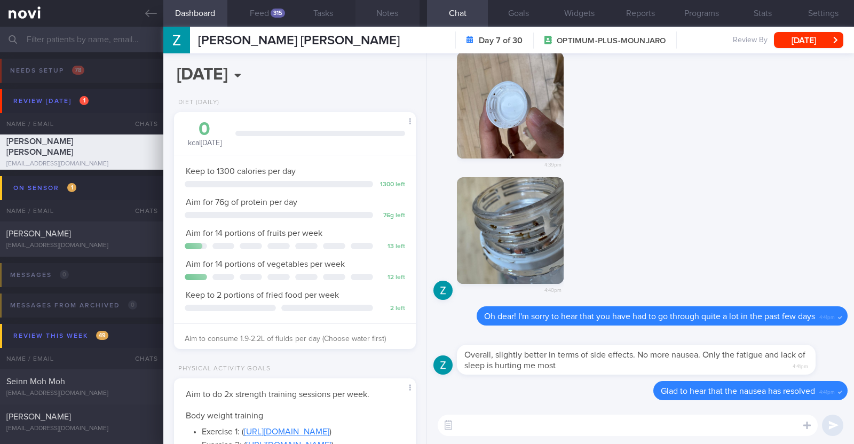
click at [390, 18] on button "Notes" at bounding box center [388, 13] width 64 height 27
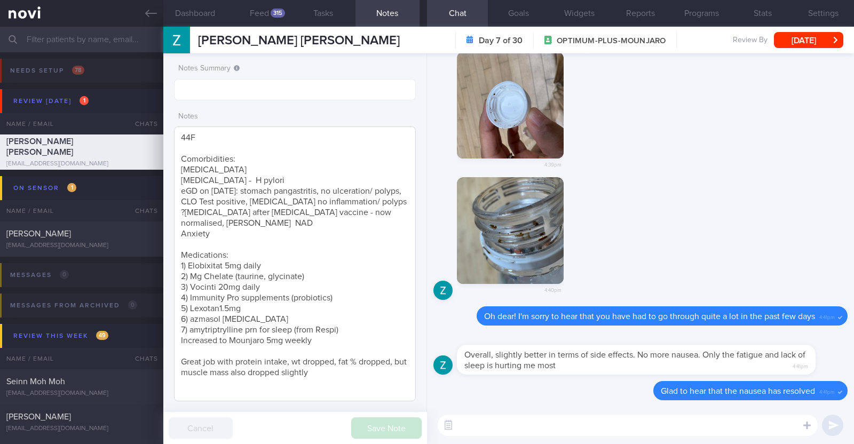
scroll to position [46, 0]
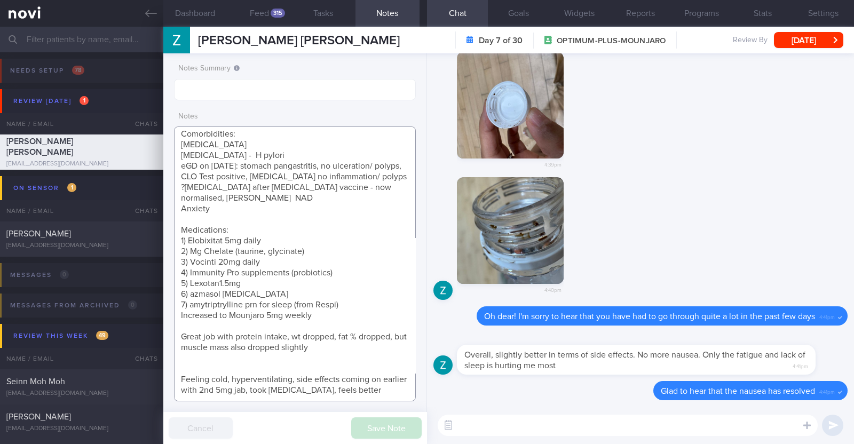
drag, startPoint x: 328, startPoint y: 337, endPoint x: 165, endPoint y: 313, distance: 164.6
click at [165, 313] on div "Notes Summary Notes 44F Comorbidities: Asthma Gastritis - H pylori eGD on 5/4/2…" at bounding box center [295, 248] width 264 height 391
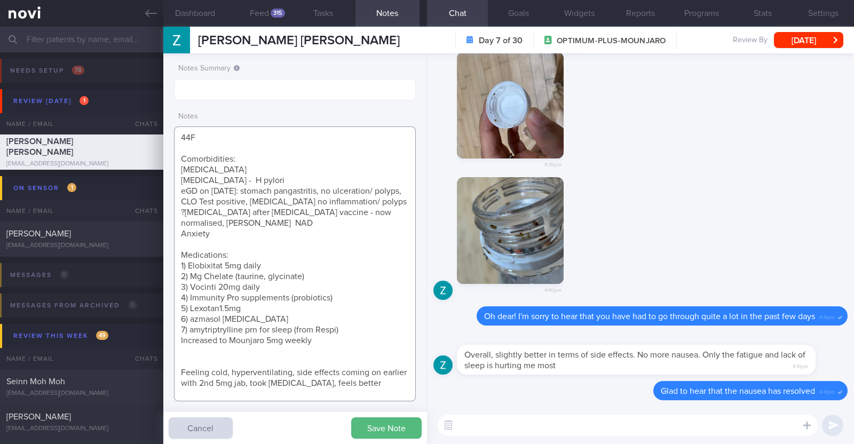
scroll to position [14, 0]
type textarea "44F Comorbidities: Asthma Gastritis - H pylori eGD on 5/4/2025: stomach pangast…"
click at [403, 429] on button "Save Note" at bounding box center [386, 428] width 70 height 21
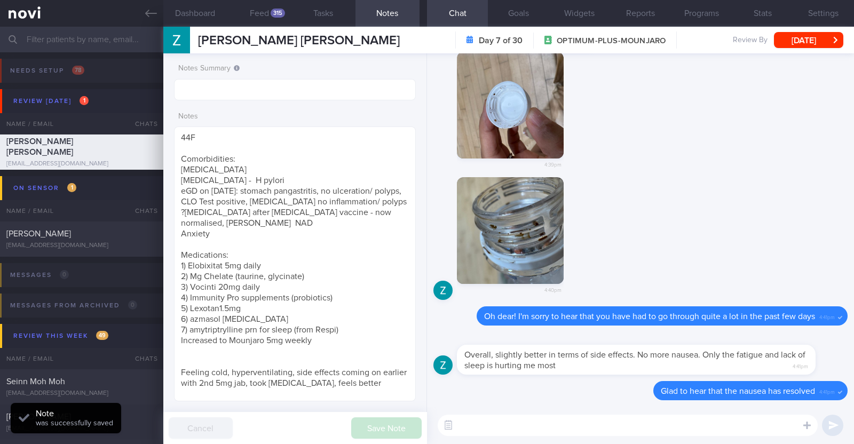
click at [478, 428] on textarea at bounding box center [628, 425] width 380 height 21
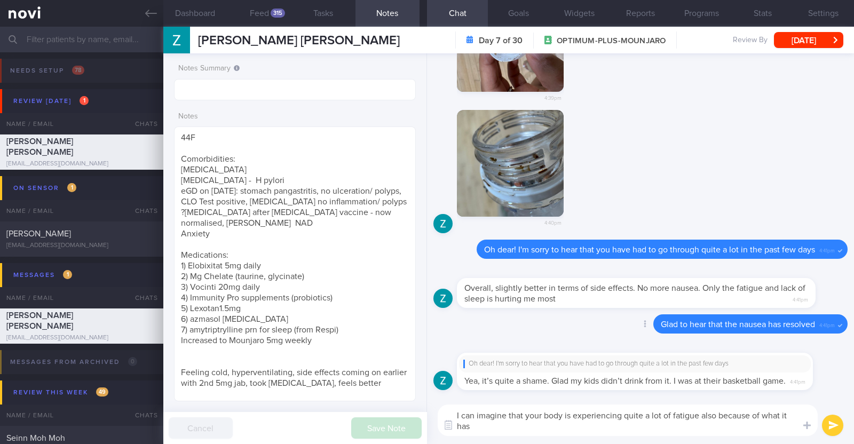
scroll to position [0, 0]
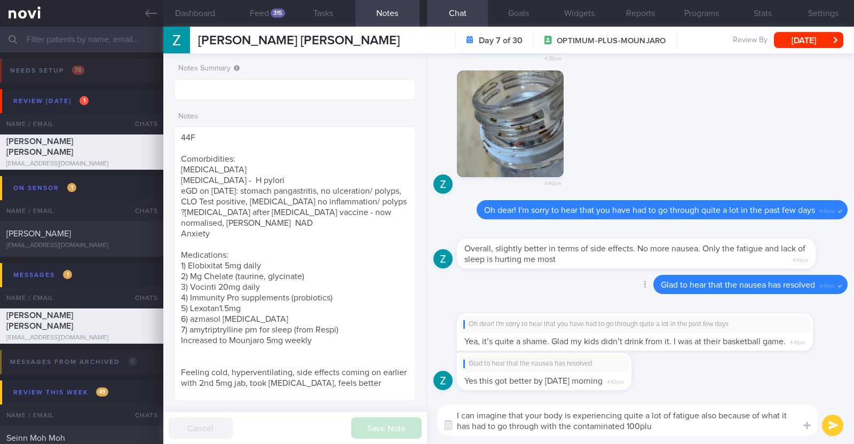
type textarea "I can imagine that your body is experiencing quite a lot of fatigue also becaus…"
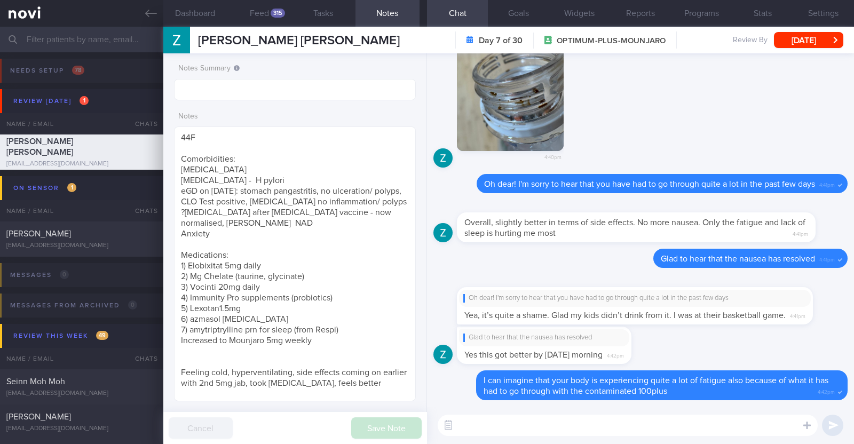
click at [682, 417] on textarea at bounding box center [628, 425] width 380 height 21
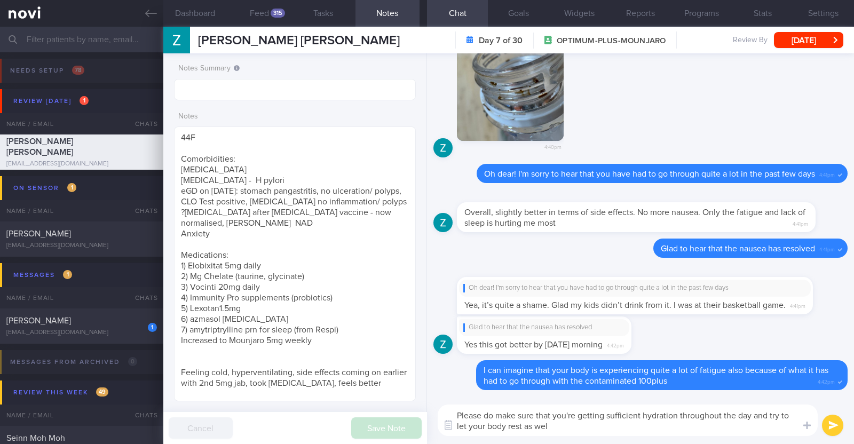
type textarea "Please do make sure that you're getting sufficient hydration throughout the day…"
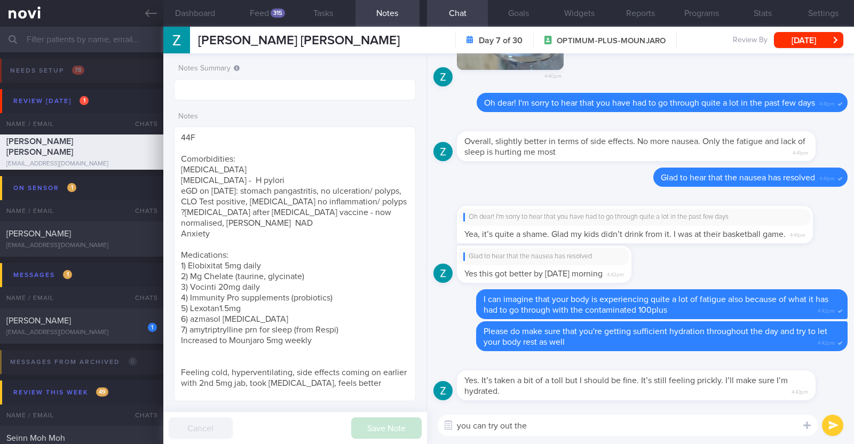
drag, startPoint x: 549, startPoint y: 422, endPoint x: 422, endPoint y: 414, distance: 127.9
click at [422, 414] on div "Dashboard Feed 315 Tasks Notes Chat Goals Widgets Reports Programs Stats Settin…" at bounding box center [508, 236] width 691 height 418
paste textarea "try taking some protein-containing drinks to help get some protein and fluids i…"
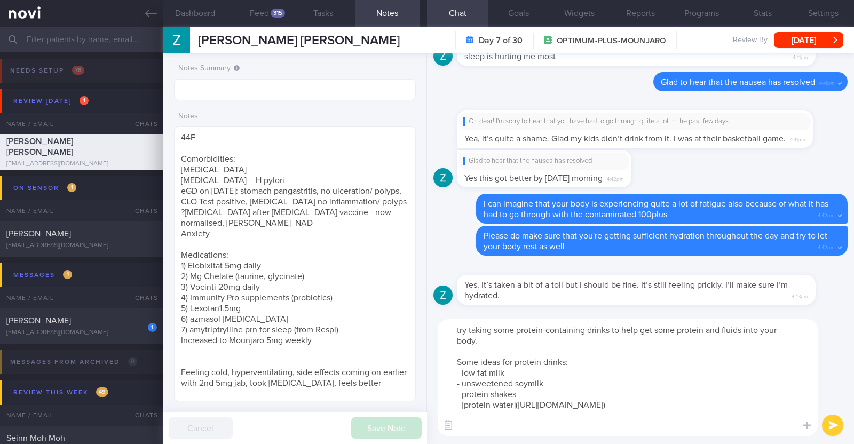
click at [463, 334] on textarea "try taking some protein-containing drinks to help get some protein and fluids i…" at bounding box center [628, 377] width 380 height 117
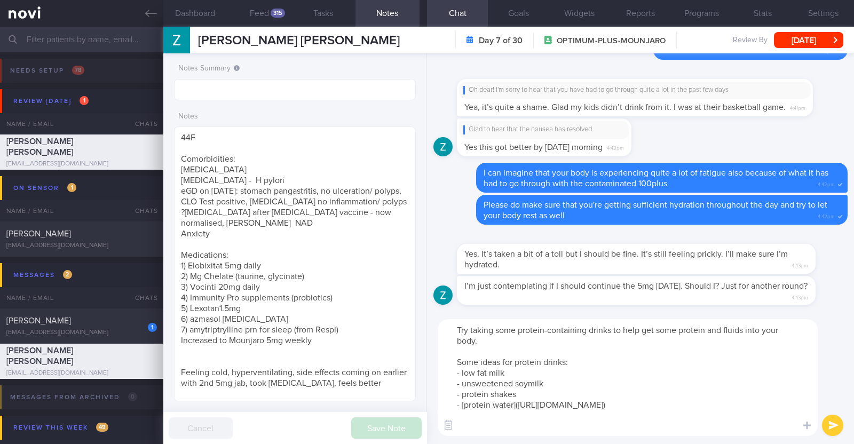
click at [474, 340] on textarea "Try taking some protein-containing drinks to help get some protein and fluids i…" at bounding box center [628, 377] width 380 height 117
type textarea "Try taking some protein-containing drinks to help get some protein and fluids i…"
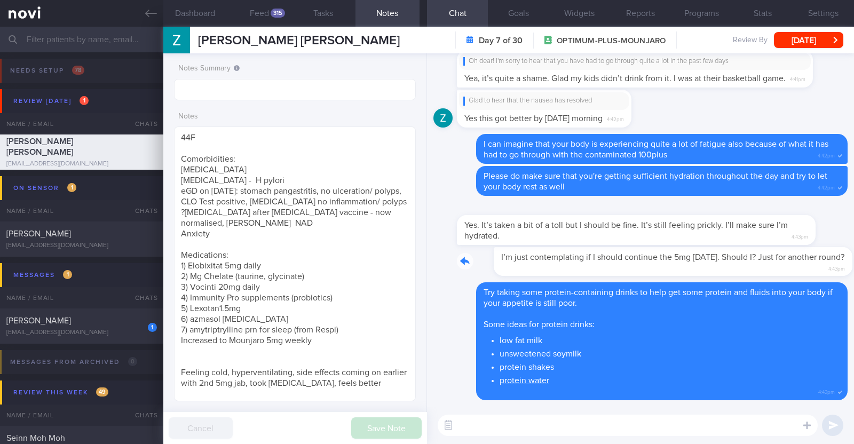
drag, startPoint x: 798, startPoint y: 263, endPoint x: 855, endPoint y: 261, distance: 56.6
click at [854, 261] on html "You are offline! Some functionality will be unavailable Patients New Users Coac…" at bounding box center [427, 222] width 854 height 444
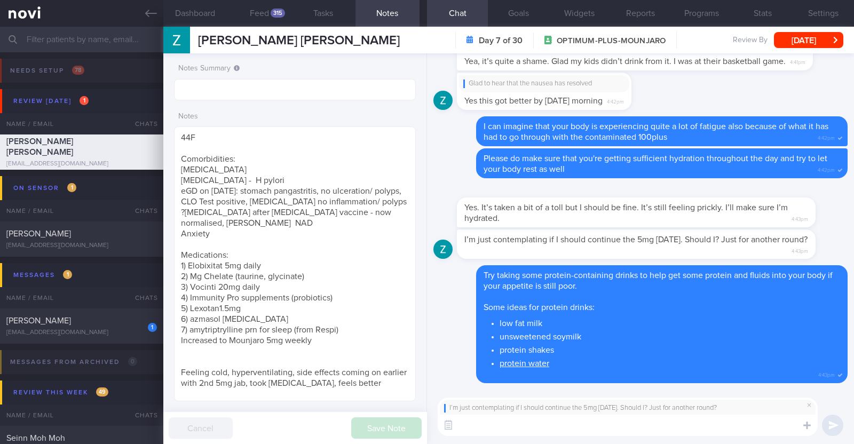
click at [553, 428] on textarea at bounding box center [628, 425] width 380 height 21
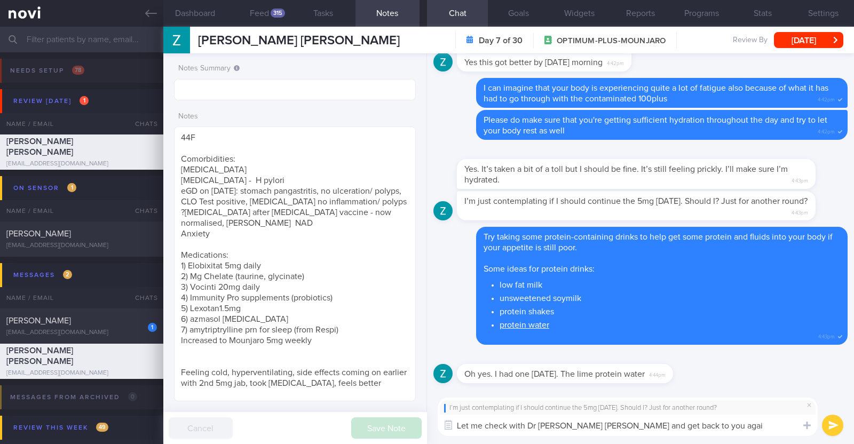
type textarea "Let me check with Dr Sue Anne and get back to you again"
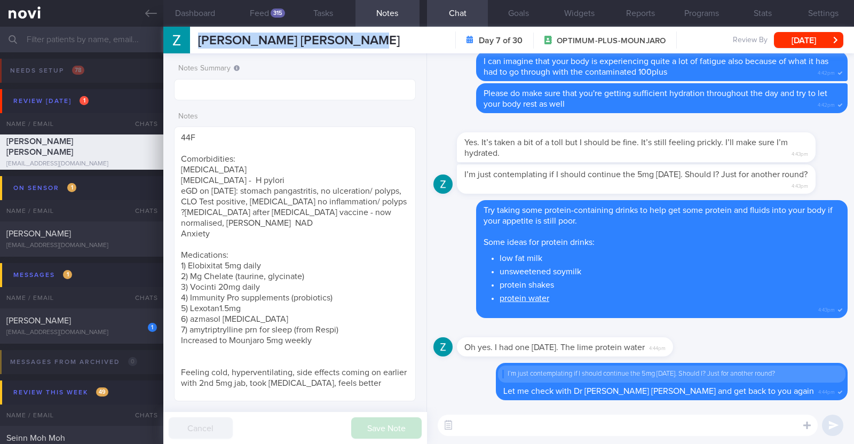
drag, startPoint x: 373, startPoint y: 40, endPoint x: 189, endPoint y: 34, distance: 184.3
click at [189, 34] on div "Zarina Yamaguchi Roberson Zarina Yamaguchi Roberson zarina.yamaguchi@gmail.com …" at bounding box center [508, 40] width 691 height 27
copy div "[PERSON_NAME] [PERSON_NAME]"
drag, startPoint x: 182, startPoint y: 364, endPoint x: 290, endPoint y: 370, distance: 108.5
click at [290, 370] on textarea "44F Comorbidities: Asthma Gastritis - H pylori eGD on 5/4/2025: stomach pangast…" at bounding box center [295, 264] width 242 height 275
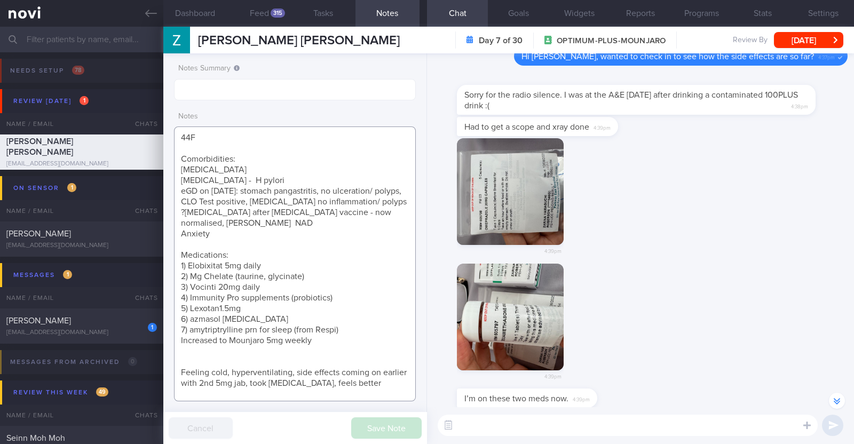
scroll to position [-1001, 0]
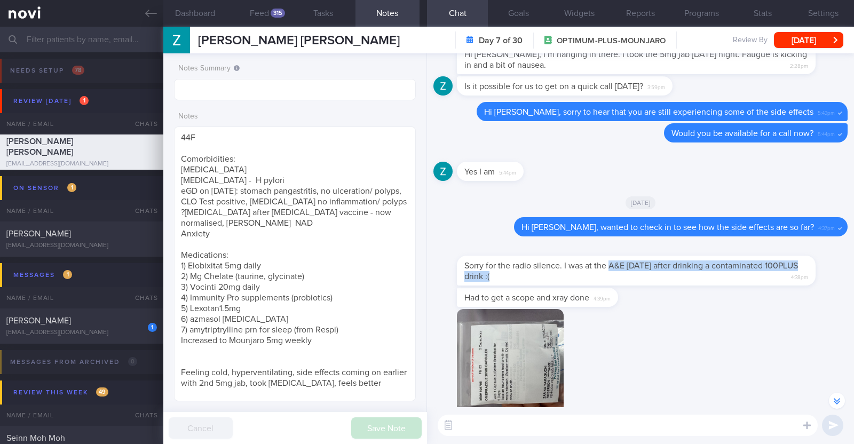
drag, startPoint x: 611, startPoint y: 266, endPoint x: 519, endPoint y: 275, distance: 91.7
click at [519, 275] on span "Sorry for the radio silence. I was at the A&E yesterday after drinking a contam…" at bounding box center [631, 271] width 334 height 19
copy span "A&E yesterday after drinking a contaminated 100PLUS drink"
click at [811, 209] on div "[DATE]" at bounding box center [641, 202] width 414 height 30
click at [522, 357] on button "button" at bounding box center [510, 362] width 107 height 107
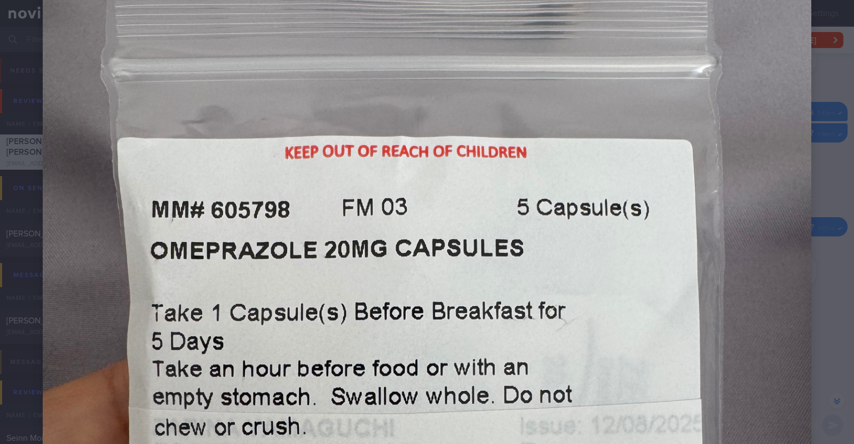
scroll to position [200, 0]
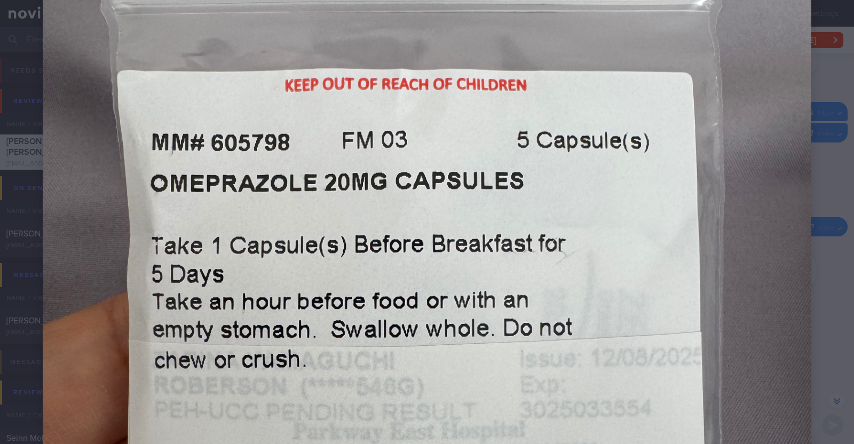
click at [816, 193] on div at bounding box center [427, 355] width 854 height 1111
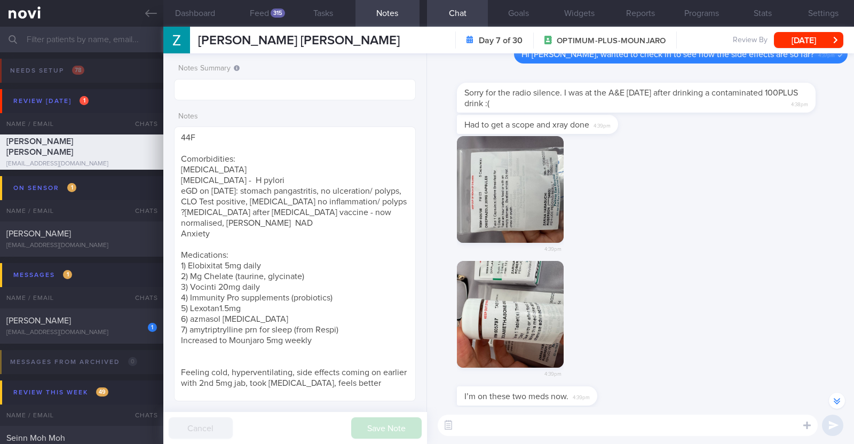
scroll to position [-801, 0]
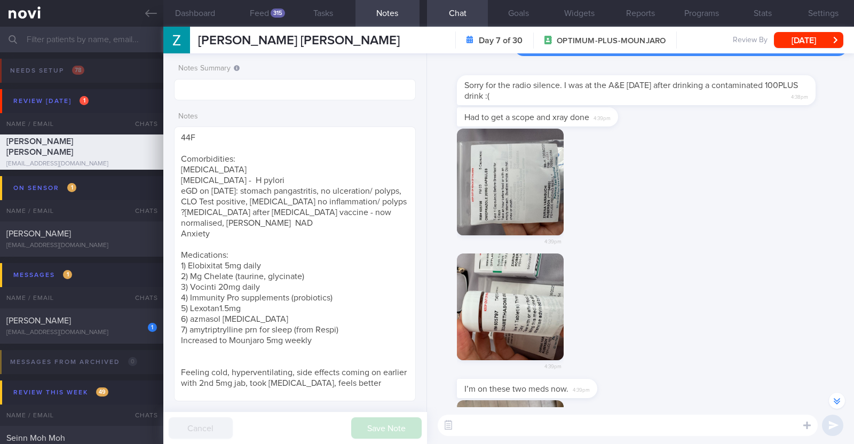
click at [545, 299] on button "button" at bounding box center [510, 307] width 107 height 107
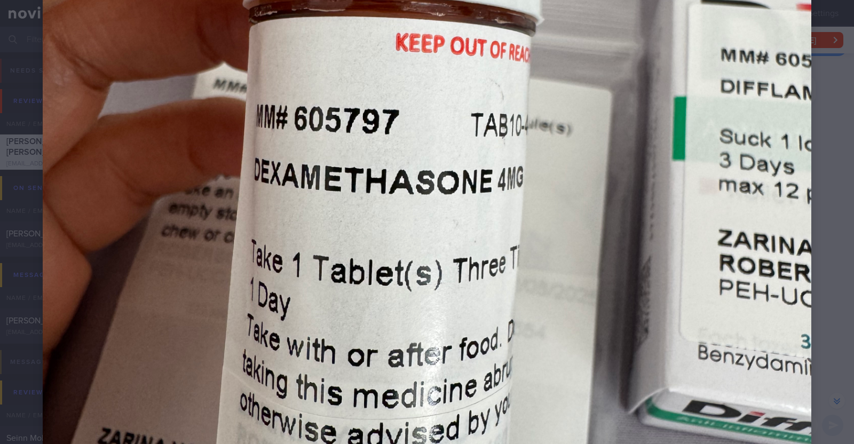
scroll to position [467, 0]
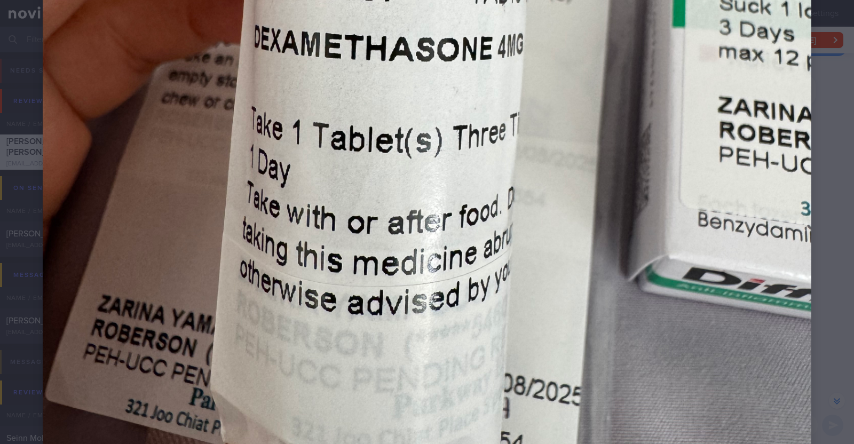
click at [759, 278] on img at bounding box center [427, 88] width 769 height 1025
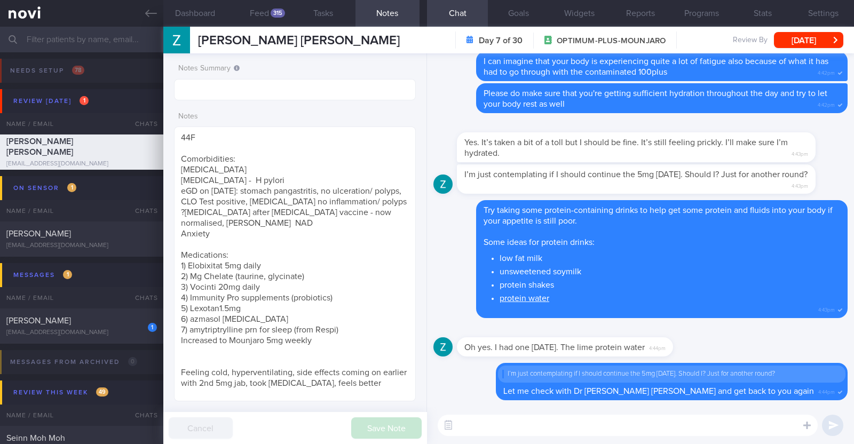
scroll to position [-48, 0]
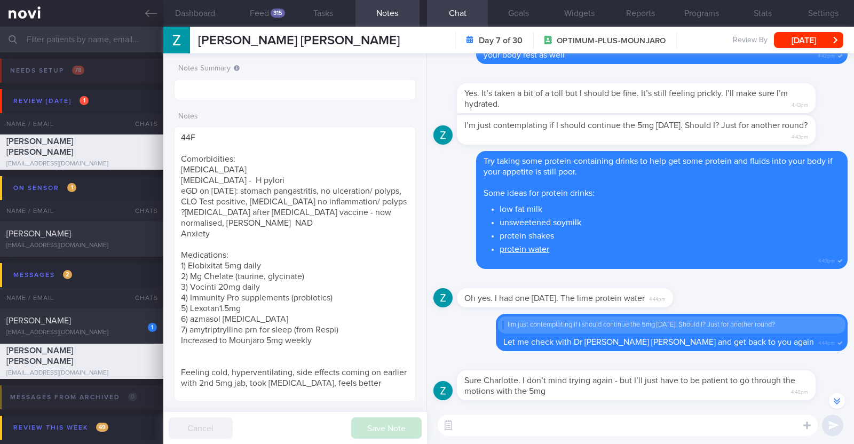
select select "7"
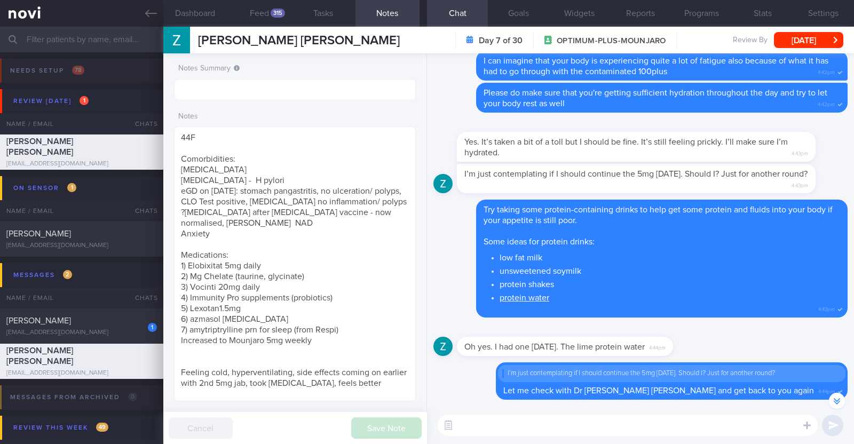
click at [825, 191] on div "I’m just contemplating if I should continue the 5mg [DATE]. Should I? Just for …" at bounding box center [652, 178] width 391 height 29
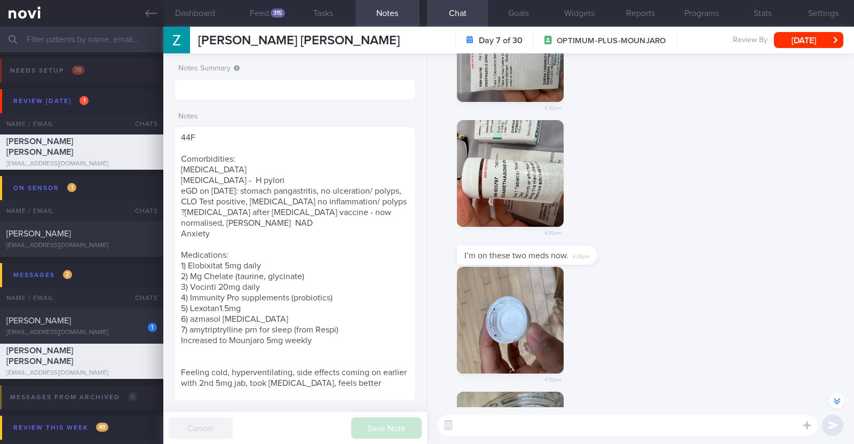
scroll to position [-916, 0]
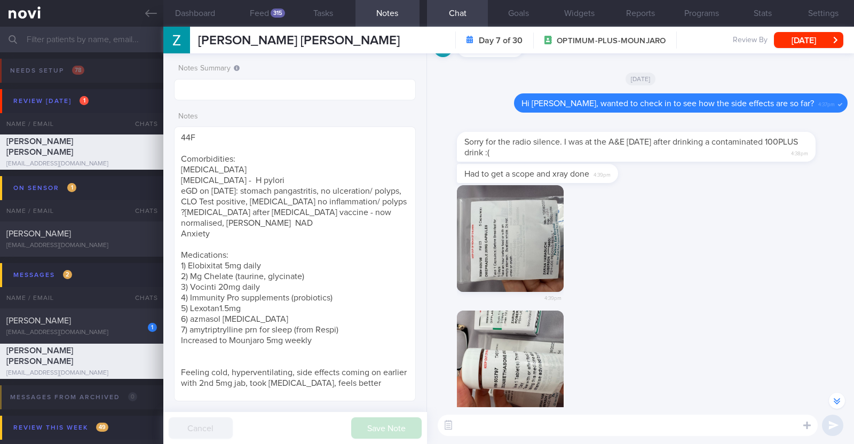
click at [516, 245] on button "button" at bounding box center [510, 238] width 107 height 107
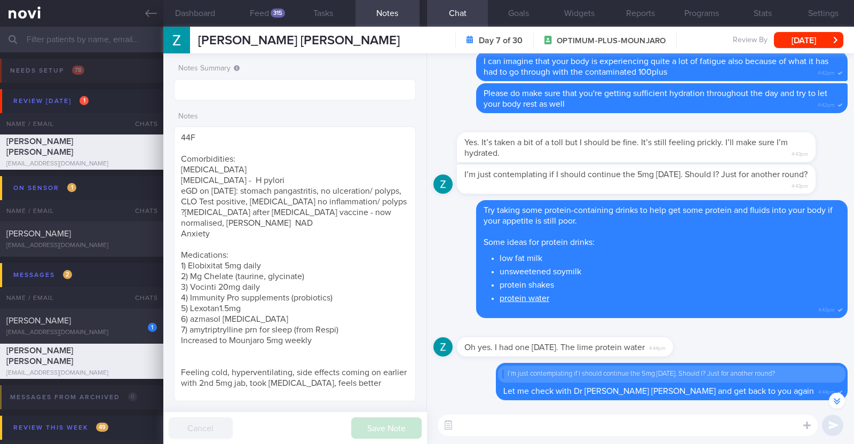
scroll to position [0, 0]
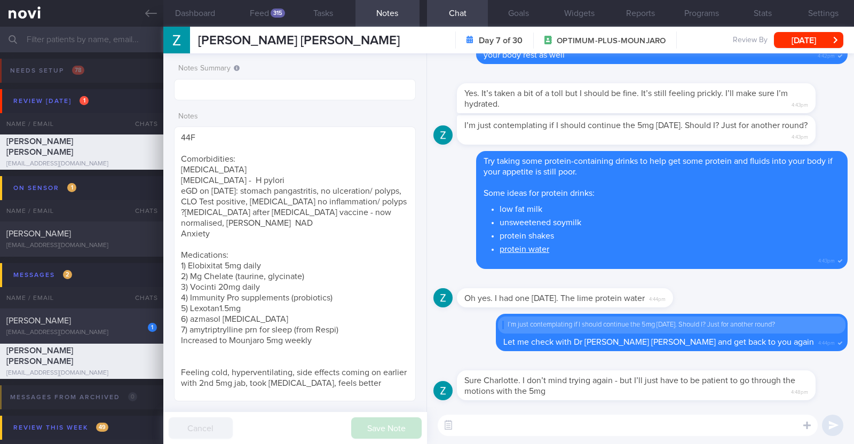
click at [107, 326] on div "1 [PERSON_NAME] [EMAIL_ADDRESS][DOMAIN_NAME]" at bounding box center [81, 326] width 163 height 21
type input "Away in PH [DATE]-[DATE]"
type textarea "63F Co-morbidities: DM HTN HLD CKD G1/A2 Hepatic [MEDICAL_DATA] [MEDICAL_DATA] …"
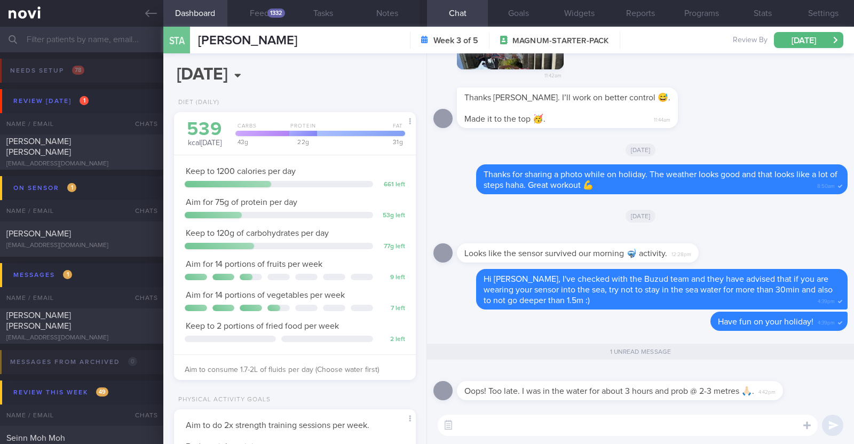
scroll to position [108, 216]
click at [146, 19] on link at bounding box center [81, 13] width 163 height 27
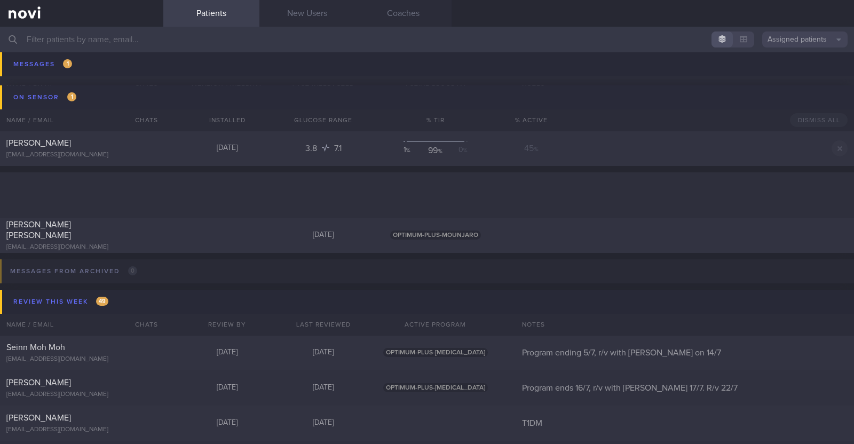
scroll to position [334, 0]
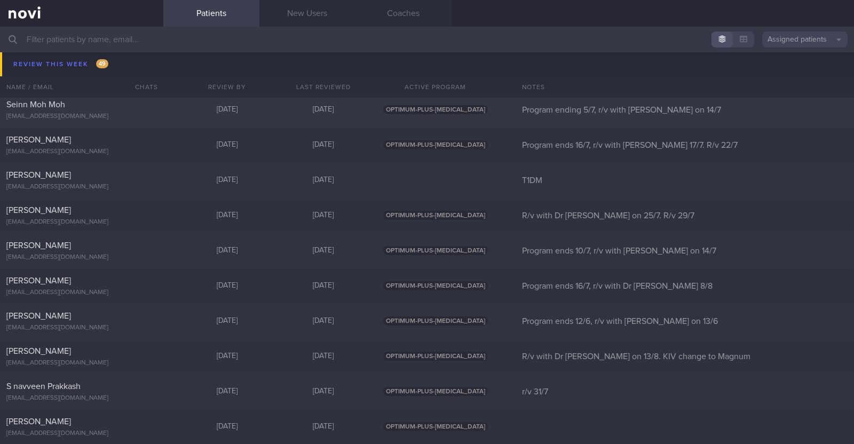
click at [105, 109] on div "Seinn Moh Moh" at bounding box center [80, 104] width 148 height 11
select select "7"
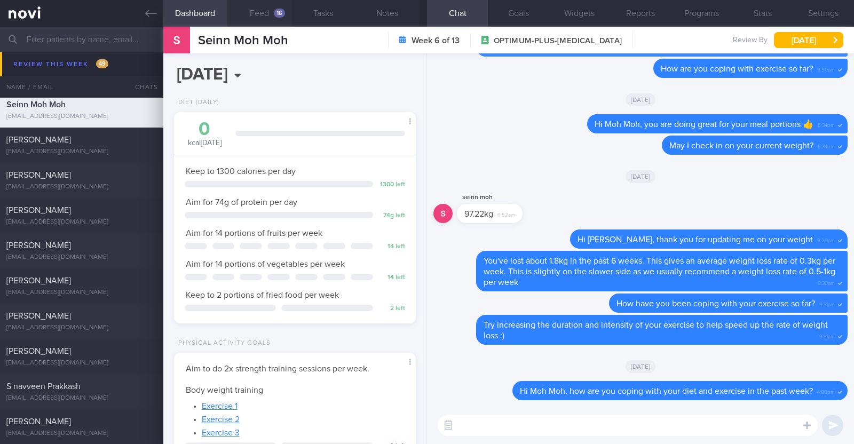
click at [264, 12] on button "Feed 16" at bounding box center [259, 13] width 64 height 27
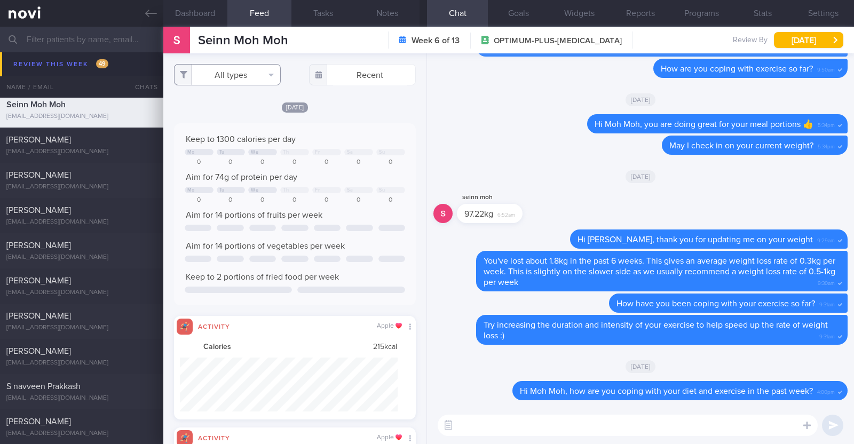
click at [251, 74] on button "All types" at bounding box center [227, 74] width 107 height 21
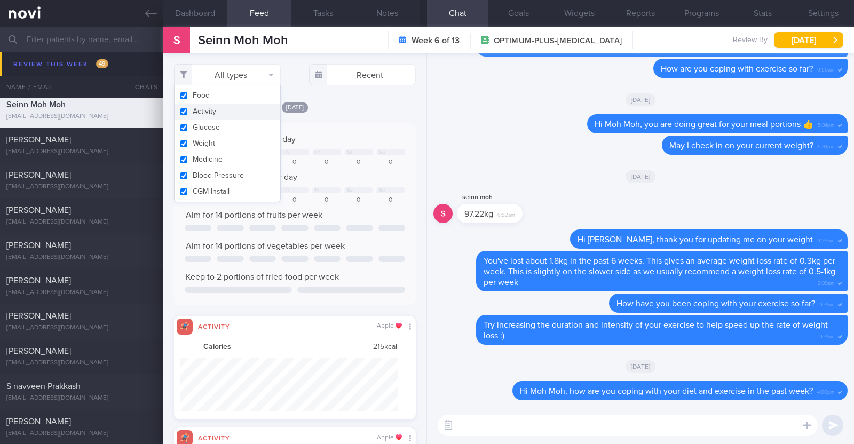
click at [235, 108] on button "Activity" at bounding box center [228, 112] width 106 height 16
checkbox input "false"
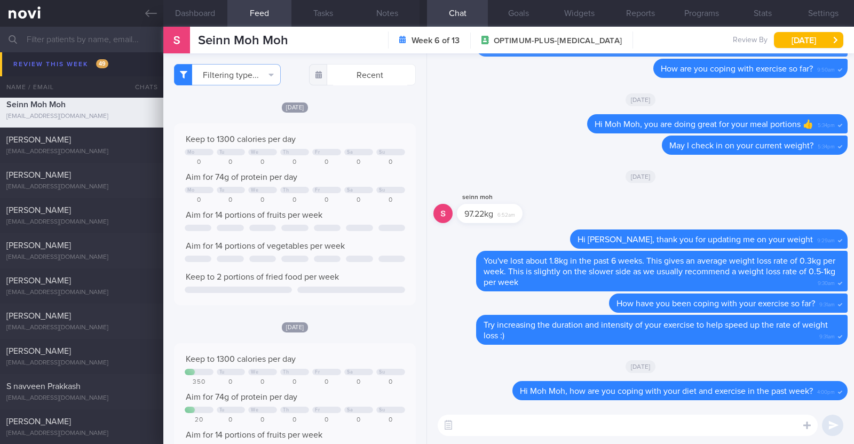
click at [343, 103] on div "[DATE]" at bounding box center [295, 106] width 242 height 11
click at [550, 418] on textarea at bounding box center [628, 425] width 380 height 21
type textarea "Hi [PERSON_NAME], happy [DATE]"
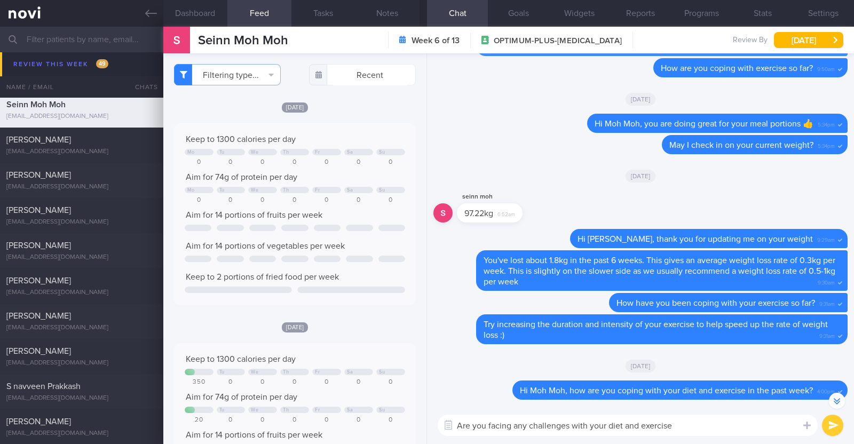
type textarea "Are you facing any challenges with your diet and exercise?"
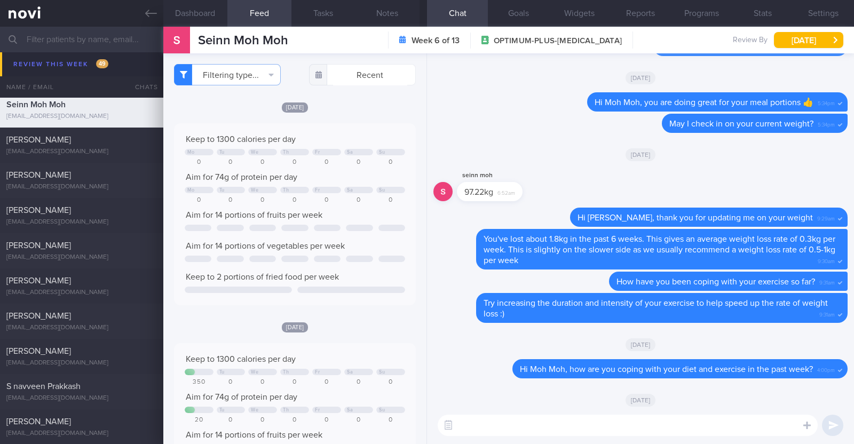
scroll to position [0, 0]
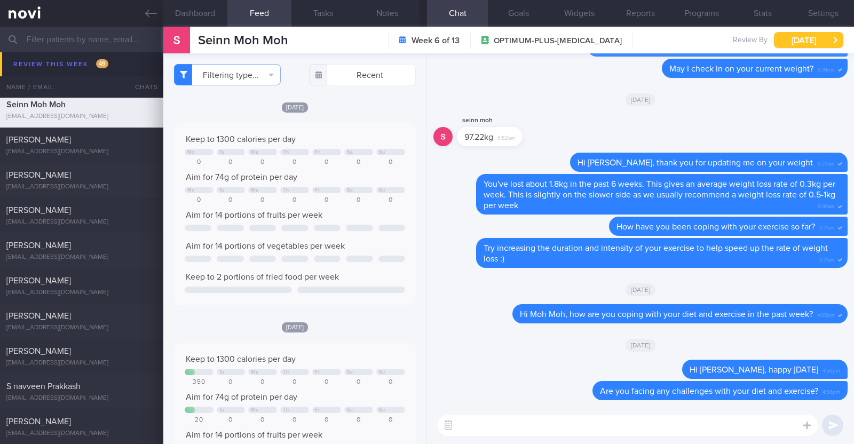
click at [806, 38] on button "[DATE]" at bounding box center [808, 40] width 69 height 16
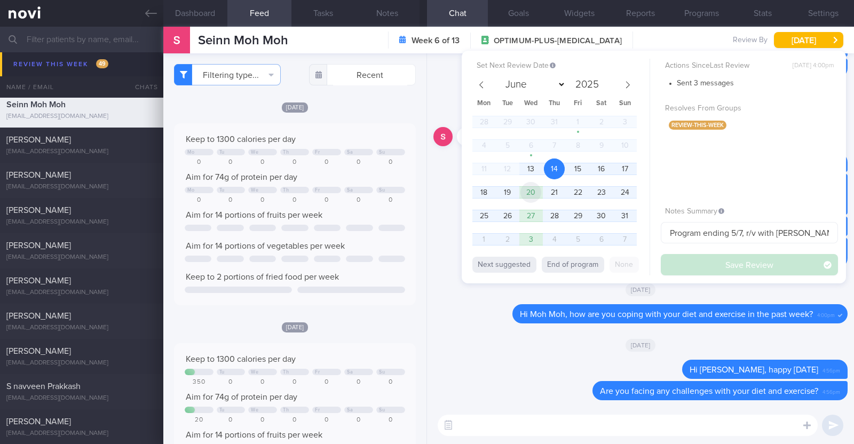
click at [524, 191] on span "20" at bounding box center [531, 192] width 21 height 21
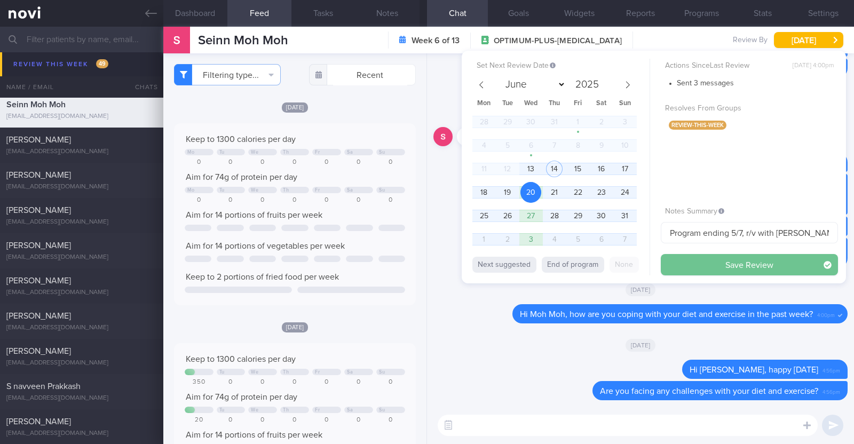
click at [683, 267] on button "Save Review" at bounding box center [749, 264] width 177 height 21
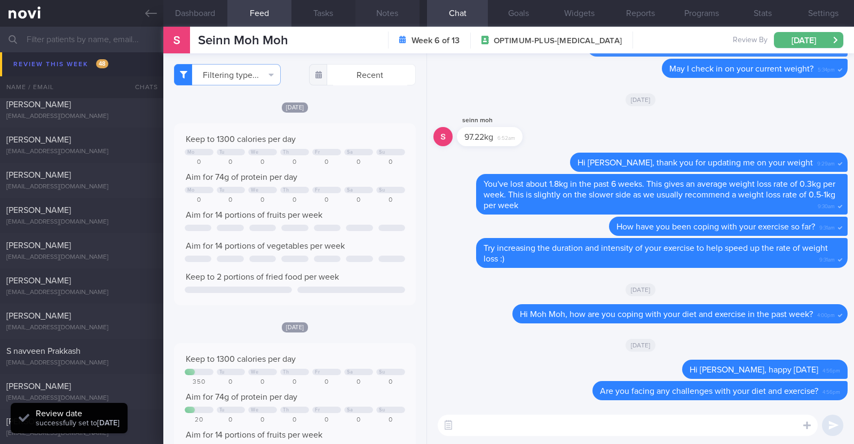
click at [383, 11] on button "Notes" at bounding box center [388, 13] width 64 height 27
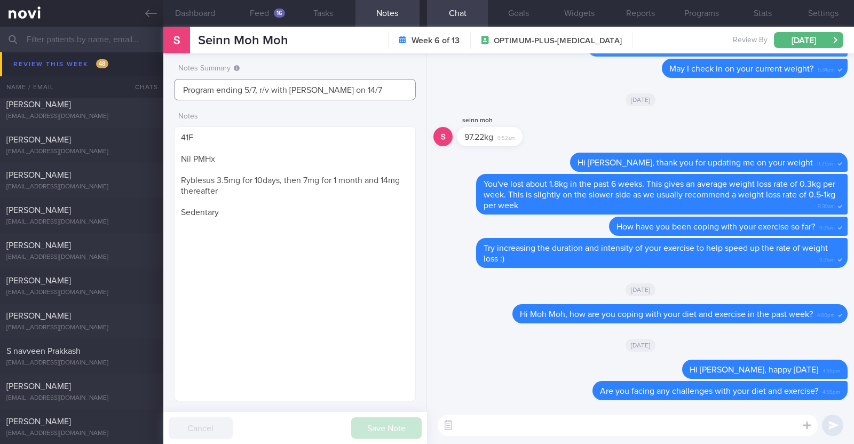
drag, startPoint x: 373, startPoint y: 89, endPoint x: 44, endPoint y: 52, distance: 330.4
click at [44, 52] on div "Patients New Users Coaches Assigned patients Assigned patients All active patie…" at bounding box center [427, 236] width 854 height 418
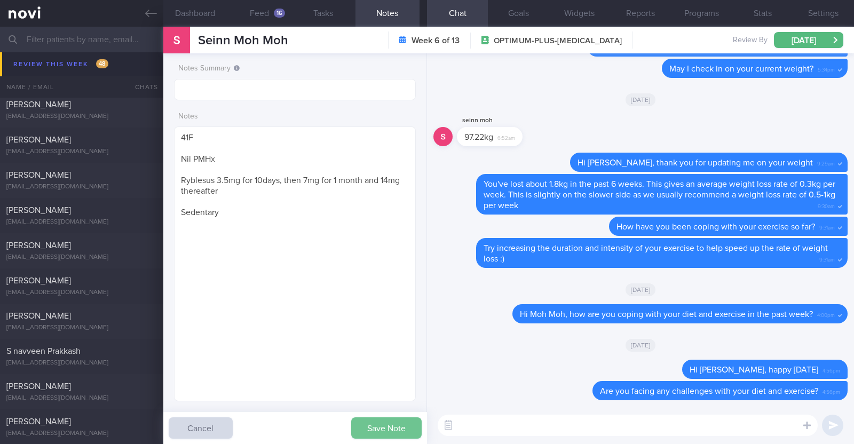
click at [364, 425] on button "Save Note" at bounding box center [386, 428] width 70 height 21
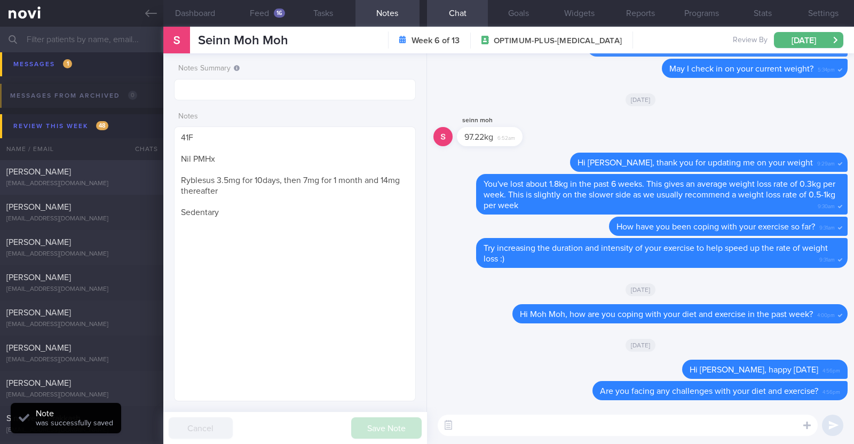
click at [105, 184] on div "liew.huimin1996@gmail.com" at bounding box center [81, 184] width 151 height 8
type input "Program ends 16/7, r/v with Dr Kyle 17/7. R/v 22/7"
type textarea "28F Comorbidities: Diabetes (April 2024) High Blood Pressure (April 2024) High …"
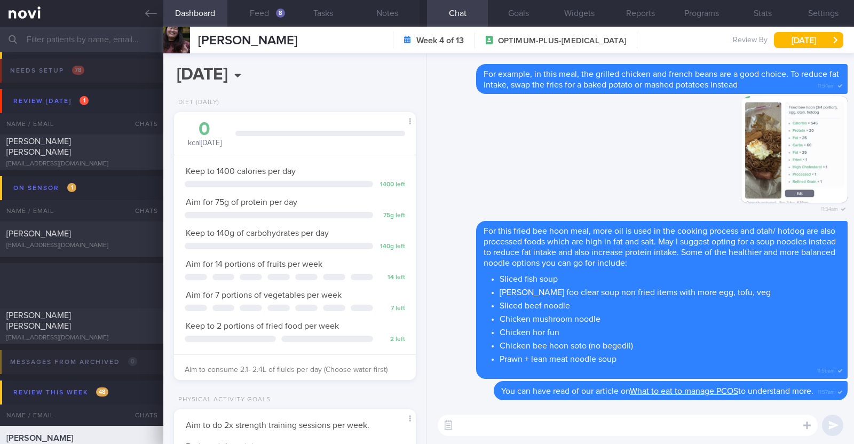
select select "7"
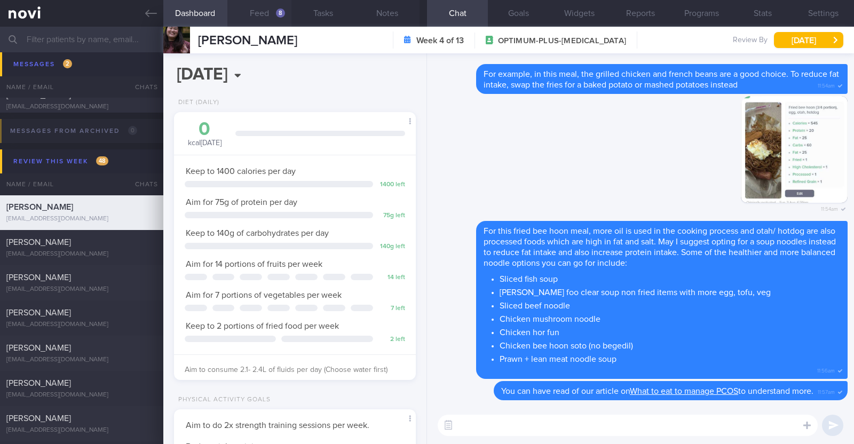
click at [284, 14] on div "8" at bounding box center [280, 13] width 9 height 9
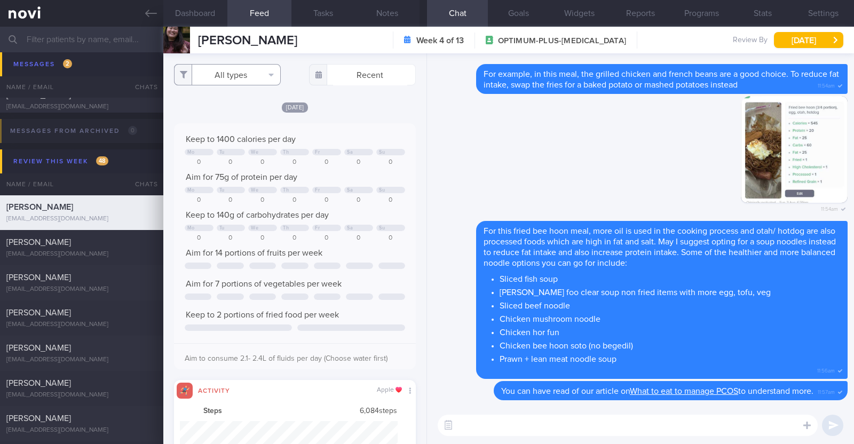
click at [275, 72] on button "All types" at bounding box center [227, 74] width 107 height 21
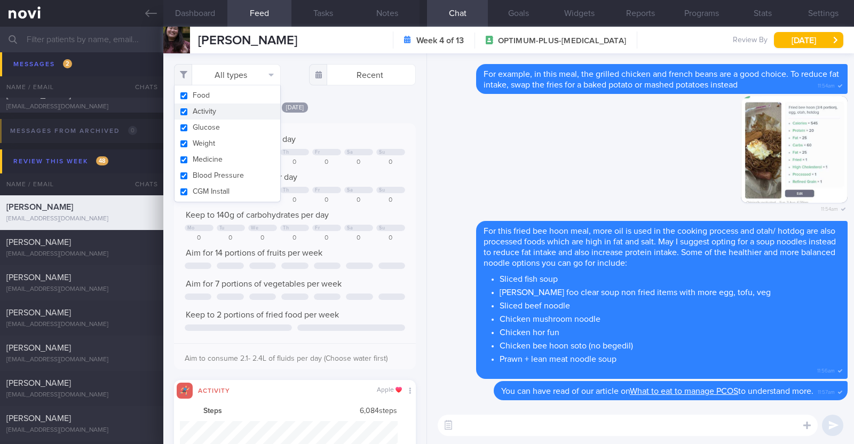
click at [235, 113] on button "Activity" at bounding box center [228, 112] width 106 height 16
checkbox input "false"
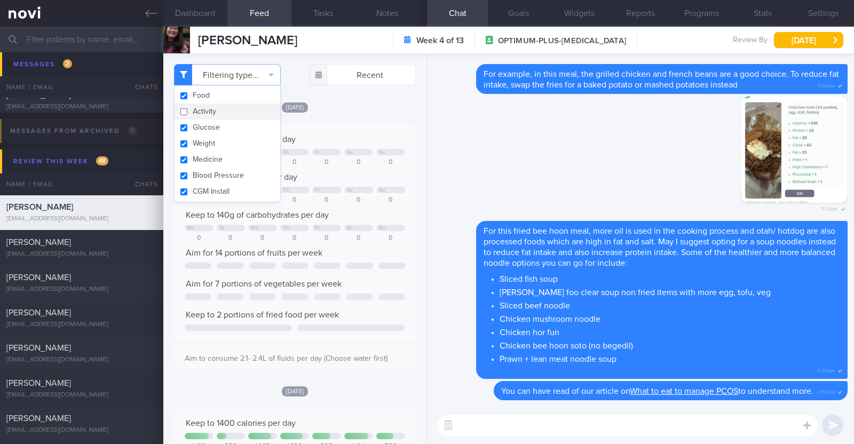
scroll to position [108, 216]
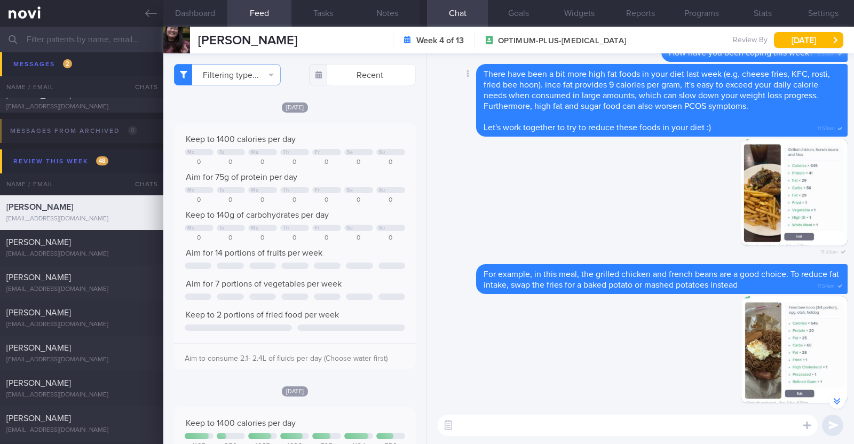
scroll to position [0, 0]
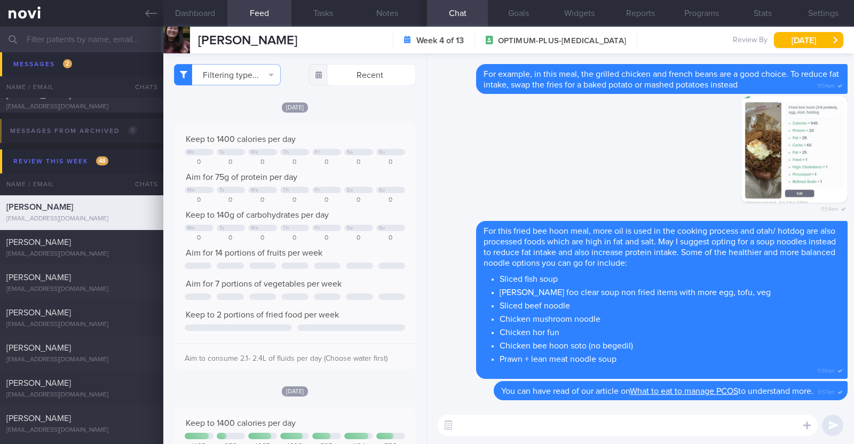
click at [533, 426] on textarea at bounding box center [628, 425] width 380 height 21
type textarea "Hi [PERSON_NAME], just checking in:)"
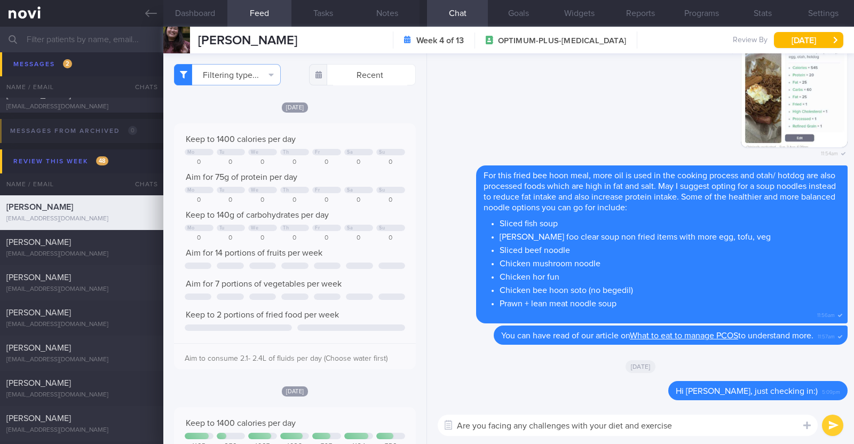
type textarea "Are you facing any challenges with your diet and exercise?"
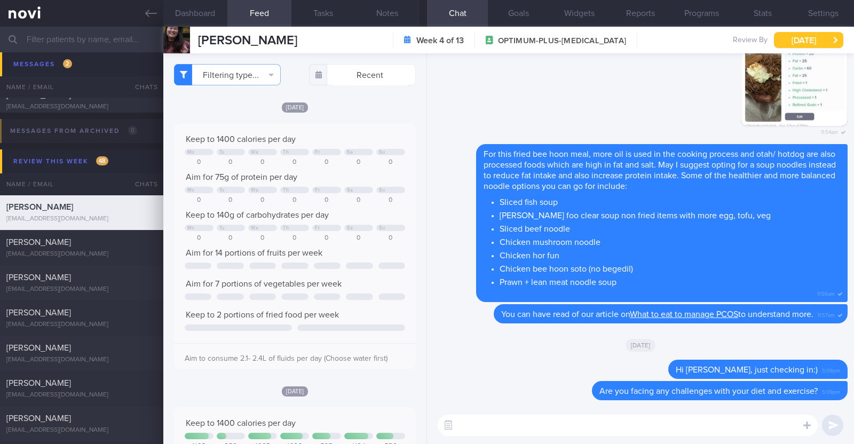
click at [812, 42] on button "[DATE]" at bounding box center [808, 40] width 69 height 16
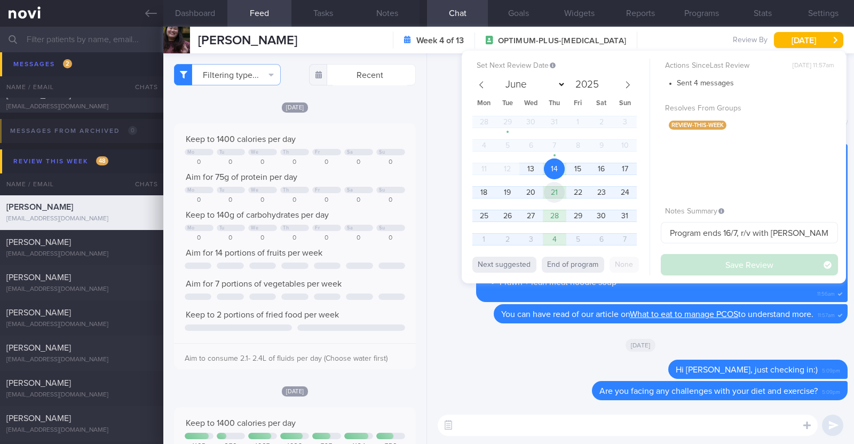
click at [561, 194] on span "21" at bounding box center [554, 192] width 21 height 21
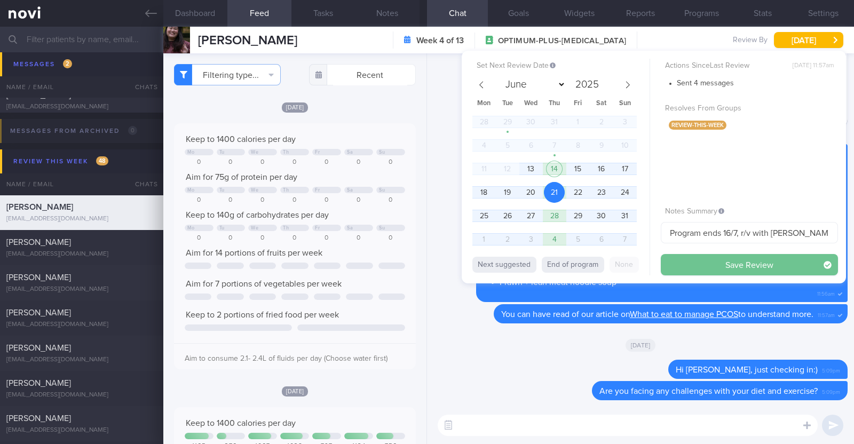
click at [698, 262] on button "Save Review" at bounding box center [749, 264] width 177 height 21
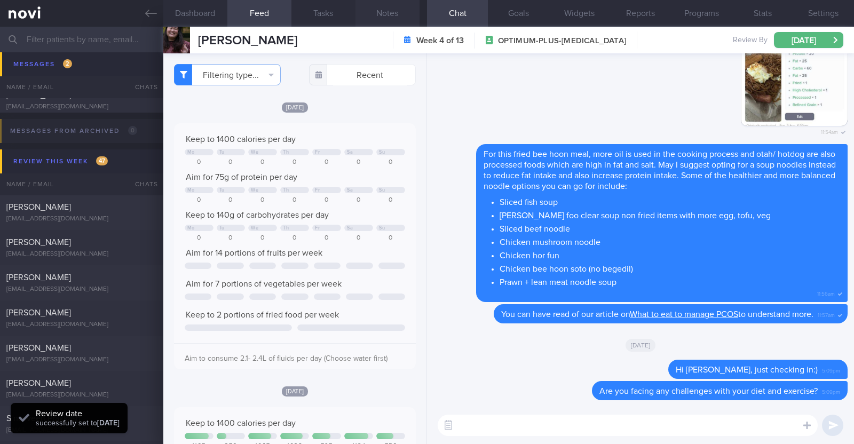
scroll to position [108, 216]
click at [393, 19] on button "Notes" at bounding box center [388, 13] width 64 height 27
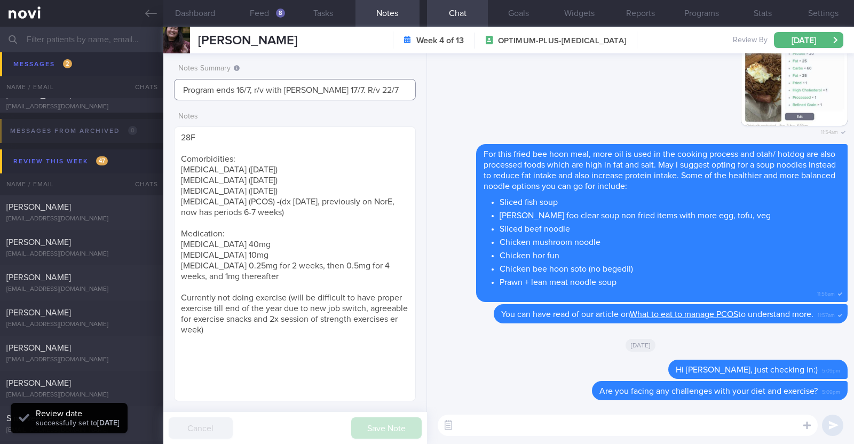
drag, startPoint x: 372, startPoint y: 89, endPoint x: 25, endPoint y: 62, distance: 348.1
click at [25, 62] on div "Patients New Users Coaches Assigned patients Assigned patients All active patie…" at bounding box center [427, 236] width 854 height 418
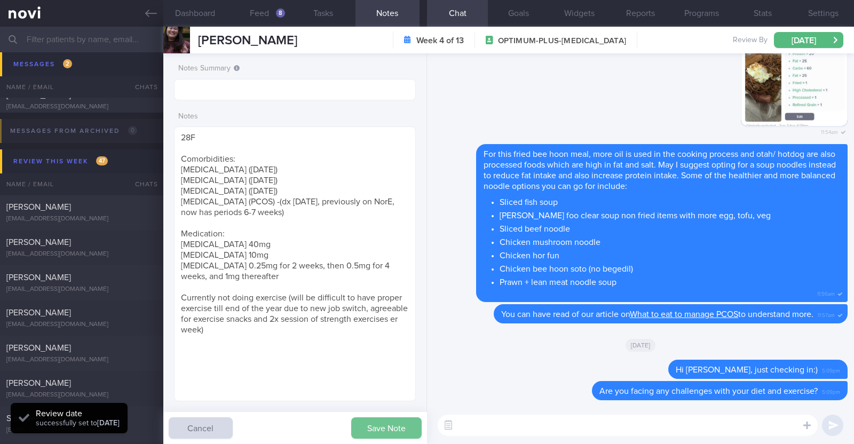
click at [376, 422] on button "Save Note" at bounding box center [386, 428] width 70 height 21
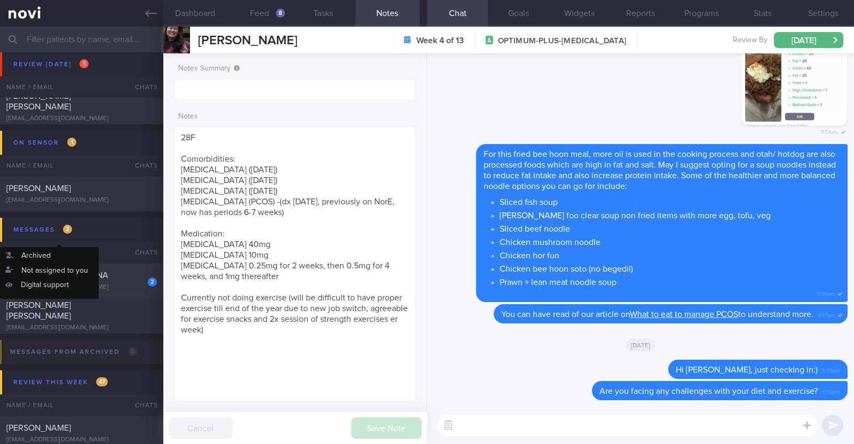
scroll to position [66, 0]
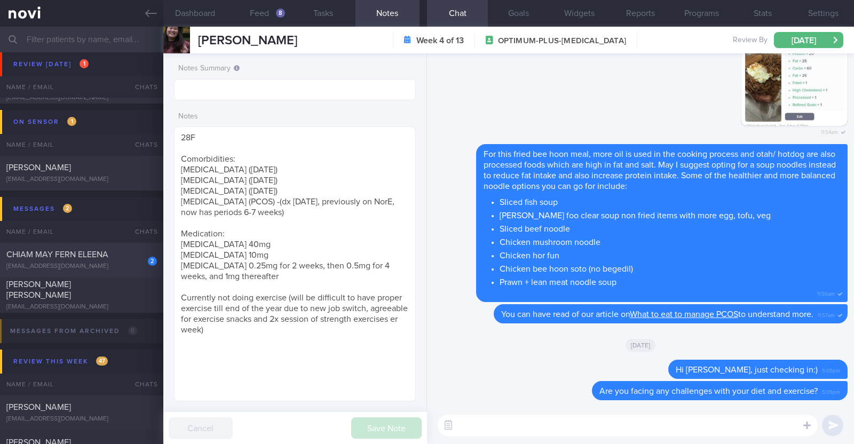
click at [128, 257] on div "CHIAM MAY FERN ELEENA" at bounding box center [80, 254] width 148 height 11
type textarea "49F L4-5 slip disc (many years) -> sees physio [MEDICAL_DATA] 1mg BFT gym progr…"
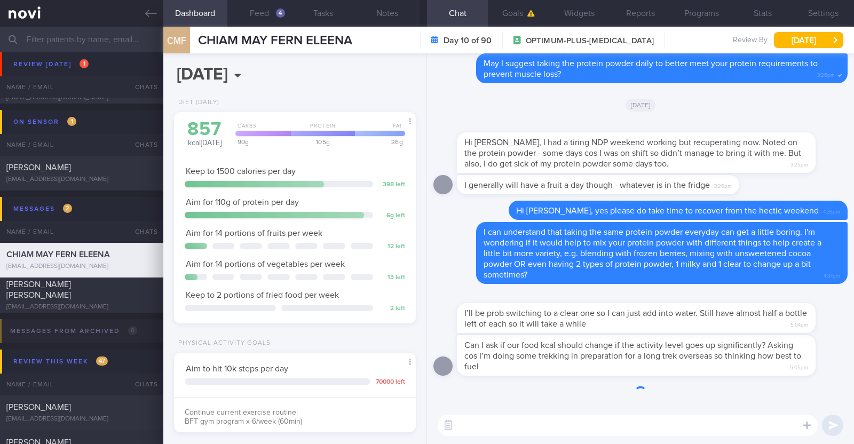
scroll to position [121, 212]
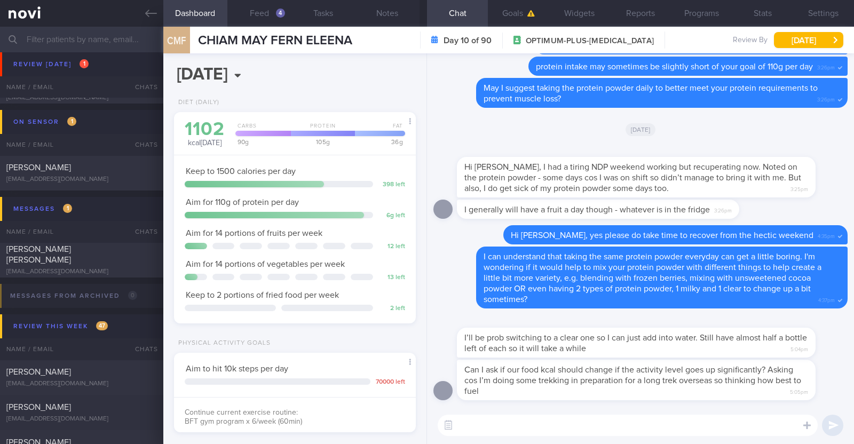
click at [665, 430] on textarea at bounding box center [628, 425] width 380 height 21
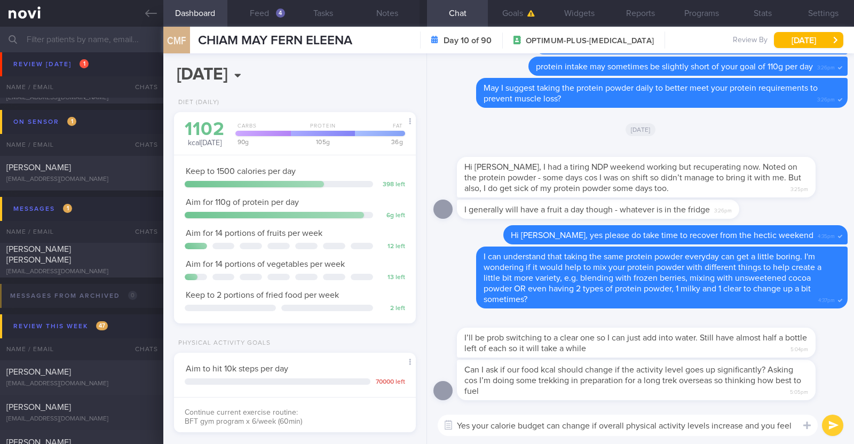
scroll to position [0, 0]
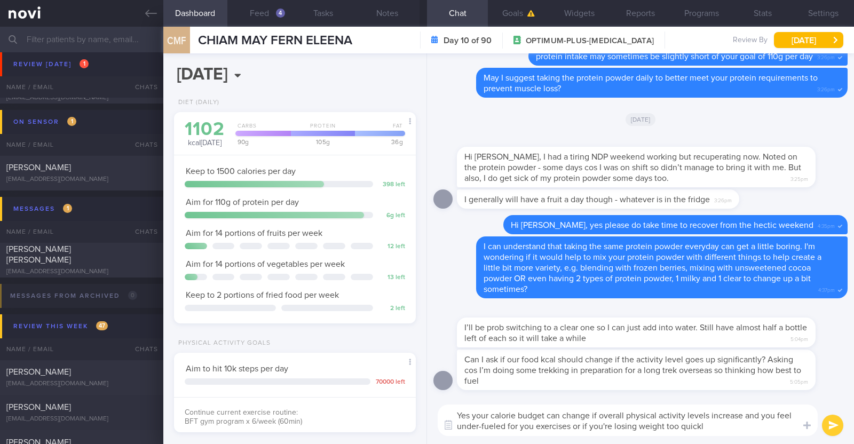
type textarea "Yes your calorie budget can change if overall physical activity levels increase…"
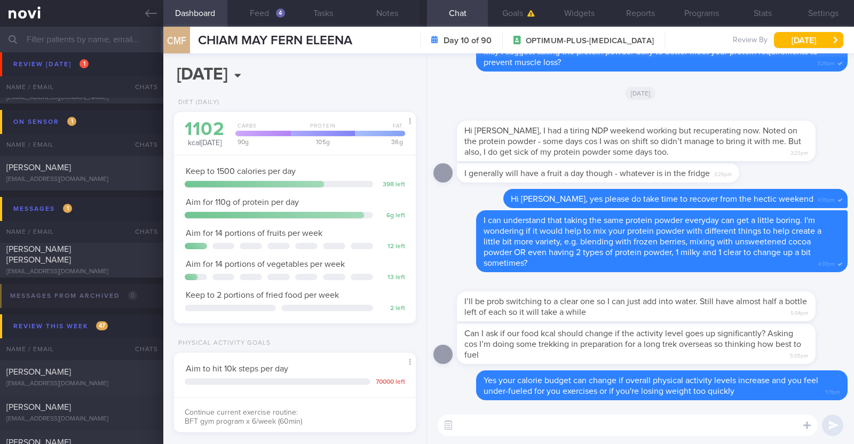
click at [544, 430] on textarea at bounding box center [628, 425] width 380 height 21
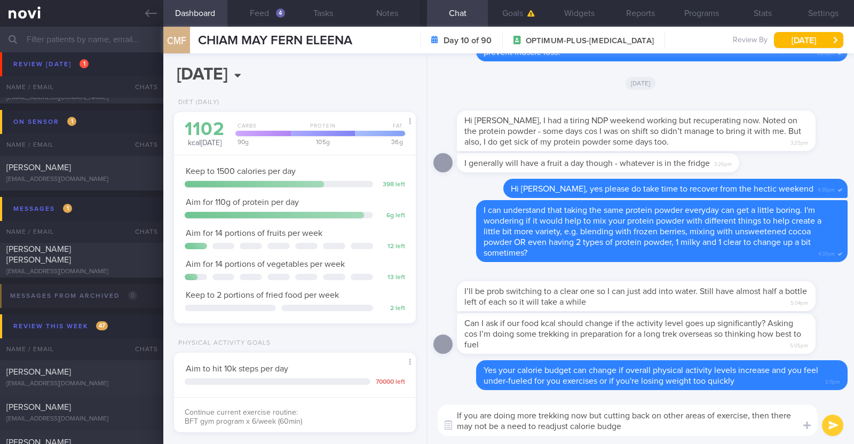
type textarea "If you are doing more trekking now but cutting back on other areas of exercise,…"
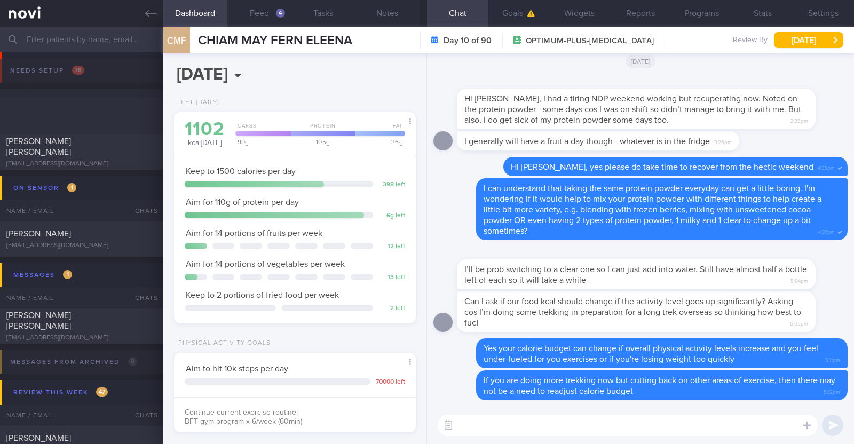
select select "7"
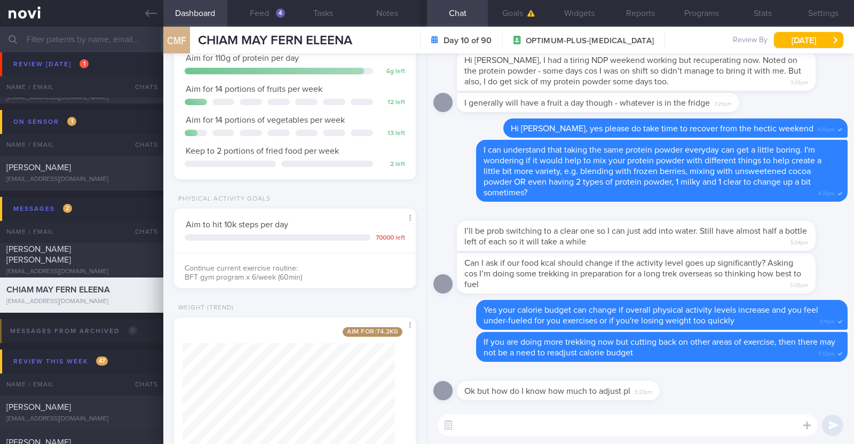
scroll to position [183, 0]
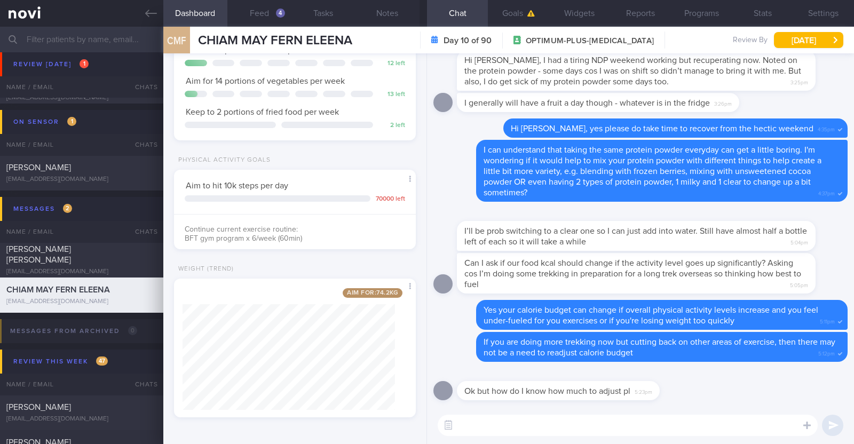
click at [467, 423] on textarea at bounding box center [628, 425] width 380 height 21
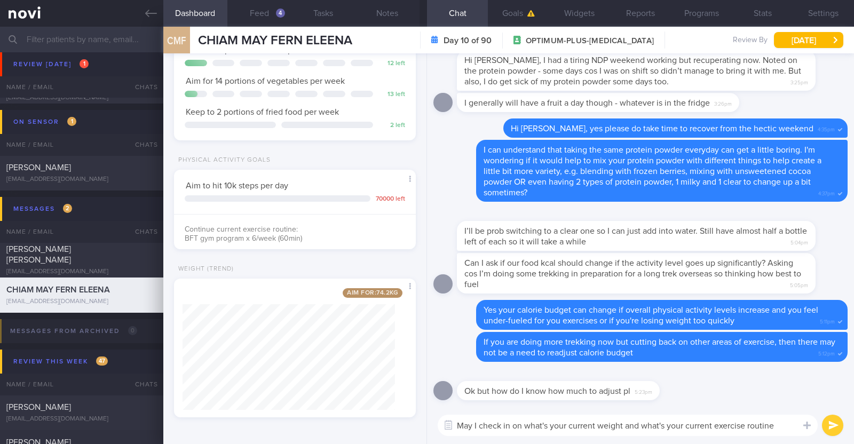
type textarea "May I check in on what's your current weight and what's your current exercise r…"
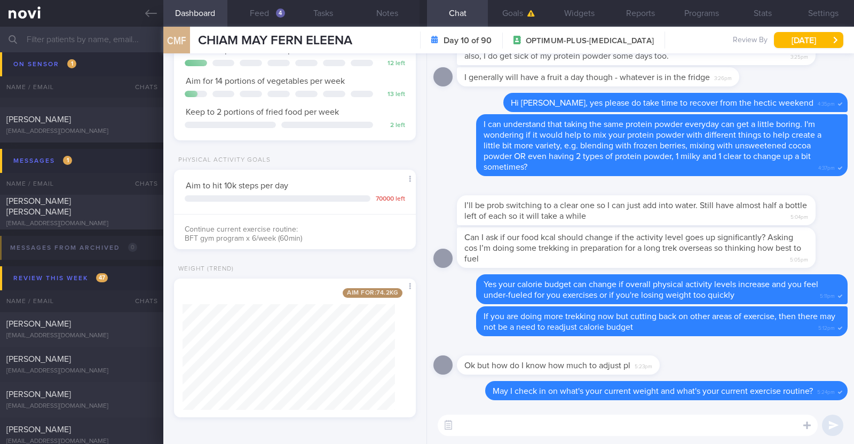
scroll to position [200, 0]
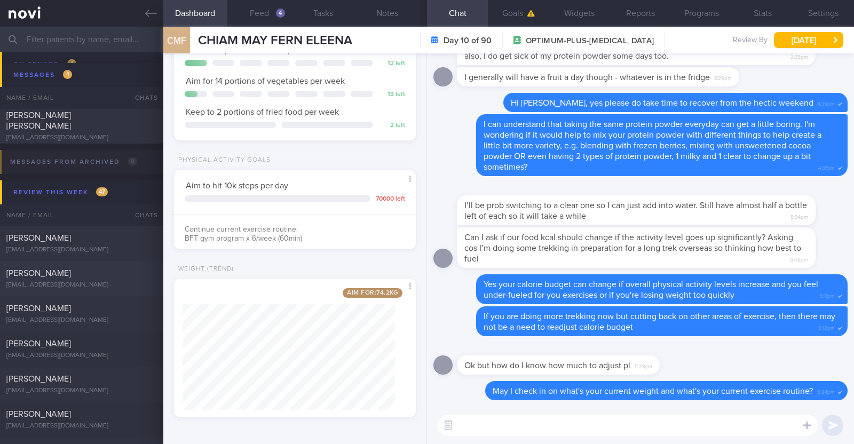
click at [85, 278] on div "[PERSON_NAME]" at bounding box center [80, 273] width 148 height 11
type input "R/v with Dr [PERSON_NAME] on 25/7. R/v 29/7"
type textarea "28F Co-morbidities: [MEDICAL_DATA] [MEDICAL_DATA] Medication/Supplements: [MEDI…"
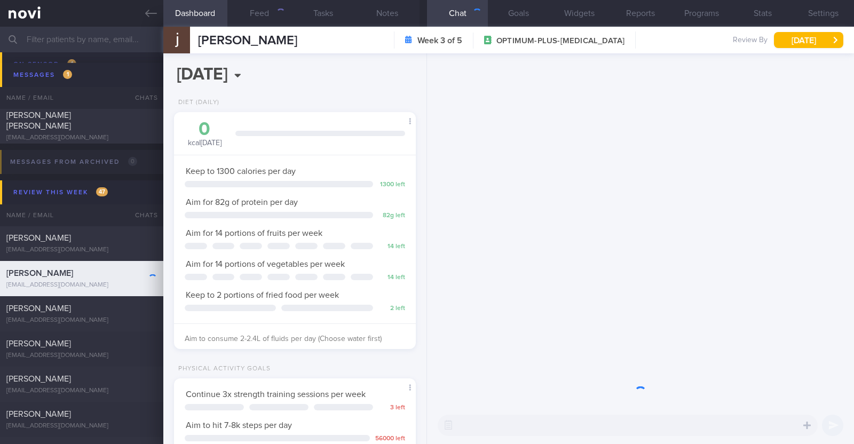
scroll to position [121, 212]
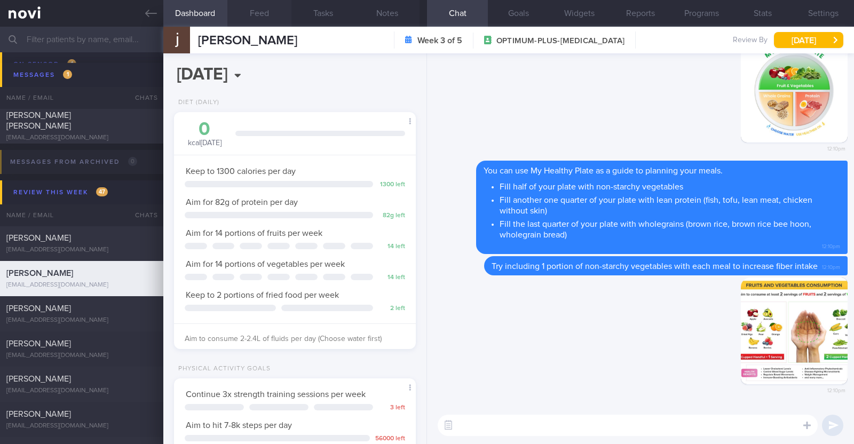
click at [266, 13] on button "Feed" at bounding box center [259, 13] width 64 height 27
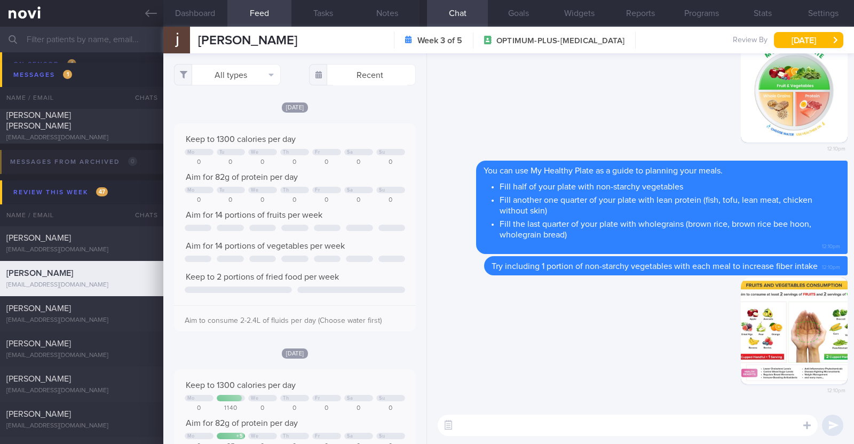
click at [542, 422] on textarea at bounding box center [628, 425] width 380 height 21
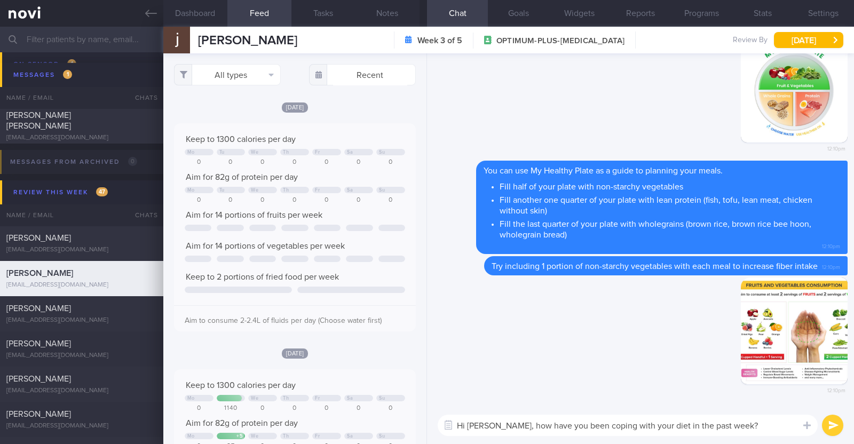
click at [651, 423] on textarea "Hi [PERSON_NAME], how have you been coping with your diet in the past week?" at bounding box center [628, 425] width 380 height 21
type textarea "Hi [PERSON_NAME], how have you been coping with your diet and exercise in the p…"
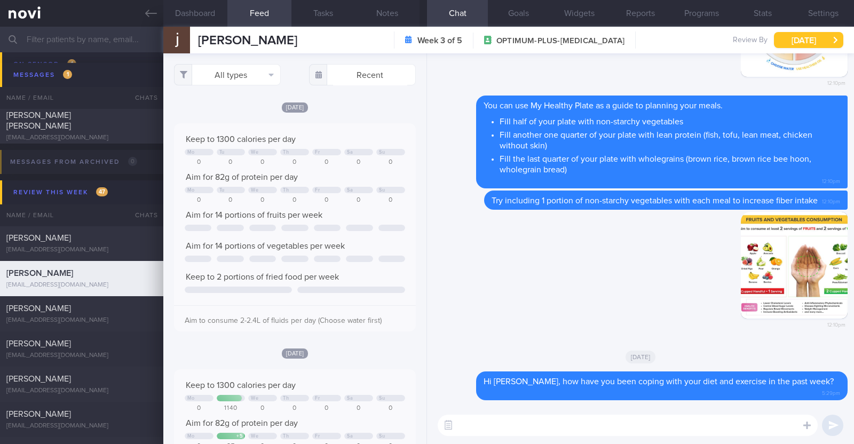
click at [791, 34] on button "[DATE]" at bounding box center [808, 40] width 69 height 16
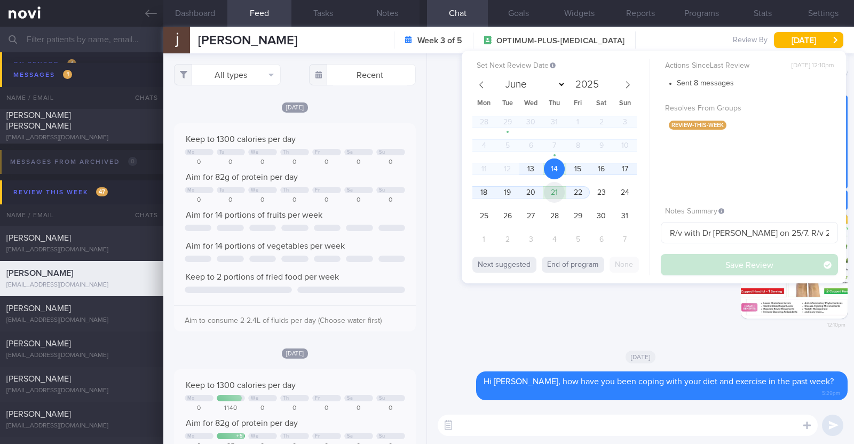
click at [550, 191] on span "21" at bounding box center [554, 192] width 21 height 21
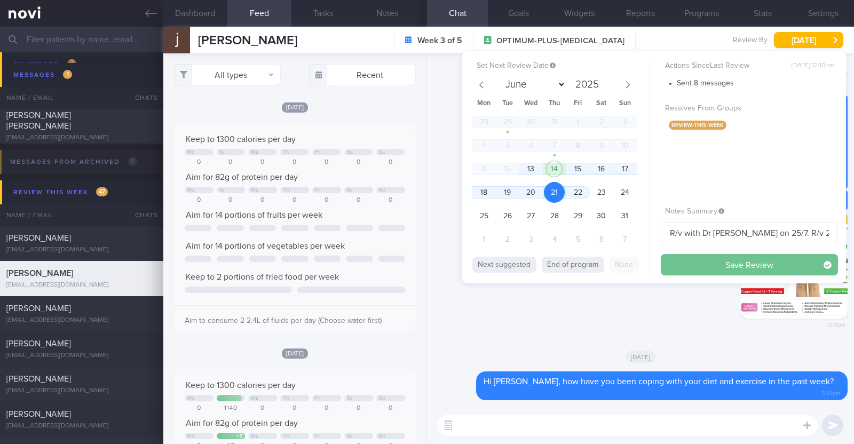
click at [729, 269] on button "Save Review" at bounding box center [749, 264] width 177 height 21
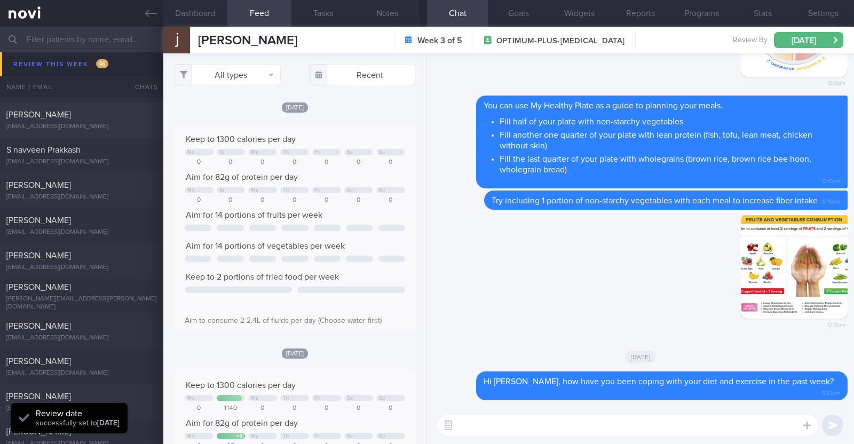
scroll to position [467, 0]
click at [88, 226] on div "[EMAIL_ADDRESS][DOMAIN_NAME]" at bounding box center [81, 230] width 151 height 8
type textarea "43F Comorbidities: [MEDICAL_DATA] (2016) Nil meds/ supplements Mounjaro 2.5mg M…"
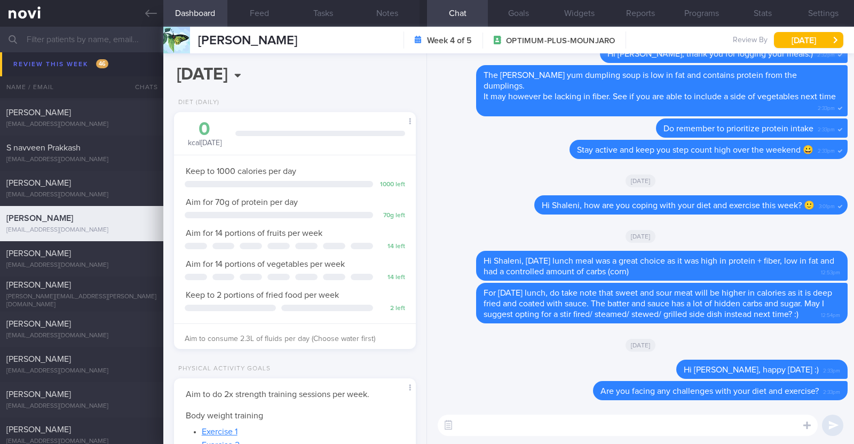
scroll to position [121, 212]
click at [256, 14] on button "Feed" at bounding box center [259, 13] width 64 height 27
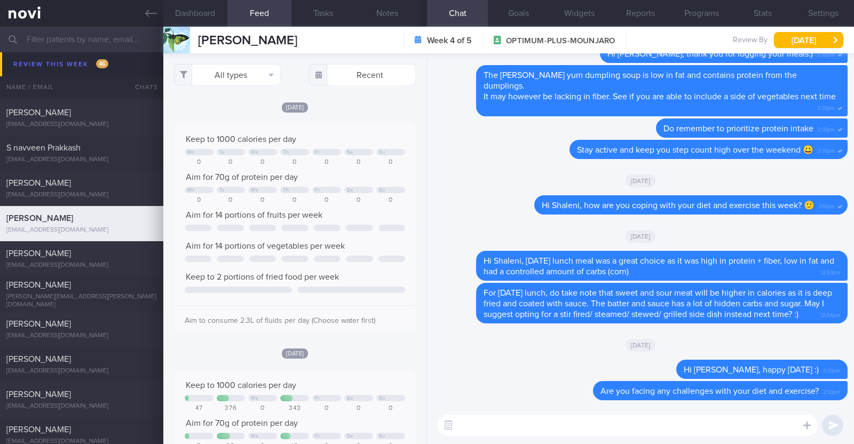
click at [565, 422] on textarea at bounding box center [628, 425] width 380 height 21
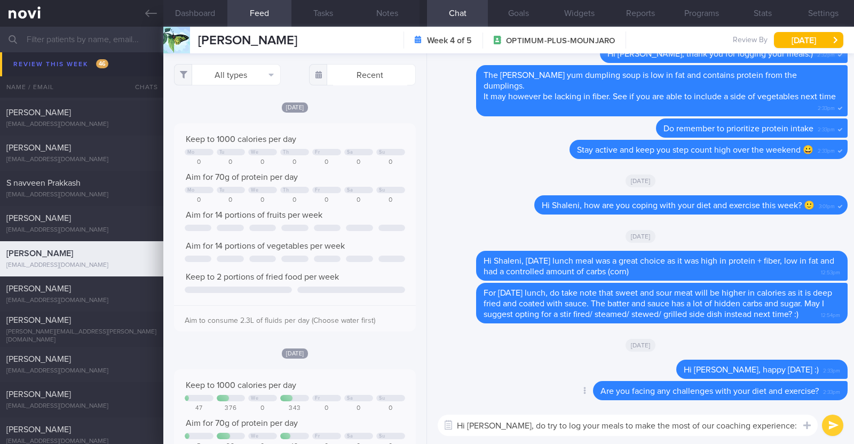
type textarea "Hi [PERSON_NAME], do try to log your meals to make the most of our coaching exp…"
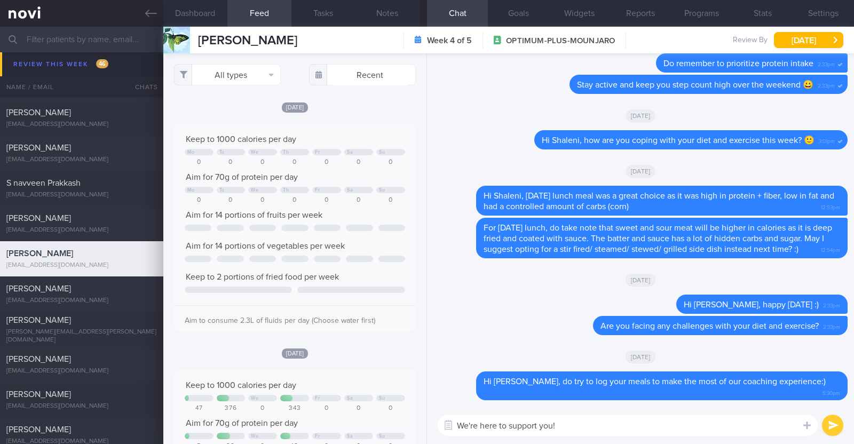
paste textarea "😊"
type textarea "We're here to support you! 😊"
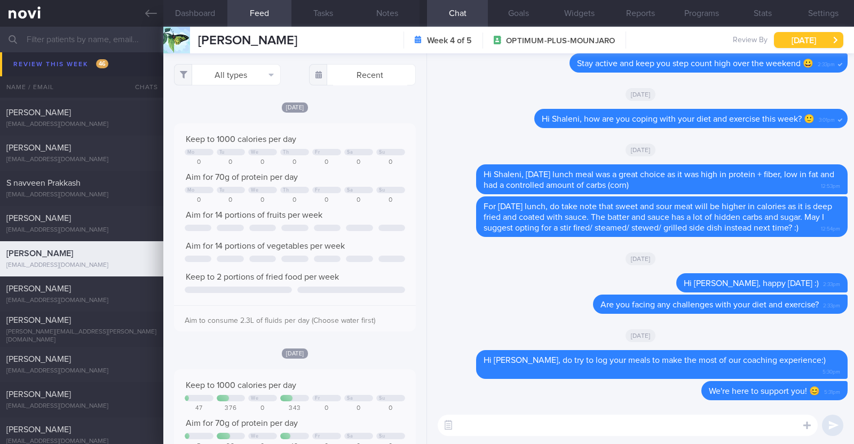
click at [821, 46] on button "[DATE]" at bounding box center [808, 40] width 69 height 16
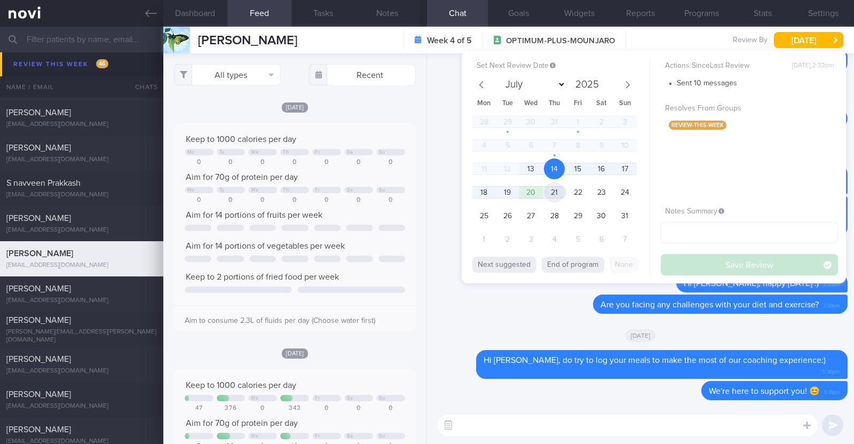
click at [560, 192] on span "21" at bounding box center [554, 192] width 21 height 21
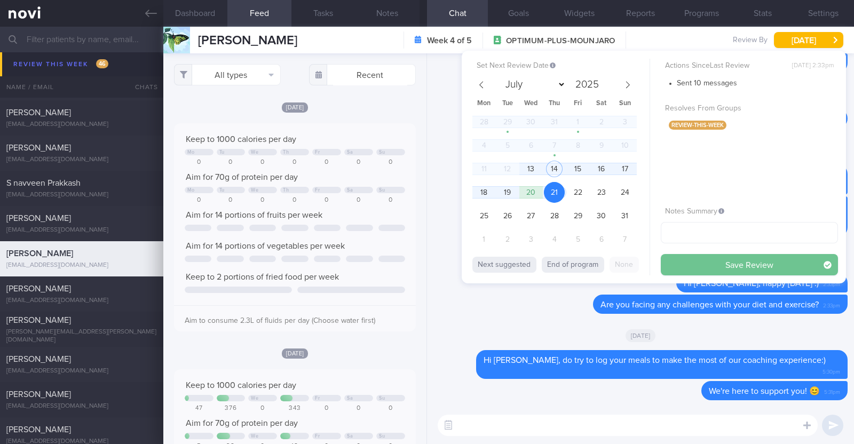
click at [688, 255] on button "Save Review" at bounding box center [749, 264] width 177 height 21
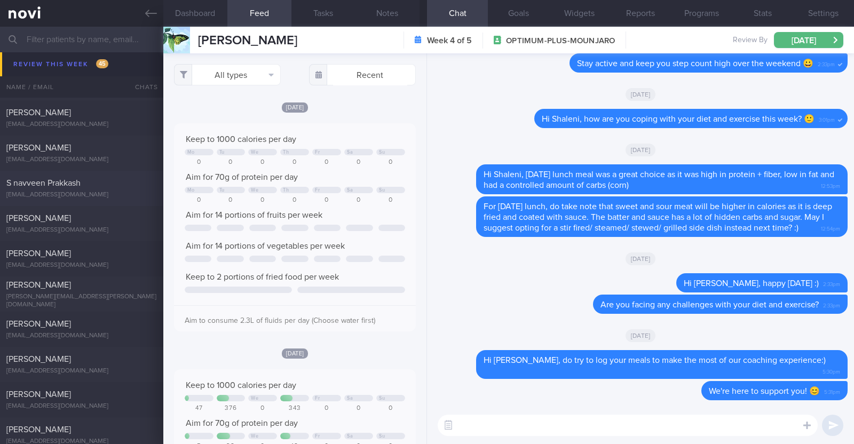
scroll to position [334, 0]
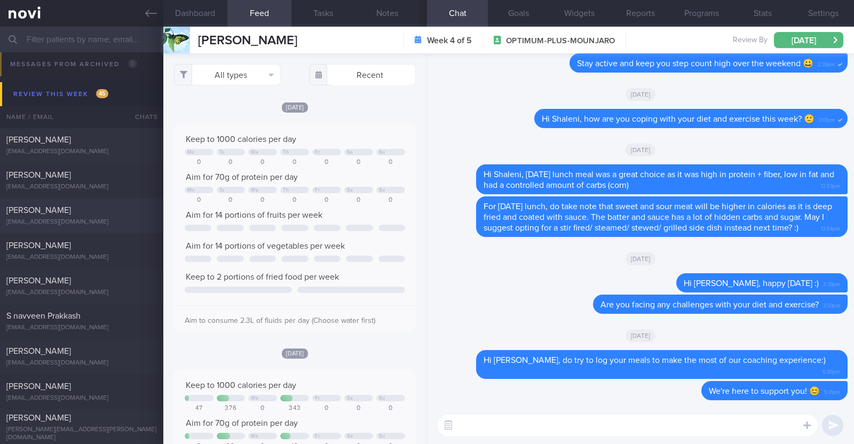
click at [102, 214] on div "[PERSON_NAME]" at bounding box center [80, 210] width 148 height 11
type input "Program ends 16/7, r/v with Dr [PERSON_NAME] 8/8"
type textarea "51F Nil PMHx and meds [MEDICAL_DATA] 3mg OM x 1/12 Sedentary"
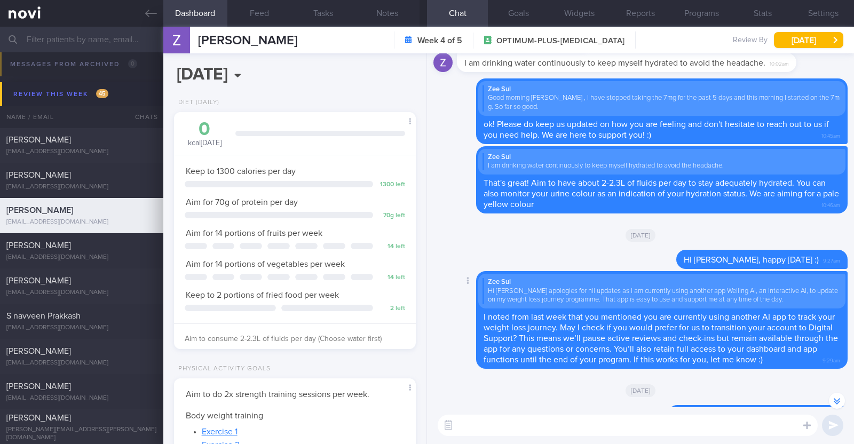
scroll to position [-66, 0]
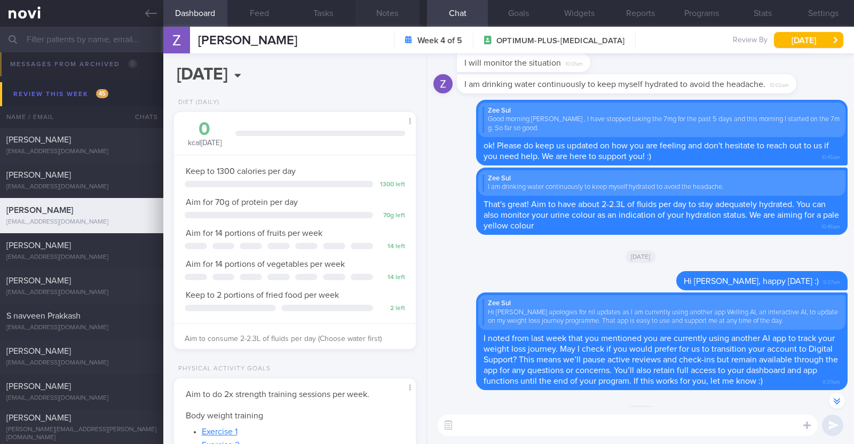
click at [395, 14] on button "Notes" at bounding box center [388, 13] width 64 height 27
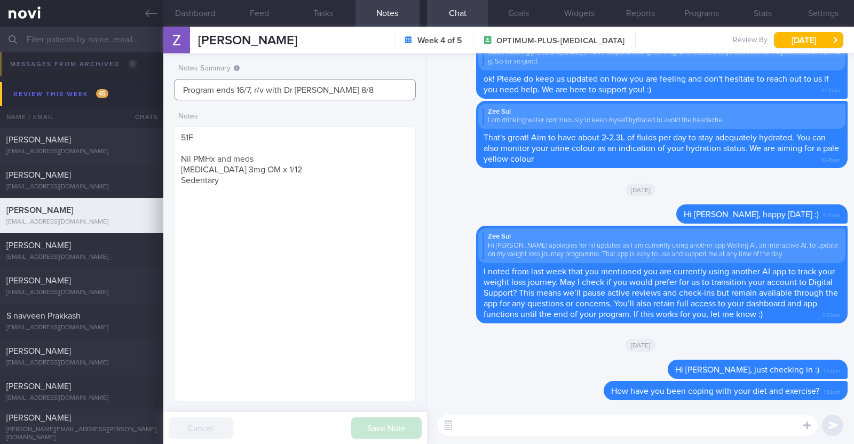
drag, startPoint x: 348, startPoint y: 82, endPoint x: 83, endPoint y: 76, distance: 264.4
click at [83, 76] on div "Patients New Users Coaches Assigned patients Assigned patients All active patie…" at bounding box center [427, 236] width 854 height 418
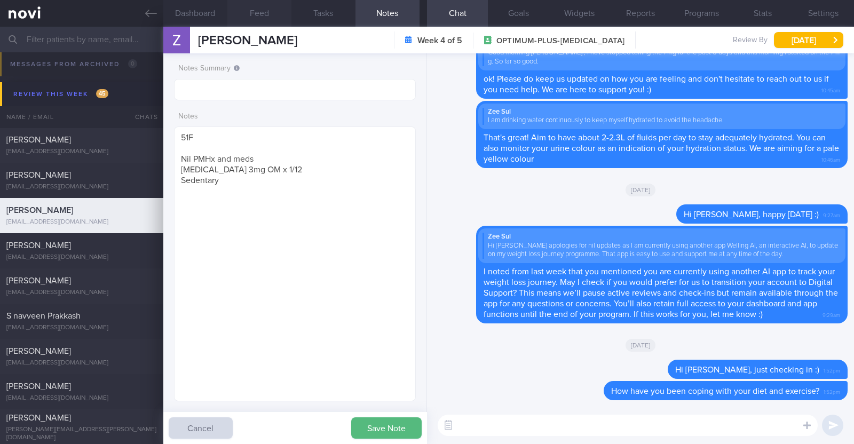
click at [272, 21] on button "Feed" at bounding box center [259, 13] width 64 height 27
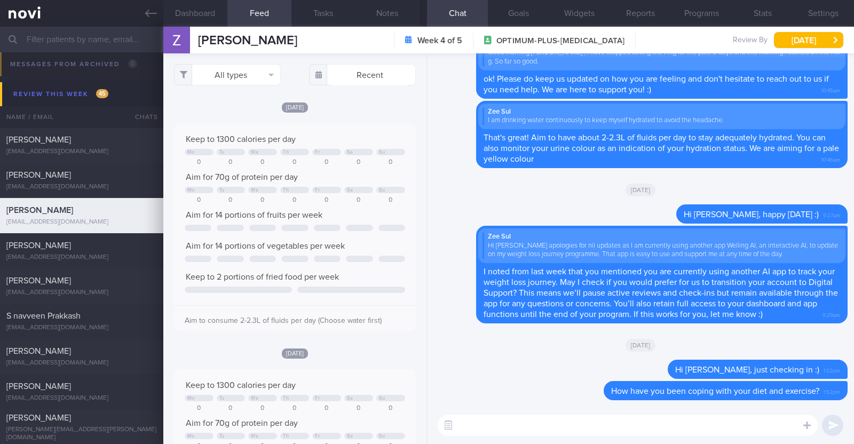
scroll to position [54, 218]
click at [601, 423] on textarea at bounding box center [628, 425] width 380 height 21
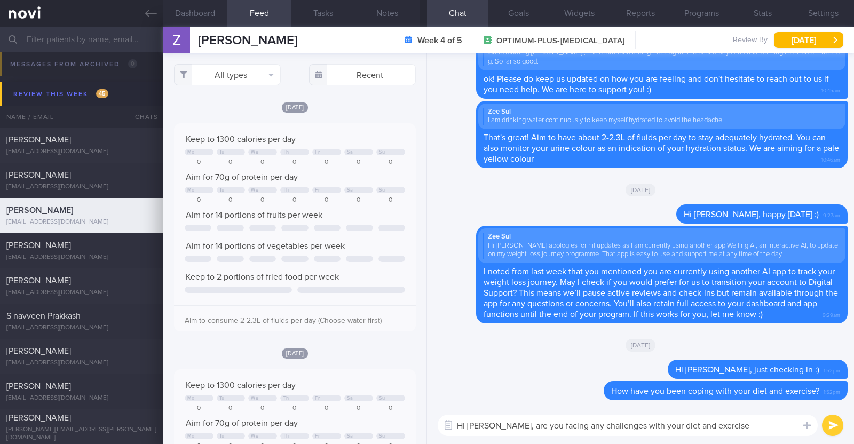
click at [467, 423] on textarea "HI [PERSON_NAME], are you facing any challenges with your diet and exercise" at bounding box center [628, 425] width 380 height 21
click at [494, 421] on textarea "Hi [PERSON_NAME], are you facing any challenges with your diet and exercise" at bounding box center [628, 425] width 380 height 21
click at [717, 424] on textarea "Hi [PERSON_NAME]:) are you facing any challenges with your diet and exercise" at bounding box center [628, 425] width 380 height 21
type textarea "Hi [PERSON_NAME]:) are you facing any challenges with your diet and exercise?"
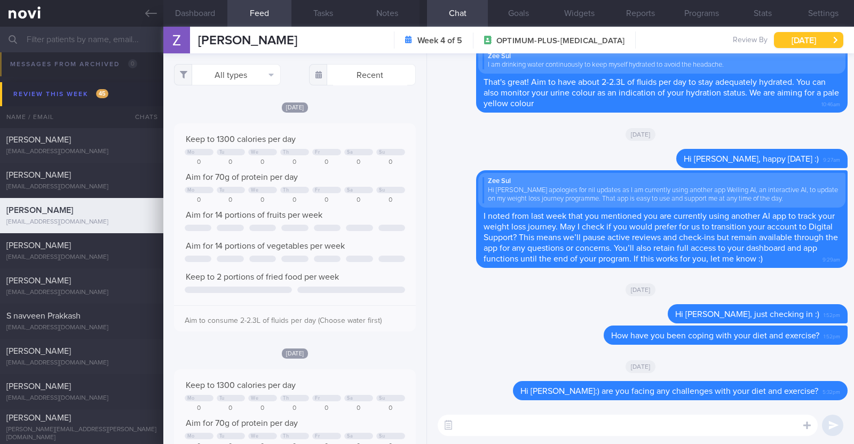
click at [785, 35] on button "[DATE]" at bounding box center [808, 40] width 69 height 16
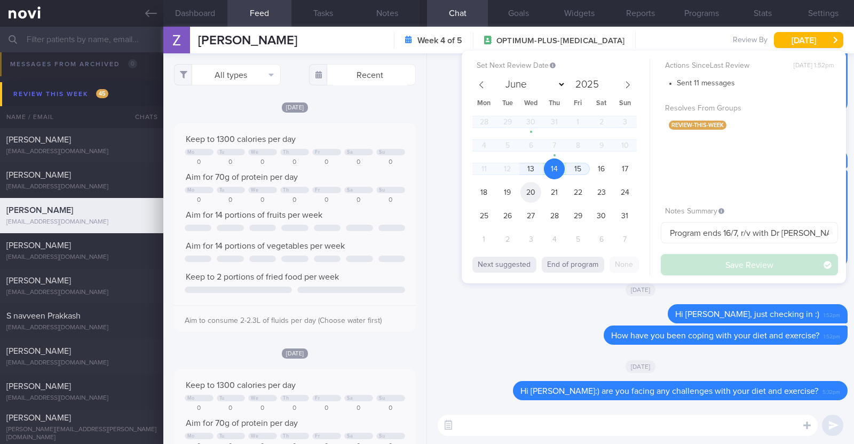
click at [533, 188] on span "20" at bounding box center [531, 192] width 21 height 21
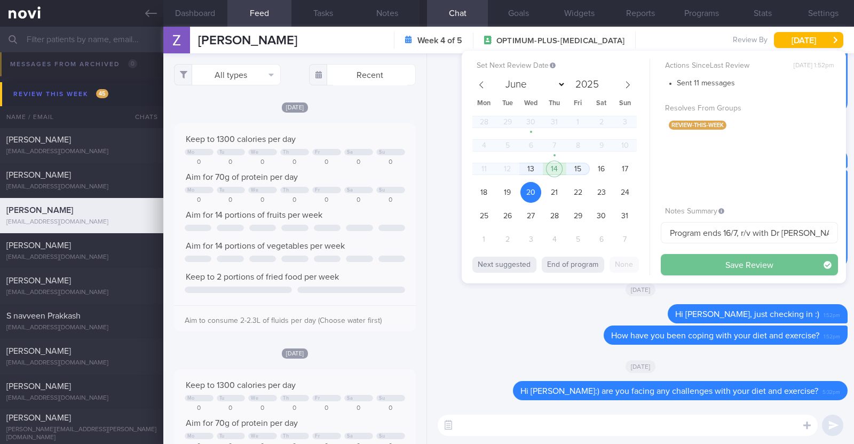
click at [689, 259] on button "Save Review" at bounding box center [749, 264] width 177 height 21
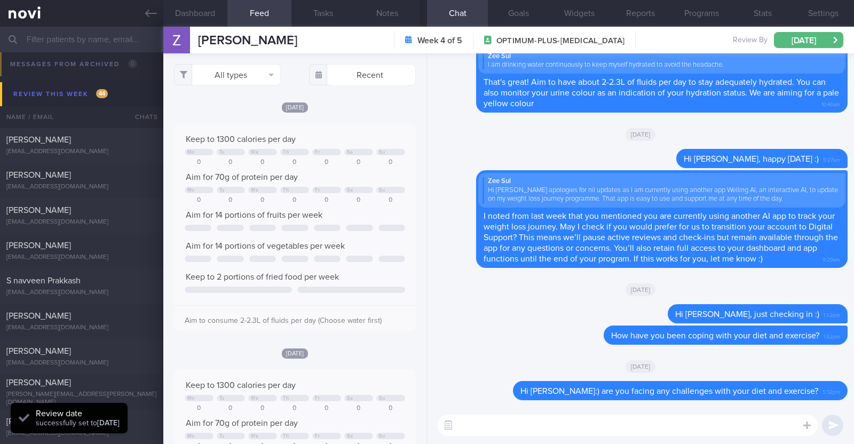
drag, startPoint x: 307, startPoint y: 41, endPoint x: 196, endPoint y: 40, distance: 110.5
click at [196, 40] on div "[PERSON_NAME] [PERSON_NAME] [EMAIL_ADDRESS][DOMAIN_NAME] Week 4 of 5 OPTIMUM-PL…" at bounding box center [508, 40] width 691 height 27
copy span "[PERSON_NAME]"
click at [391, 11] on button "Notes" at bounding box center [388, 13] width 64 height 27
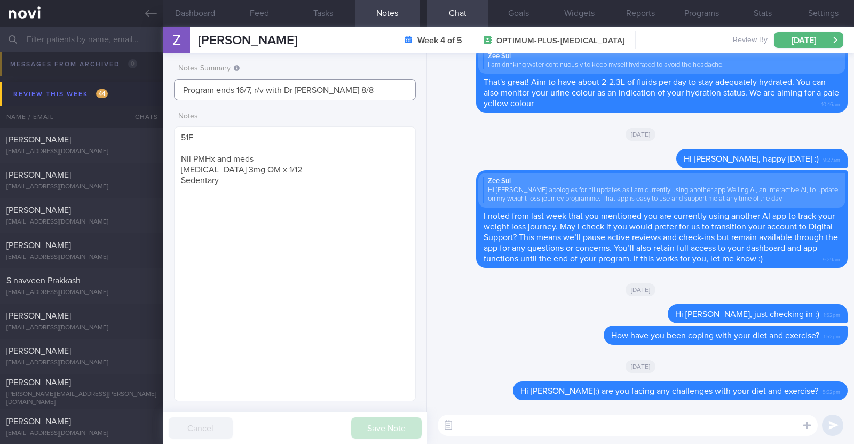
drag, startPoint x: 358, startPoint y: 87, endPoint x: 139, endPoint y: 87, distance: 218.9
click at [139, 87] on div "Patients New Users Coaches Assigned patients Assigned patients All active patie…" at bounding box center [427, 236] width 854 height 418
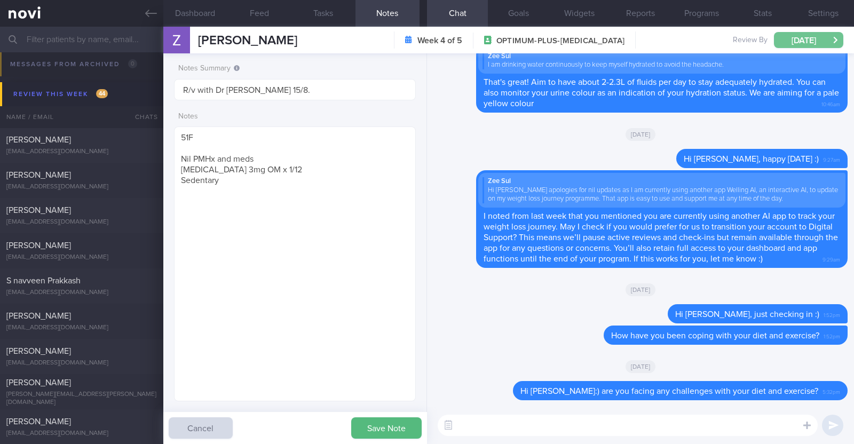
click at [814, 41] on button "[DATE]" at bounding box center [808, 40] width 69 height 16
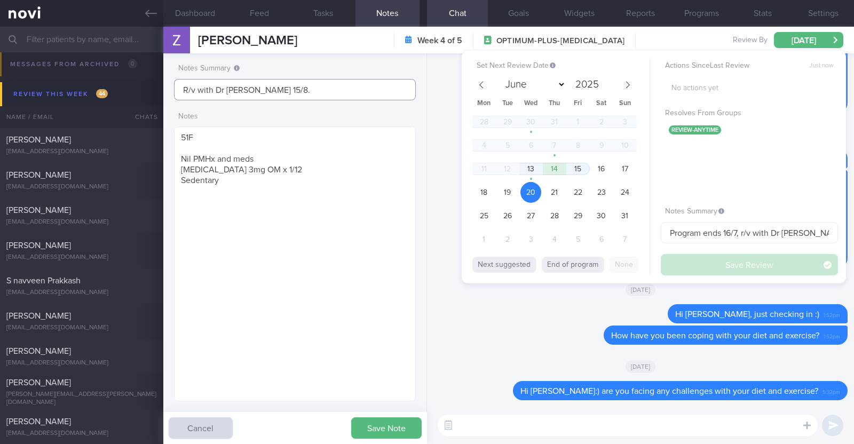
click at [300, 89] on input "R/v with Dr [PERSON_NAME] 15/8." at bounding box center [295, 89] width 242 height 21
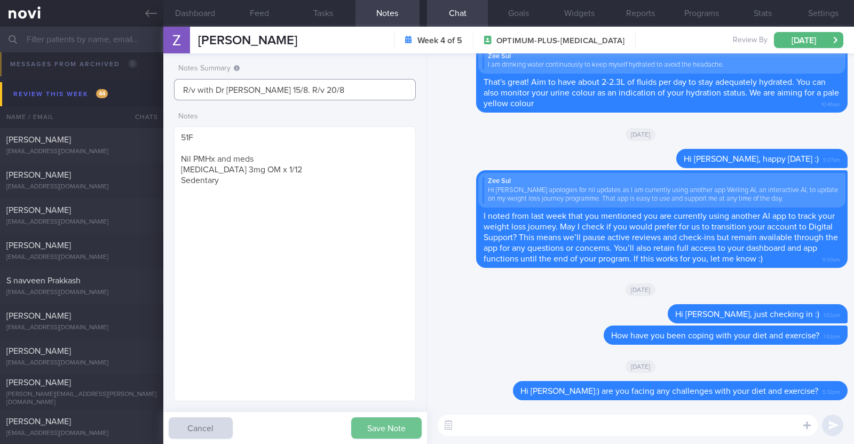
type input "R/v with Dr [PERSON_NAME] 15/8. R/v 20/8"
click at [375, 424] on button "Save Note" at bounding box center [386, 428] width 70 height 21
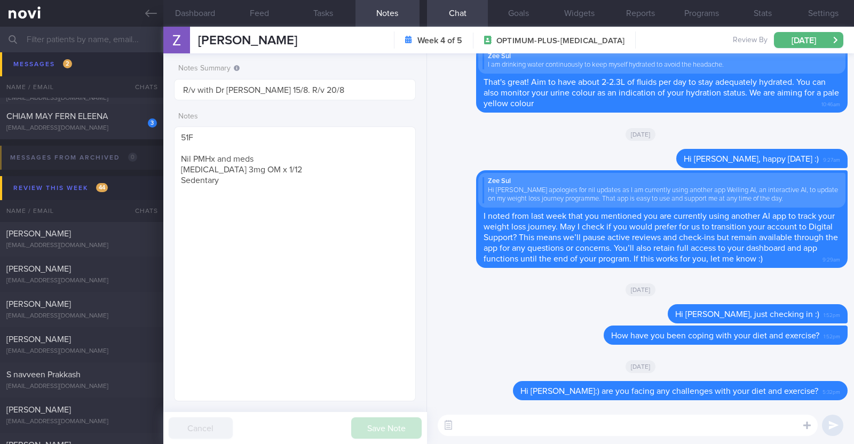
scroll to position [266, 0]
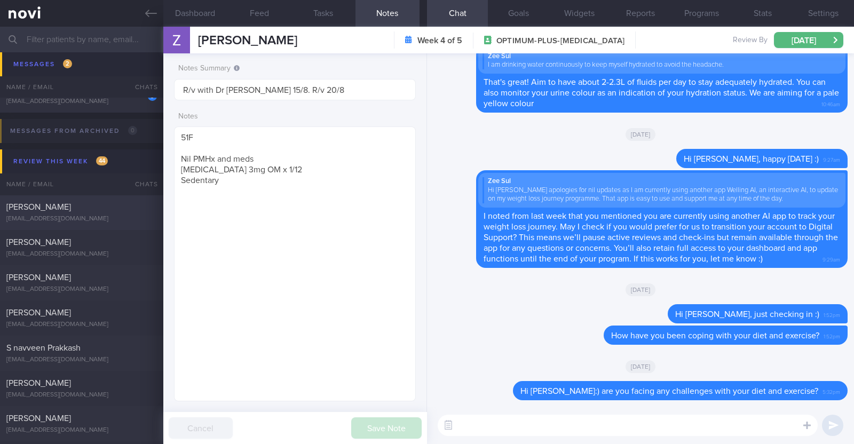
click at [132, 209] on div "[PERSON_NAME]" at bounding box center [80, 207] width 148 height 11
type input "T1DM"
type textarea "23M Comorbidities: T1DM (diagnosed at 1.[DEMOGRAPHIC_DATA]) Medications: Inusli…"
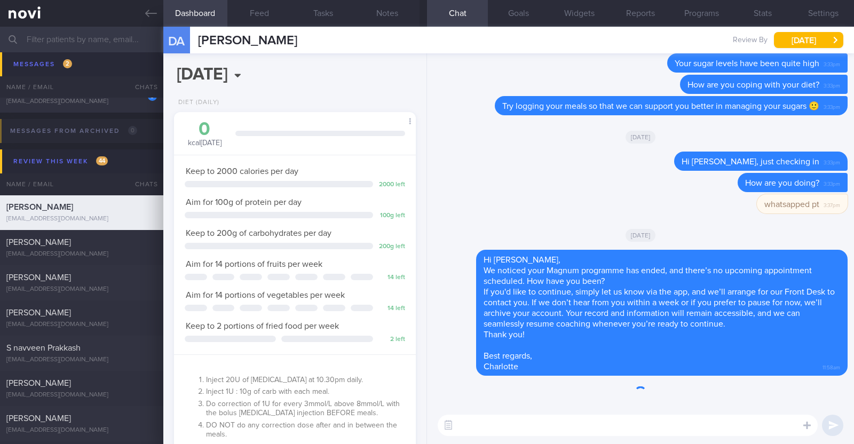
scroll to position [108, 216]
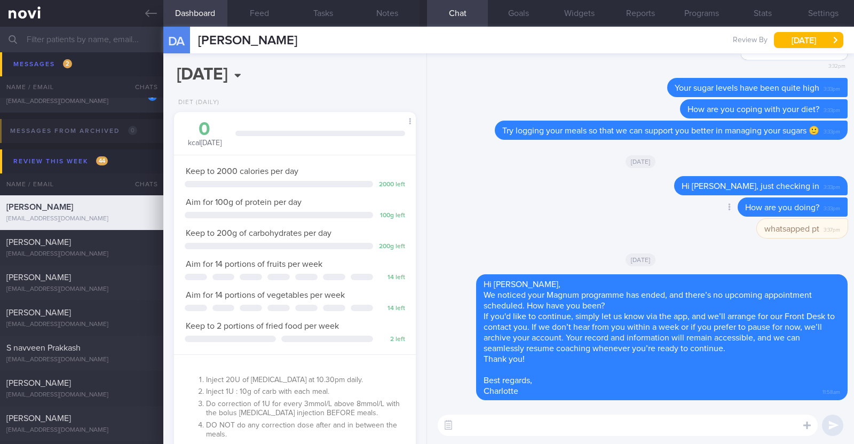
click at [566, 212] on div "Delete How are you doing? 3:33pm" at bounding box center [641, 208] width 414 height 21
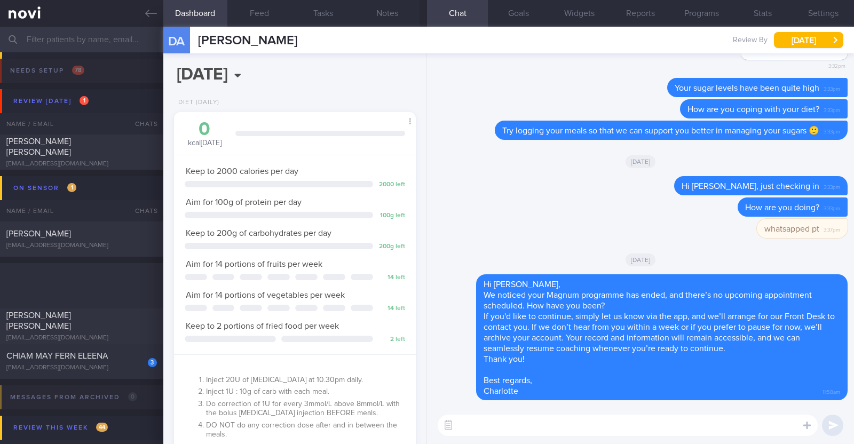
select select "7"
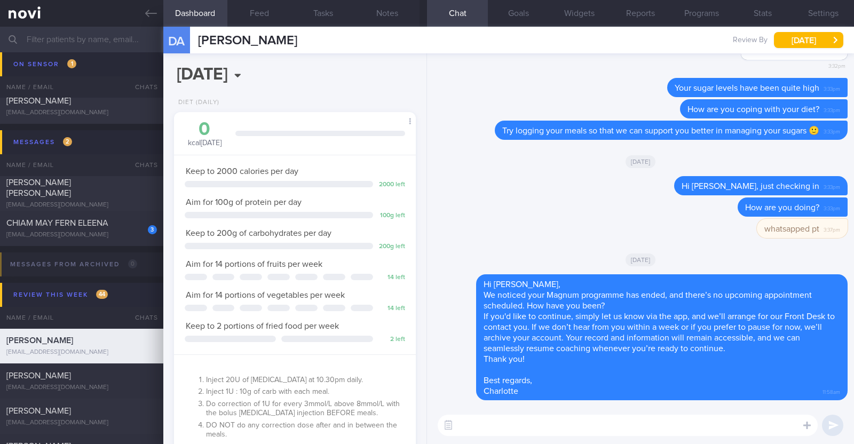
scroll to position [200, 0]
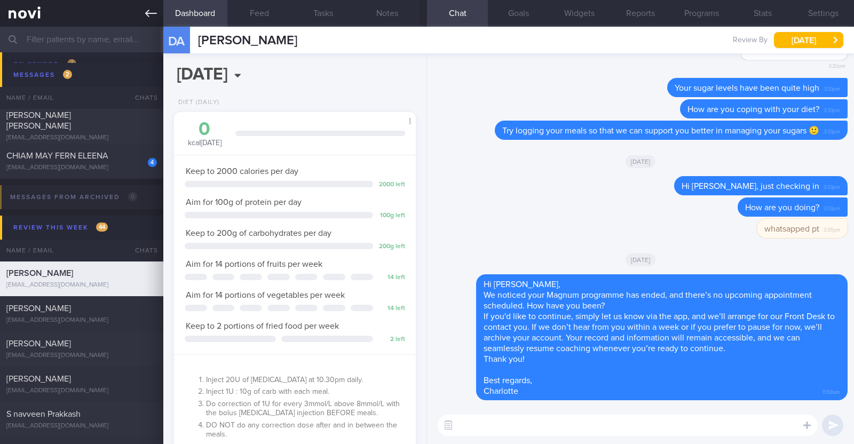
click at [152, 15] on icon at bounding box center [151, 13] width 12 height 12
